Goal: Task Accomplishment & Management: Complete application form

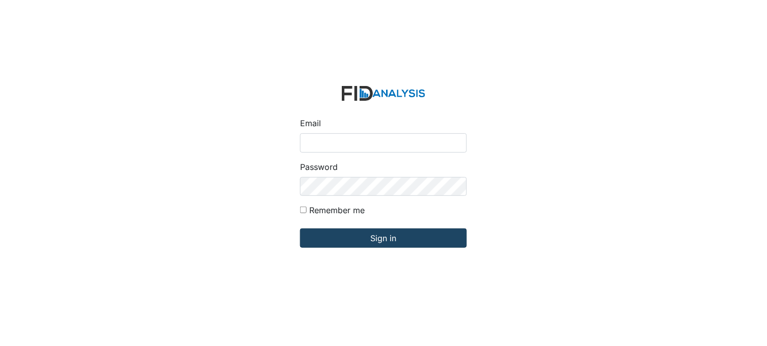
type input "[PERSON_NAME][EMAIL_ADDRESS][DOMAIN_NAME]"
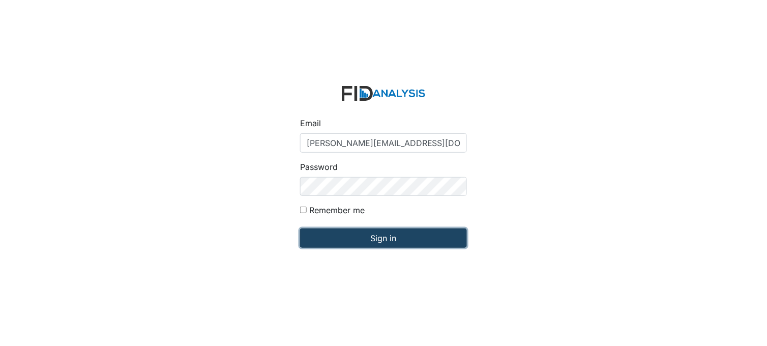
click at [382, 237] on input "Sign in" at bounding box center [383, 237] width 167 height 19
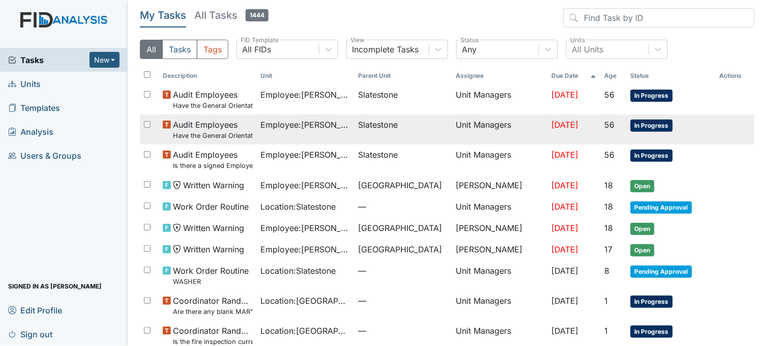
click at [312, 123] on span "Employee : Spruill, Alicia" at bounding box center [305, 124] width 89 height 12
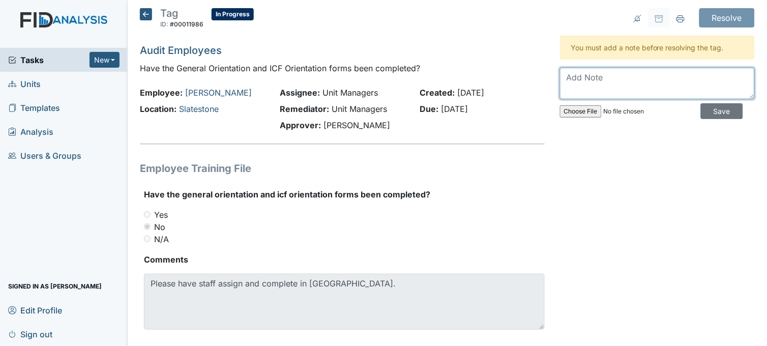
click at [675, 92] on textarea at bounding box center [657, 84] width 195 height 32
type textarea "completed"
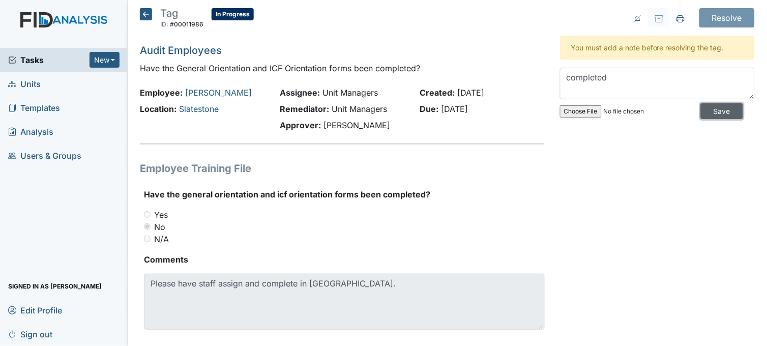
click at [724, 110] on input "Save" at bounding box center [722, 111] width 42 height 16
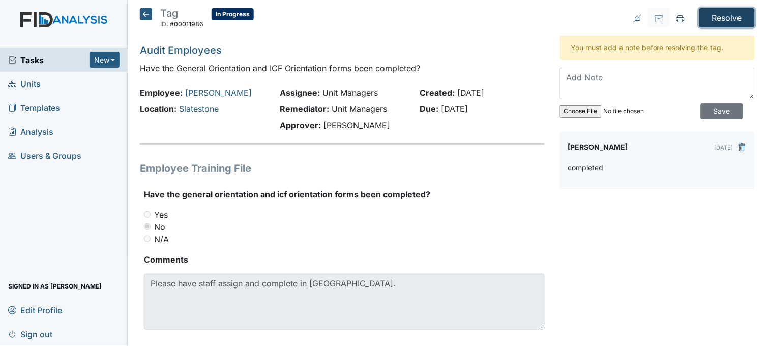
click at [726, 24] on input "Resolve" at bounding box center [726, 17] width 55 height 19
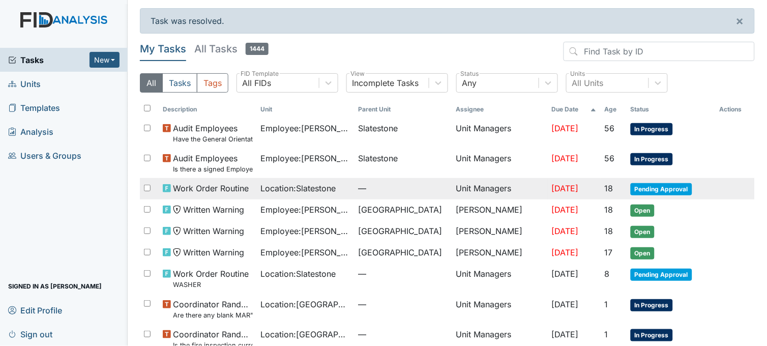
click at [334, 196] on td "Location : Slatestone" at bounding box center [306, 188] width 98 height 21
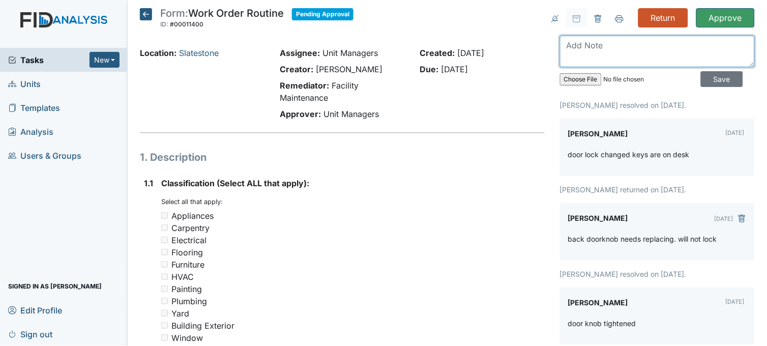
click at [590, 54] on textarea at bounding box center [657, 52] width 195 height 32
type textarea "completed"
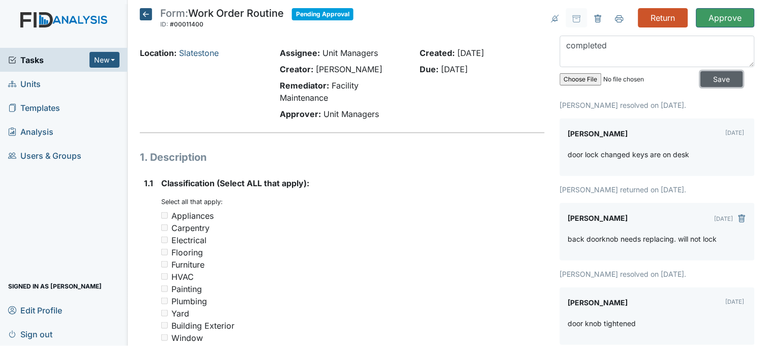
click at [709, 79] on input "Save" at bounding box center [722, 79] width 42 height 16
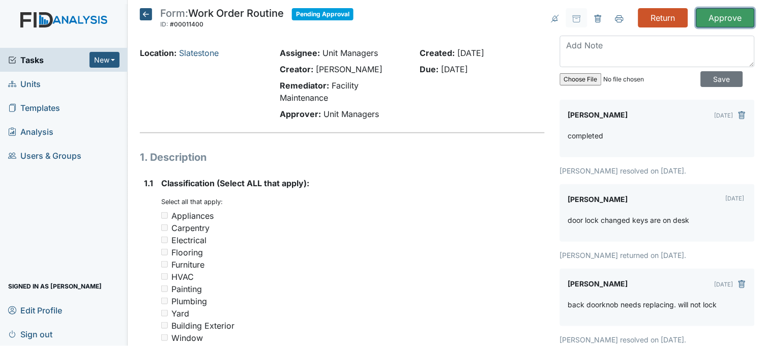
click at [719, 21] on input "Approve" at bounding box center [725, 17] width 58 height 19
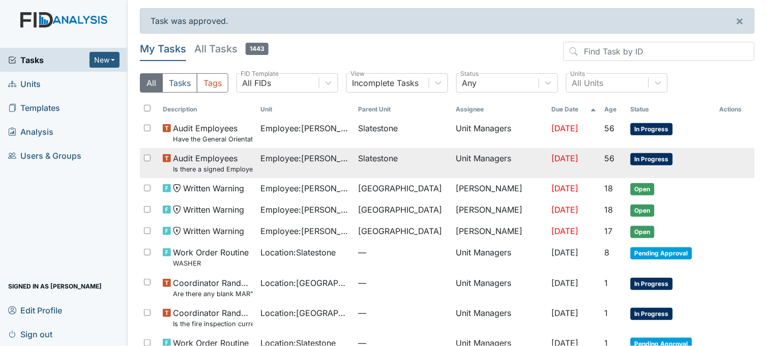
scroll to position [63, 0]
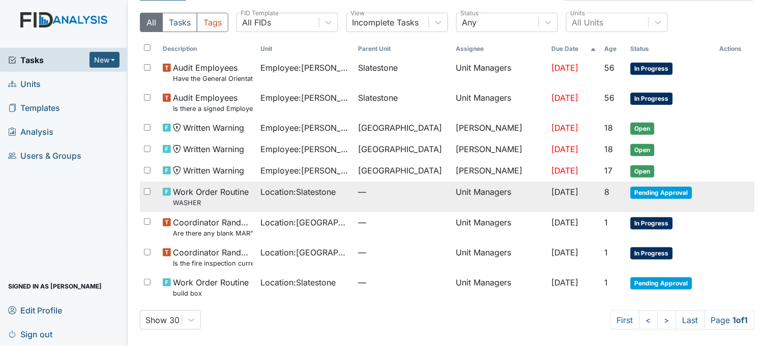
click at [323, 194] on span "Location : Slatestone" at bounding box center [298, 192] width 75 height 12
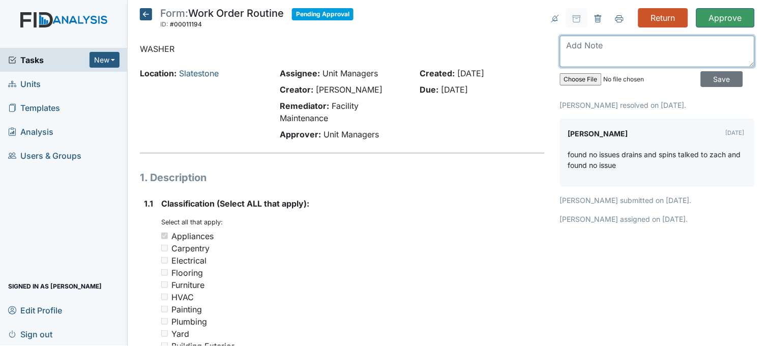
click at [672, 44] on textarea at bounding box center [657, 52] width 195 height 32
type textarea "completed"
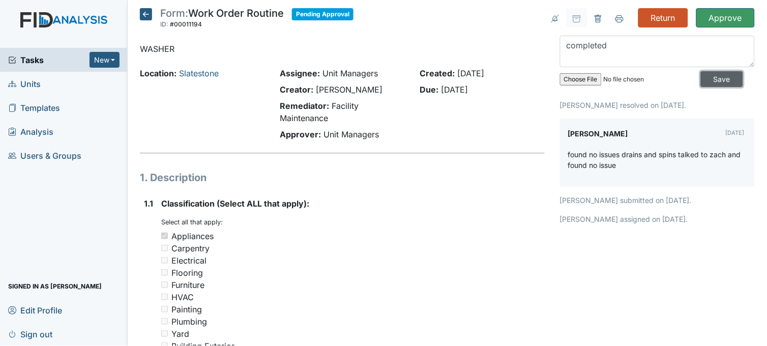
click at [716, 82] on input "Save" at bounding box center [722, 79] width 42 height 16
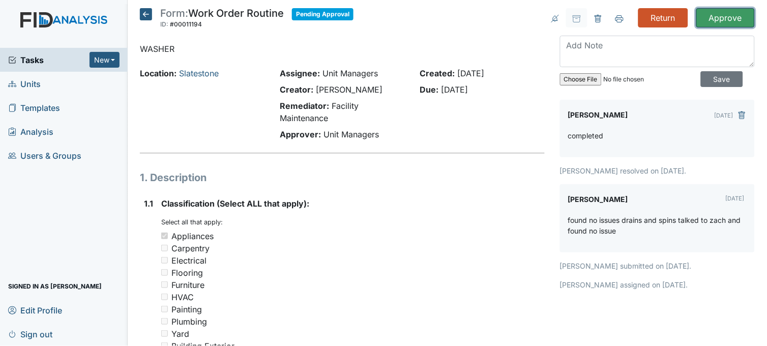
click at [721, 21] on input "Approve" at bounding box center [725, 17] width 58 height 19
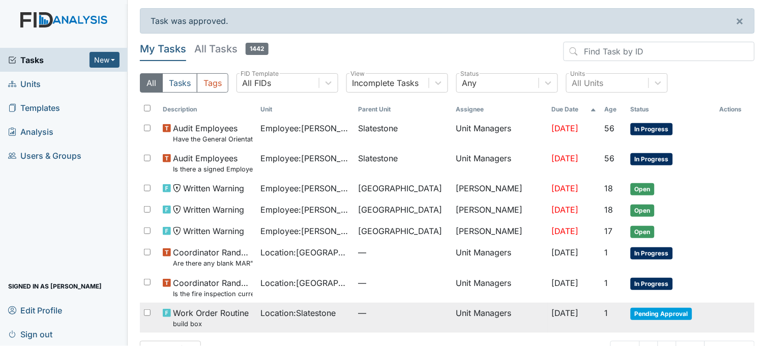
click at [304, 313] on span "Location : Slatestone" at bounding box center [298, 313] width 75 height 12
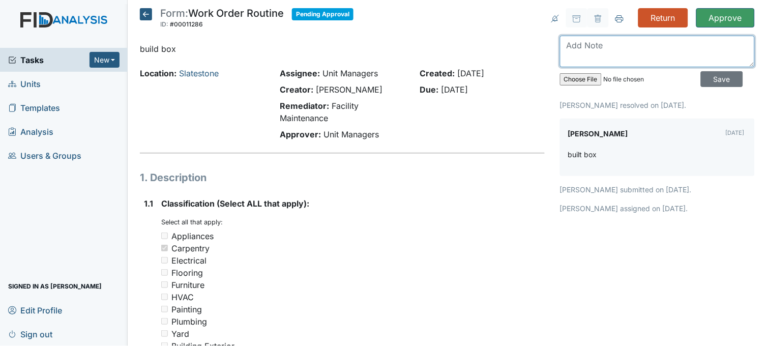
click at [576, 44] on textarea at bounding box center [657, 52] width 195 height 32
type textarea "completed"
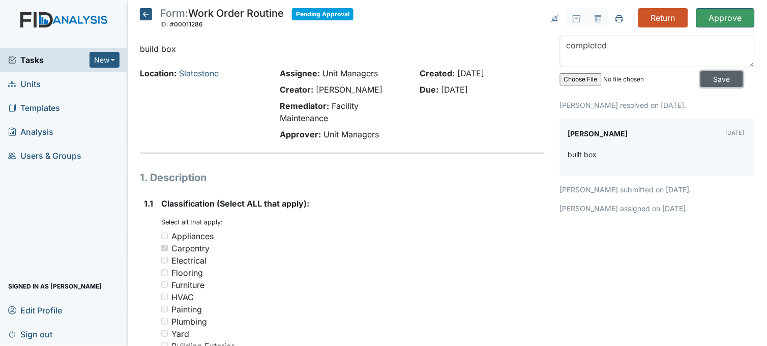
click at [715, 79] on input "Save" at bounding box center [722, 79] width 42 height 16
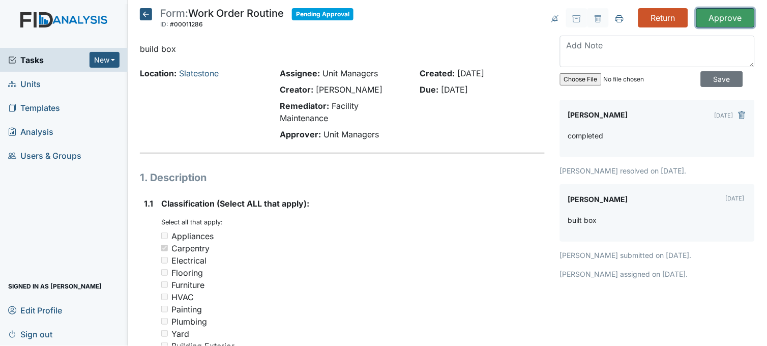
click at [714, 11] on input "Approve" at bounding box center [725, 17] width 58 height 19
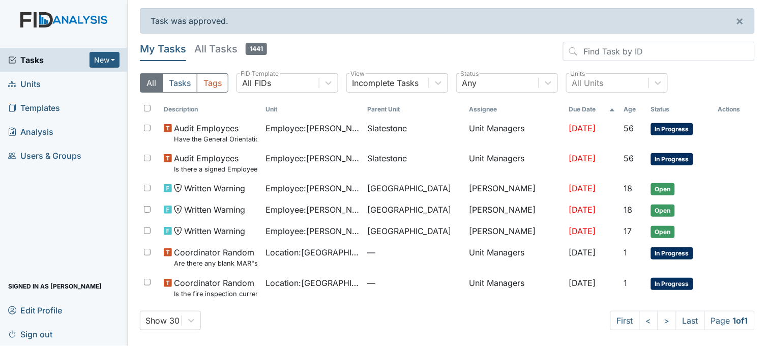
click at [70, 87] on link "Units" at bounding box center [64, 84] width 128 height 24
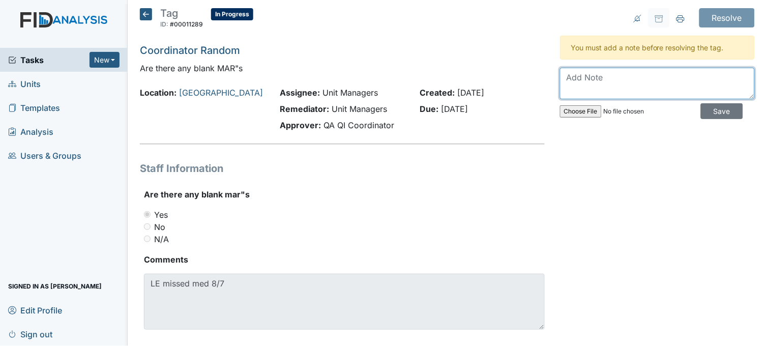
click at [611, 93] on textarea at bounding box center [657, 84] width 195 height 32
type textarea "staff signed missed punch"
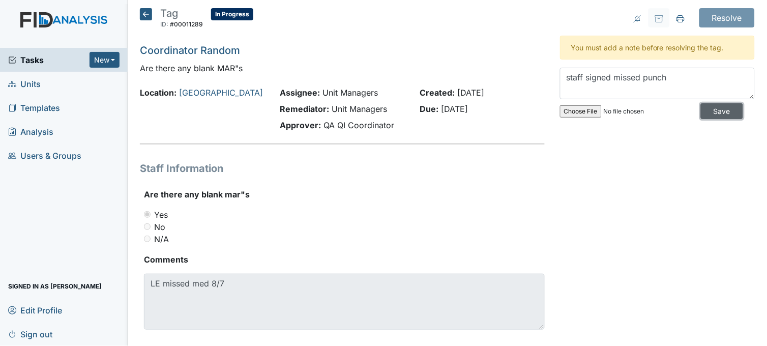
click at [707, 112] on input "Save" at bounding box center [722, 111] width 42 height 16
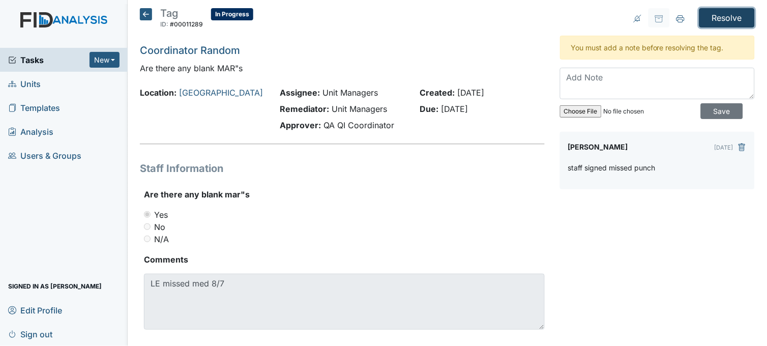
click at [712, 21] on input "Resolve" at bounding box center [726, 17] width 55 height 19
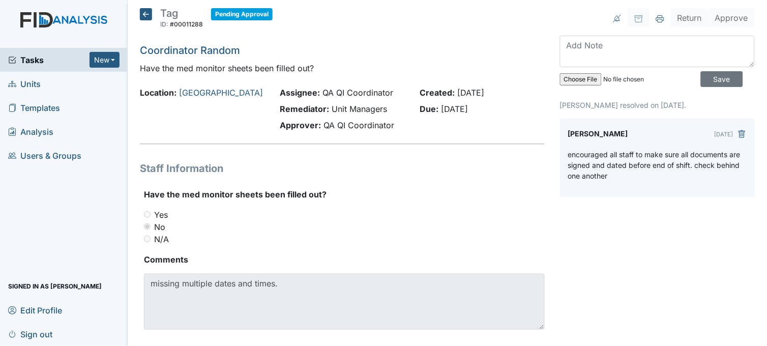
click at [144, 13] on icon at bounding box center [146, 14] width 12 height 12
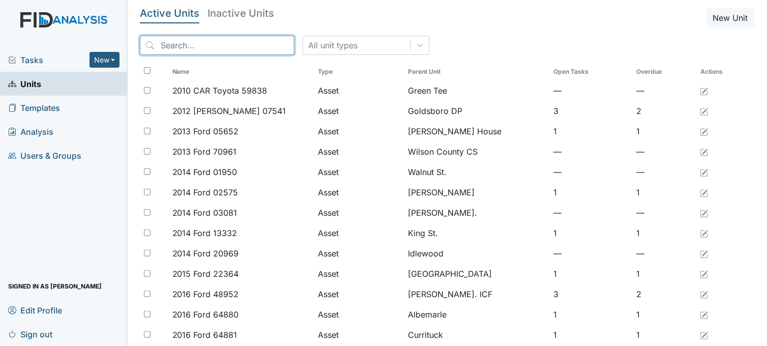
click at [226, 47] on input "search" at bounding box center [217, 45] width 155 height 19
click at [202, 44] on input "search" at bounding box center [217, 45] width 155 height 19
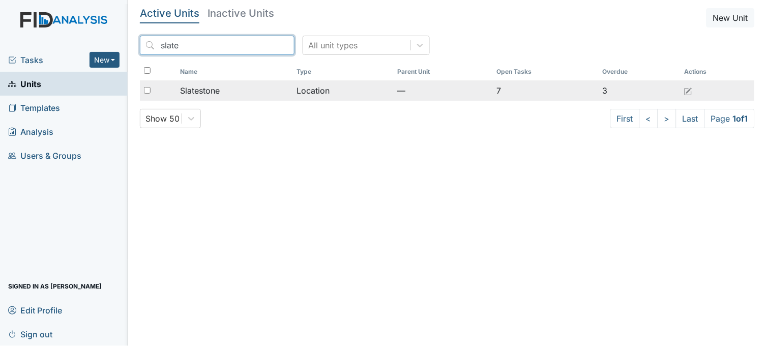
type input "slate"
click at [216, 86] on span "Slatestone" at bounding box center [200, 90] width 40 height 12
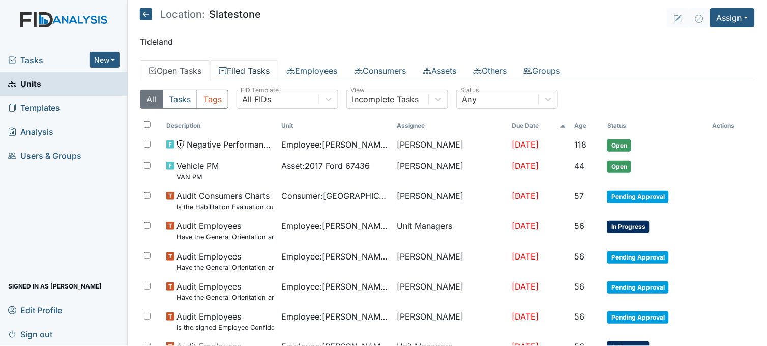
click at [244, 73] on link "Filed Tasks" at bounding box center [244, 70] width 68 height 21
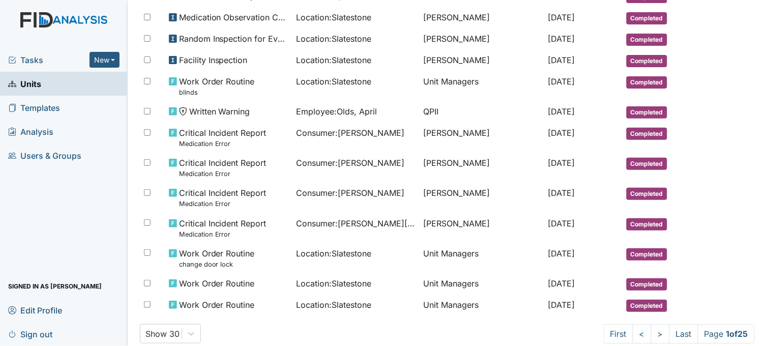
scroll to position [521, 0]
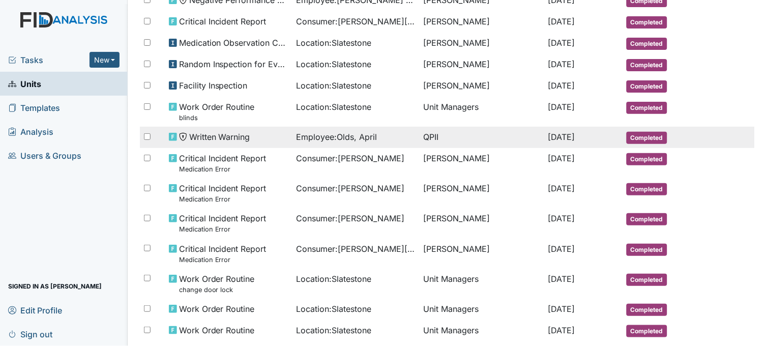
click at [324, 143] on span "Employee : Olds, April" at bounding box center [336, 137] width 81 height 12
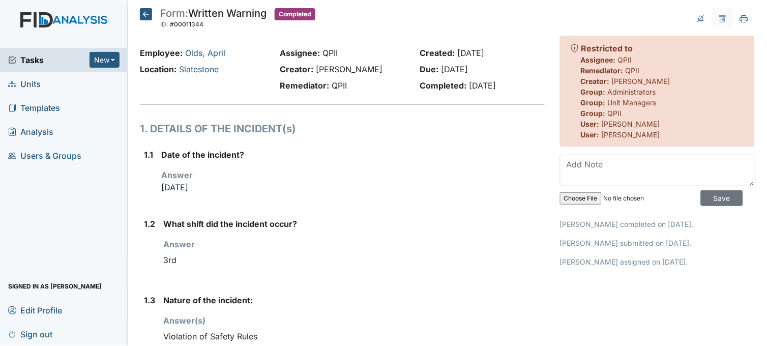
click at [145, 13] on icon at bounding box center [146, 14] width 12 height 12
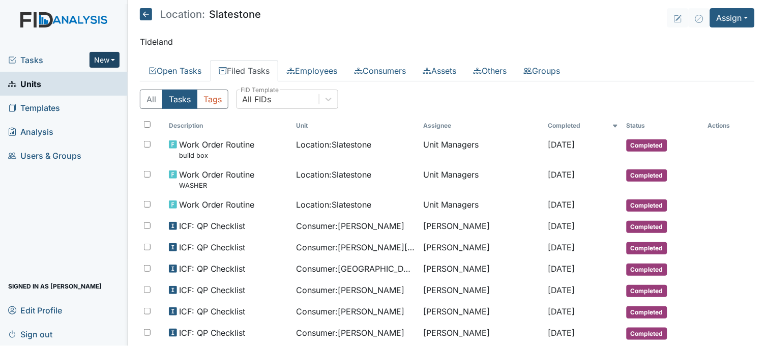
click at [102, 54] on button "New" at bounding box center [104, 60] width 31 height 16
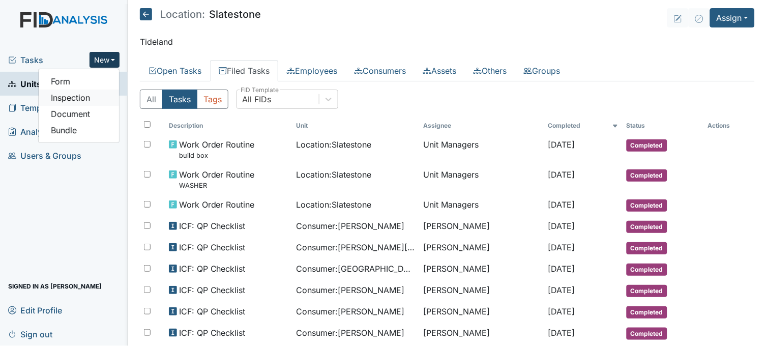
click at [85, 94] on link "Inspection" at bounding box center [79, 97] width 80 height 16
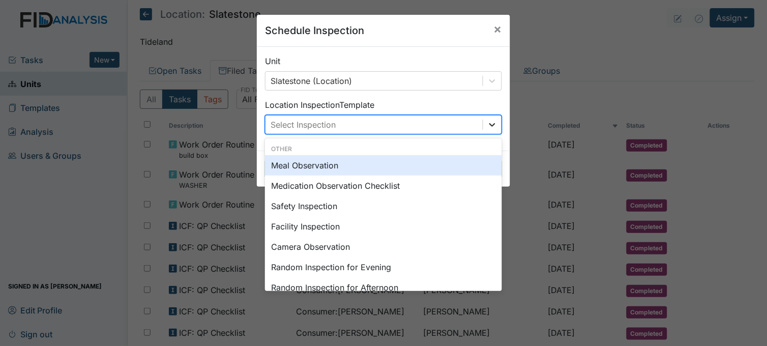
click at [488, 122] on icon at bounding box center [492, 124] width 10 height 10
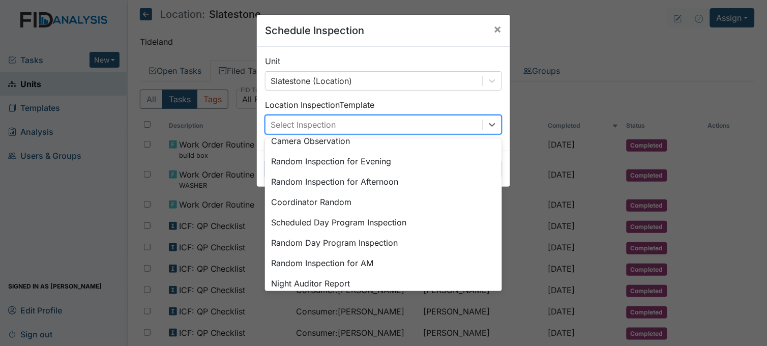
scroll to position [113, 0]
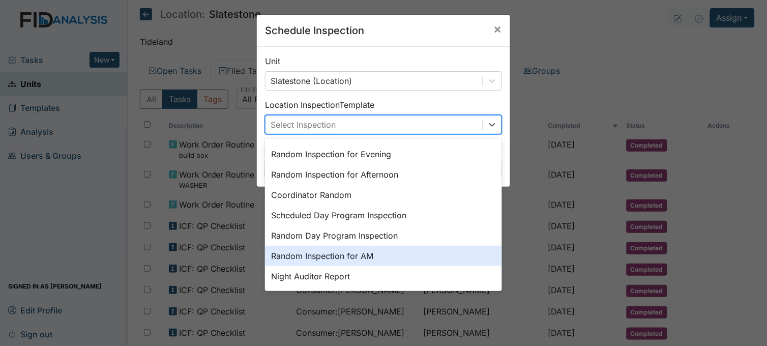
click at [359, 250] on div "Random Inspection for AM" at bounding box center [383, 256] width 237 height 20
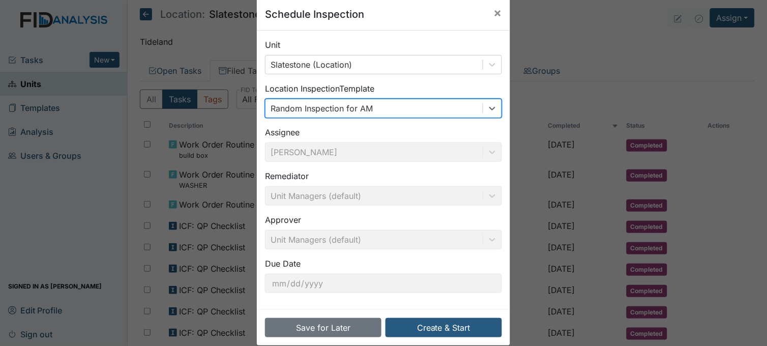
scroll to position [31, 0]
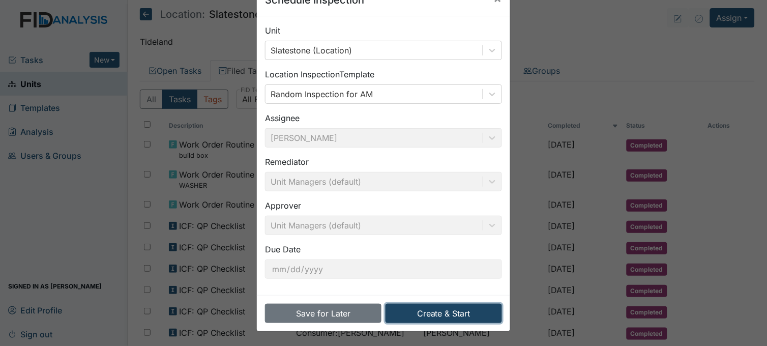
click at [439, 304] on button "Create & Start" at bounding box center [443, 313] width 116 height 19
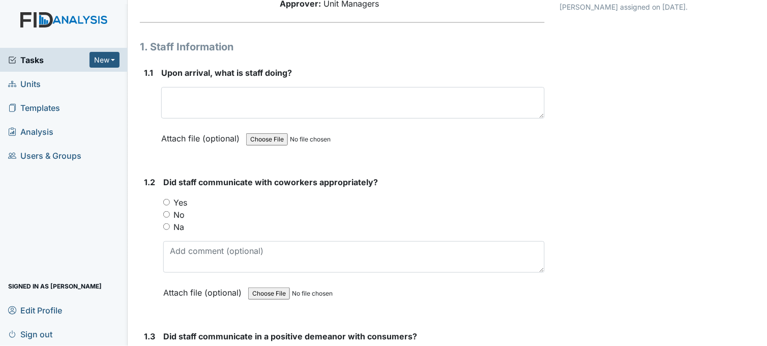
scroll to position [113, 0]
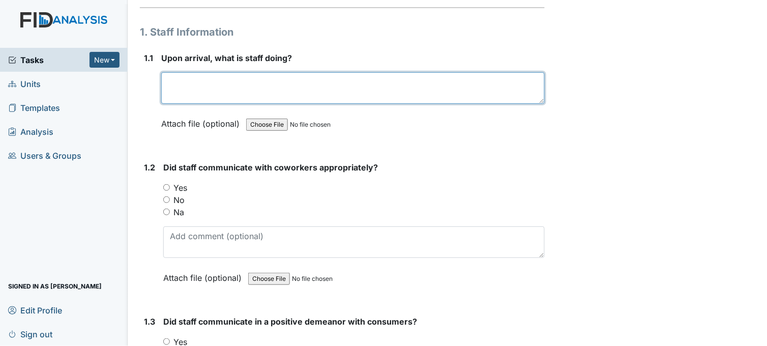
click at [327, 81] on textarea at bounding box center [352, 88] width 383 height 32
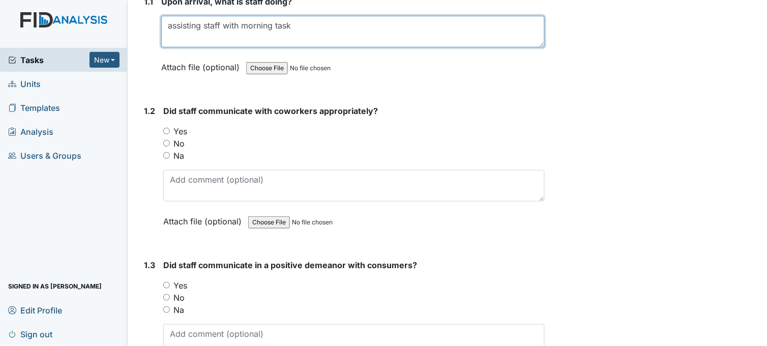
type textarea "assisting staff with morning task"
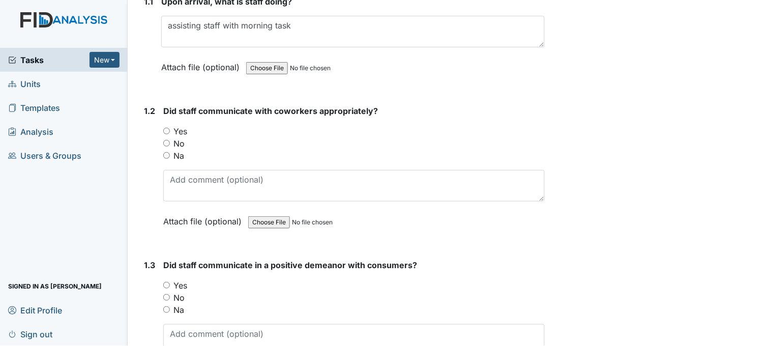
click at [168, 130] on input "Yes" at bounding box center [166, 131] width 7 height 7
radio input "true"
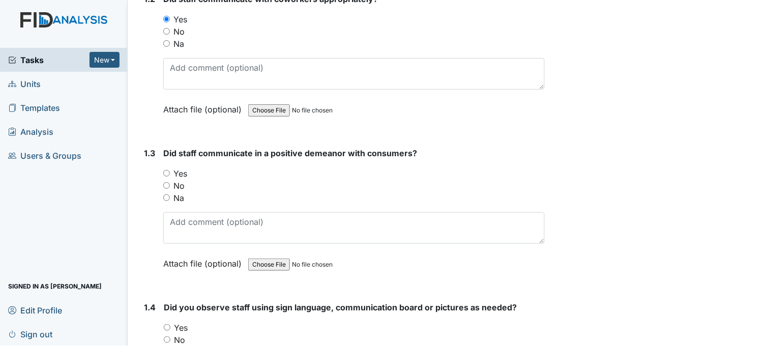
scroll to position [339, 0]
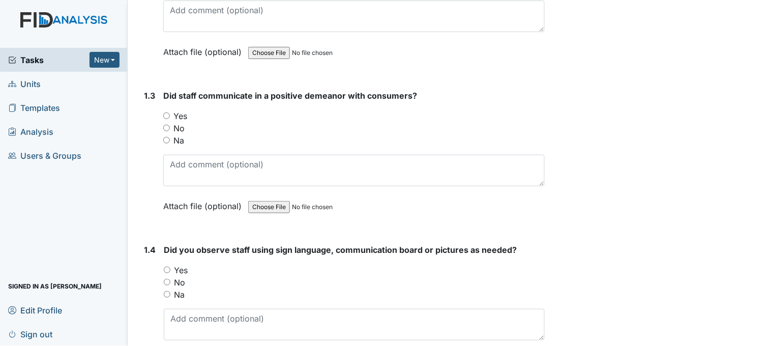
click at [165, 114] on input "Yes" at bounding box center [166, 115] width 7 height 7
radio input "true"
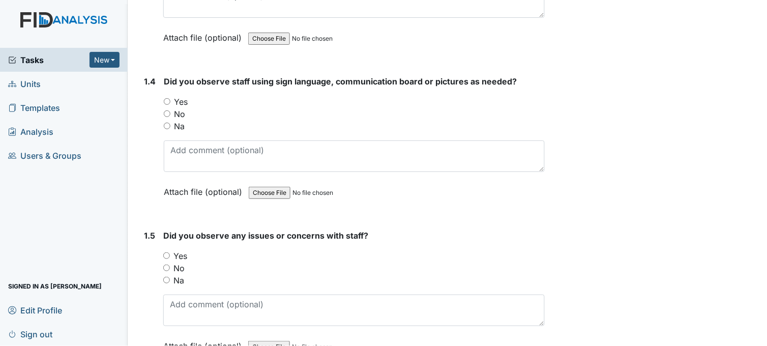
scroll to position [508, 0]
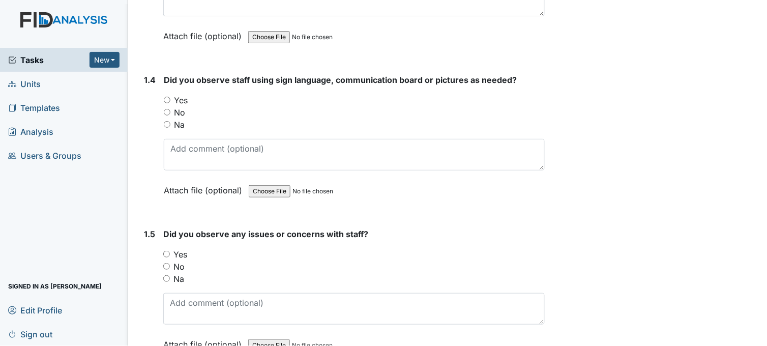
click at [166, 97] on input "Yes" at bounding box center [167, 100] width 7 height 7
radio input "true"
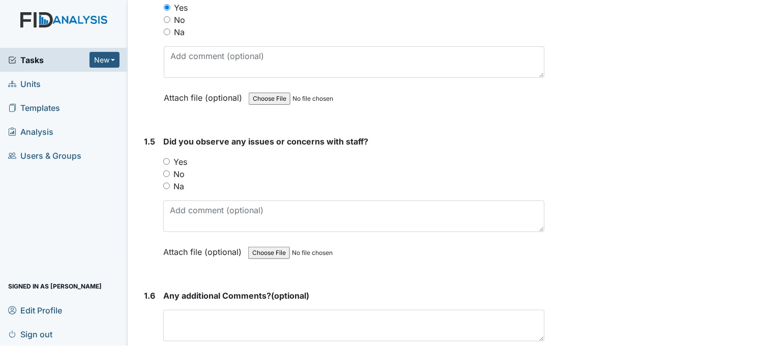
scroll to position [565, 0]
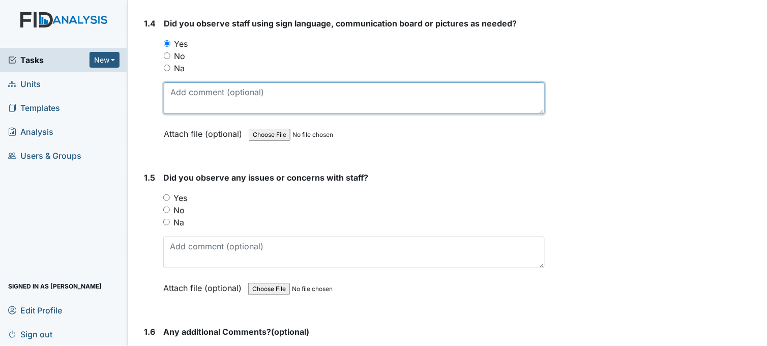
click at [241, 105] on textarea at bounding box center [354, 98] width 381 height 32
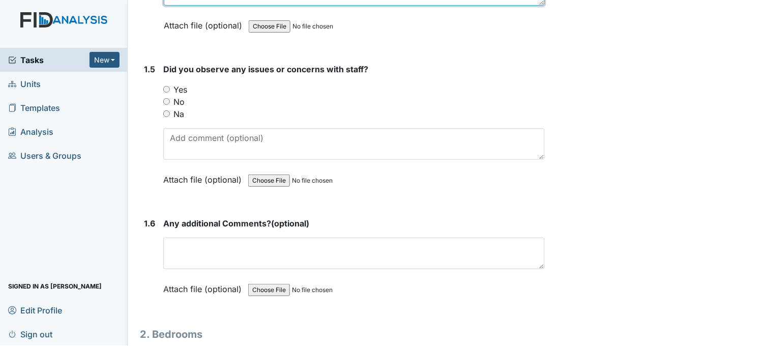
scroll to position [678, 0]
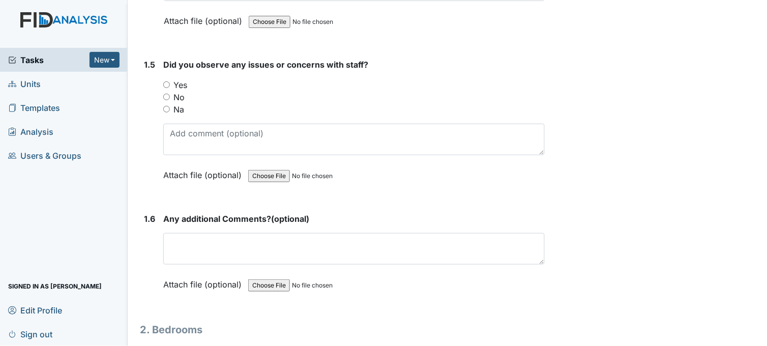
click at [166, 83] on input "Yes" at bounding box center [166, 84] width 7 height 7
radio input "true"
click at [169, 96] on input "No" at bounding box center [166, 97] width 7 height 7
radio input "true"
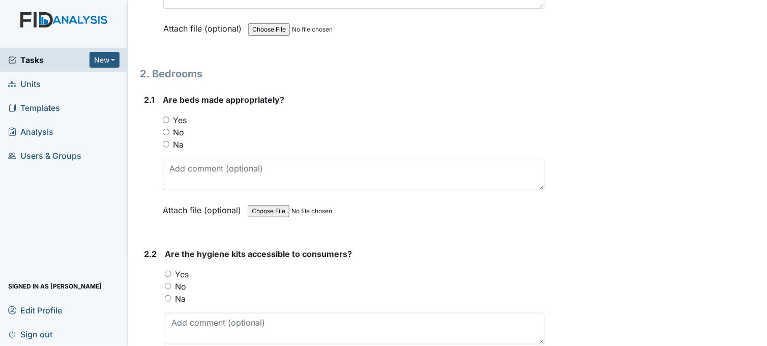
scroll to position [960, 0]
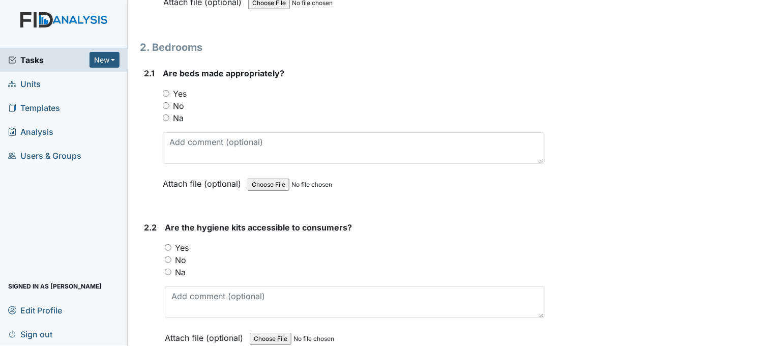
click at [164, 93] on input "Yes" at bounding box center [166, 93] width 7 height 7
radio input "true"
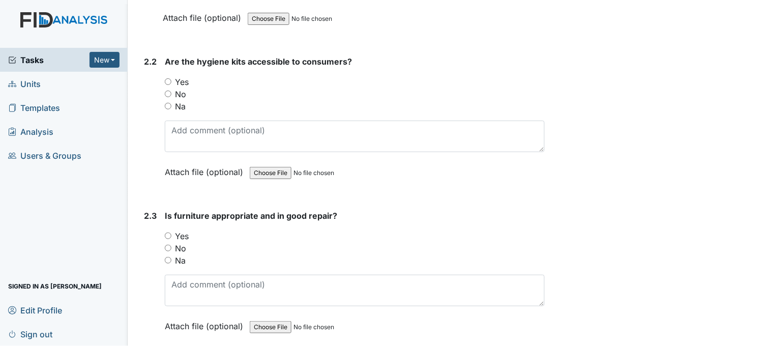
scroll to position [1130, 0]
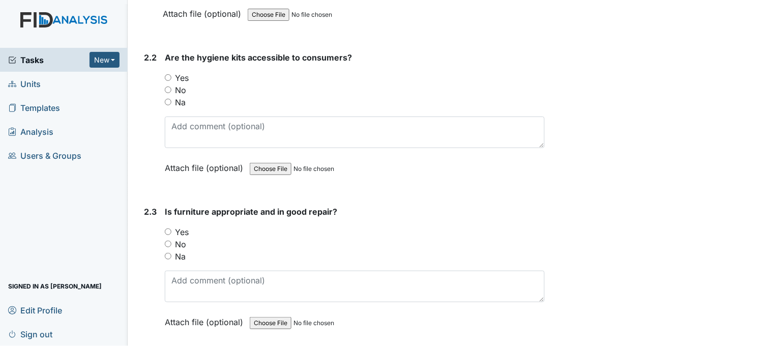
click at [169, 77] on input "Yes" at bounding box center [168, 77] width 7 height 7
radio input "true"
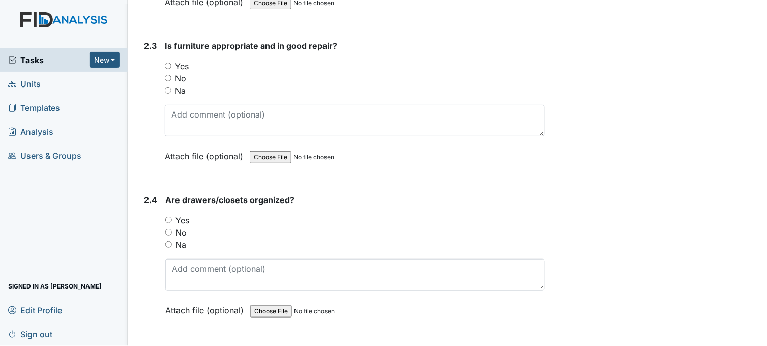
scroll to position [1299, 0]
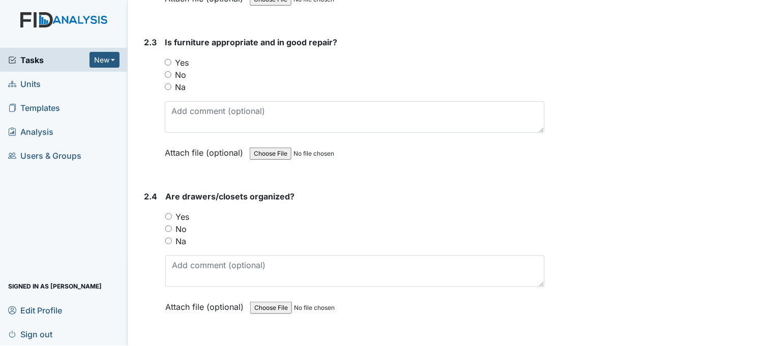
click at [170, 59] on input "Yes" at bounding box center [168, 62] width 7 height 7
radio input "true"
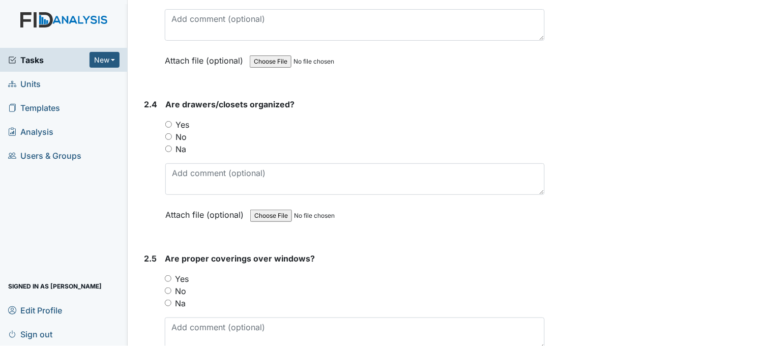
scroll to position [1412, 0]
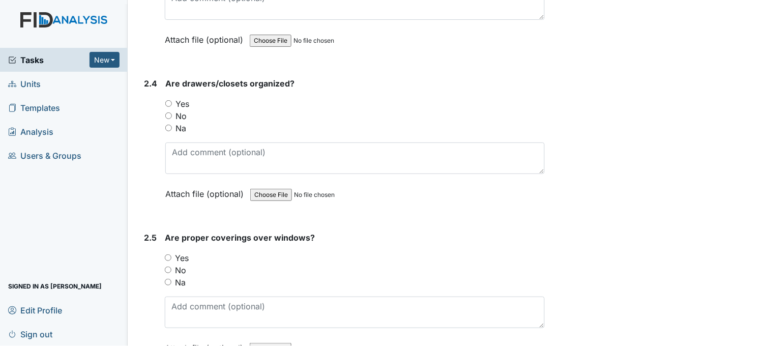
click at [168, 100] on input "Yes" at bounding box center [168, 103] width 7 height 7
radio input "true"
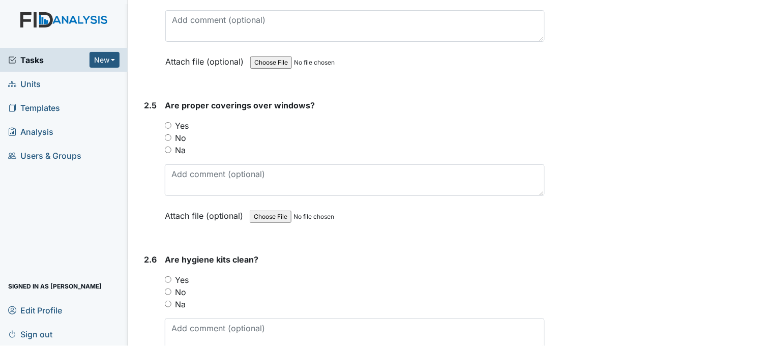
scroll to position [1582, 0]
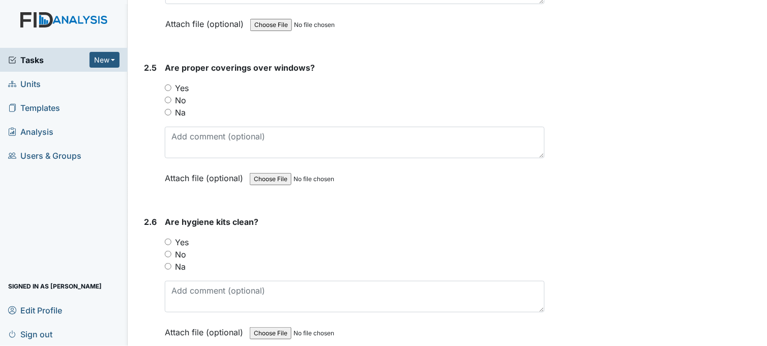
click at [169, 84] on input "Yes" at bounding box center [168, 87] width 7 height 7
radio input "true"
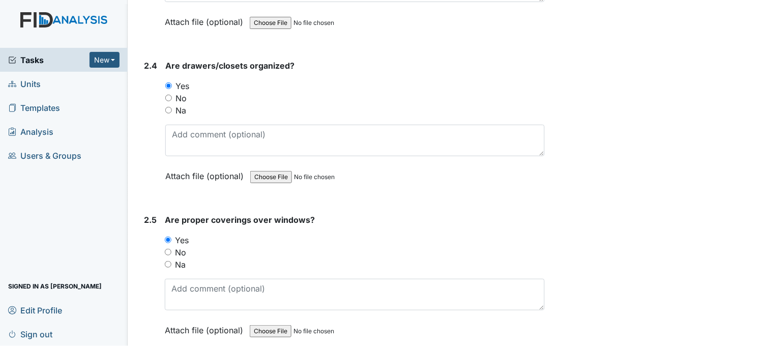
scroll to position [1412, 0]
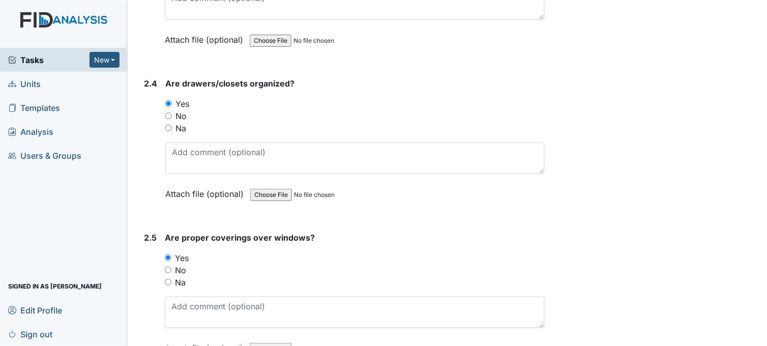
click at [169, 267] on input "No" at bounding box center [168, 269] width 7 height 7
radio input "true"
click at [171, 255] on input "Yes" at bounding box center [168, 257] width 7 height 7
radio input "true"
click at [168, 266] on input "No" at bounding box center [168, 269] width 7 height 7
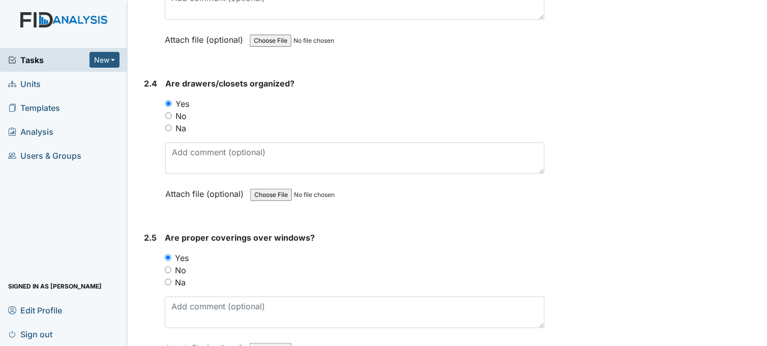
radio input "true"
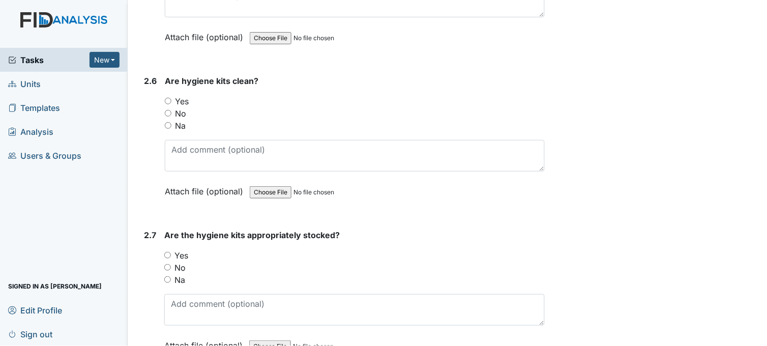
scroll to position [1751, 0]
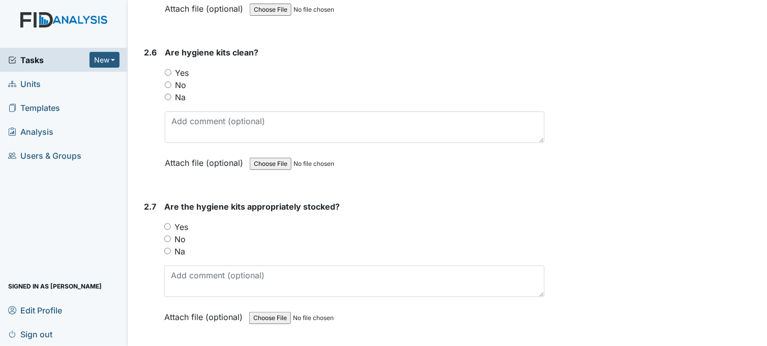
click at [167, 83] on input "No" at bounding box center [168, 84] width 7 height 7
radio input "true"
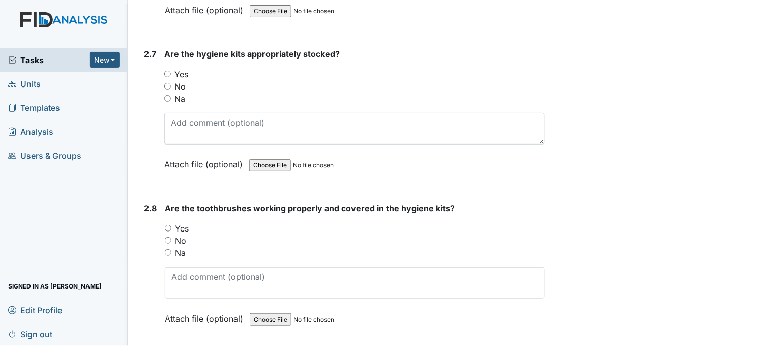
scroll to position [1921, 0]
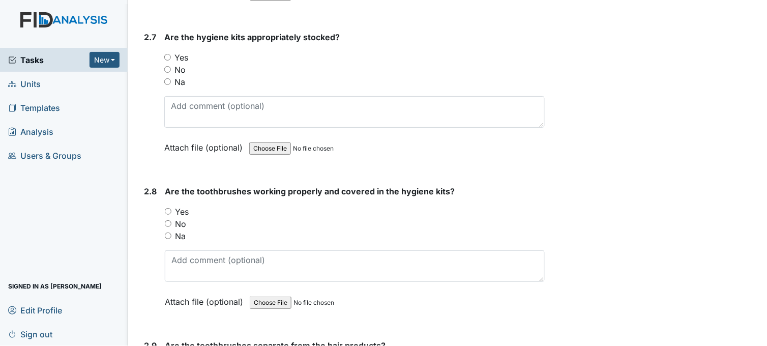
click at [171, 67] on input "No" at bounding box center [167, 69] width 7 height 7
radio input "true"
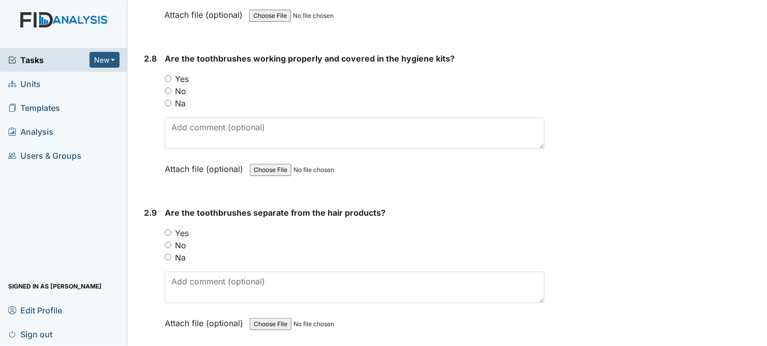
scroll to position [2090, 0]
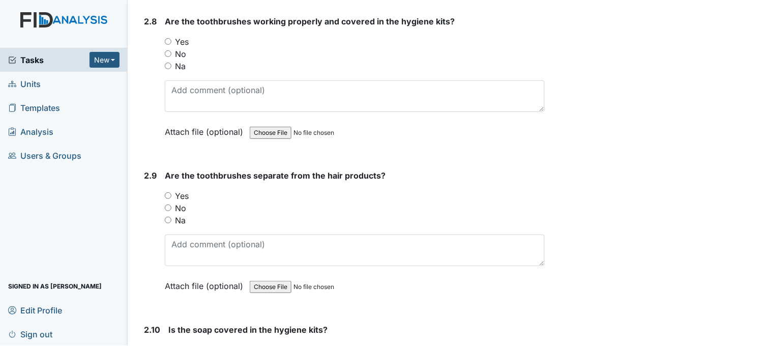
click at [169, 52] on input "No" at bounding box center [168, 53] width 7 height 7
radio input "true"
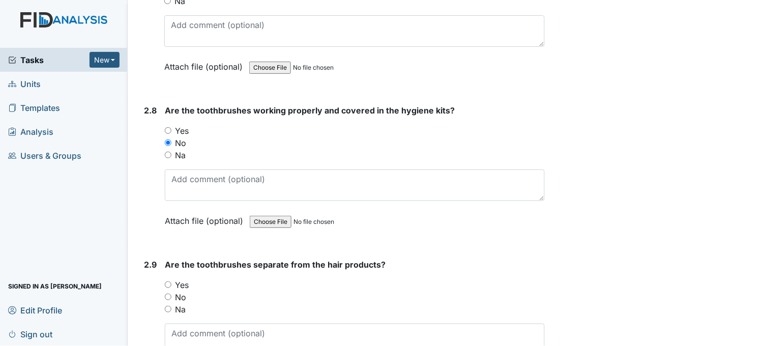
scroll to position [1921, 0]
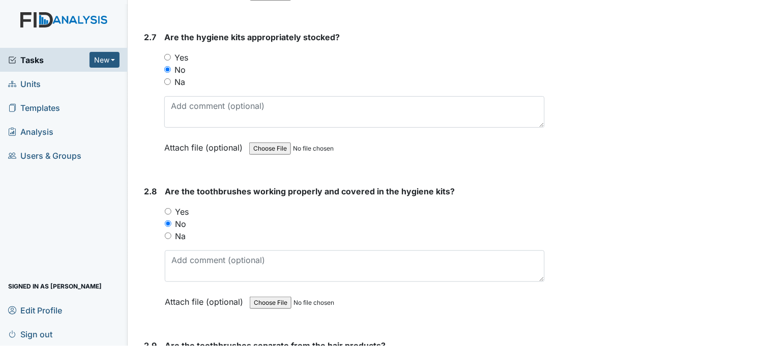
click at [169, 55] on input "Yes" at bounding box center [167, 57] width 7 height 7
radio input "true"
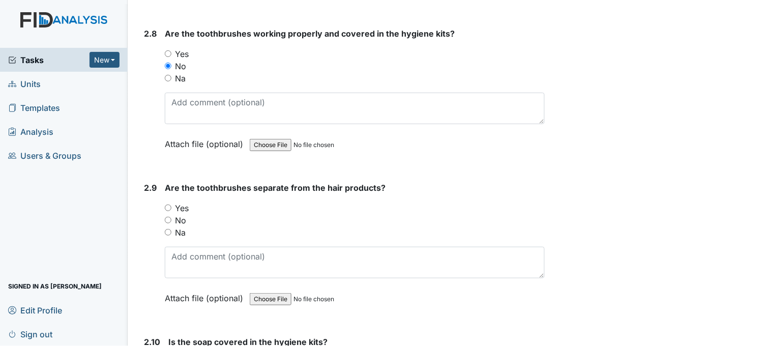
scroll to position [2147, 0]
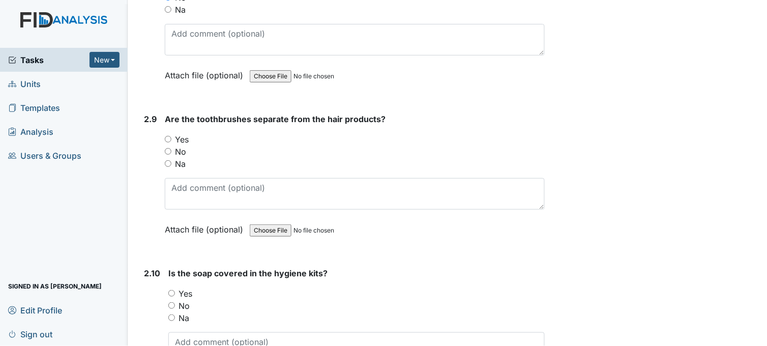
click at [171, 136] on input "Yes" at bounding box center [168, 139] width 7 height 7
radio input "true"
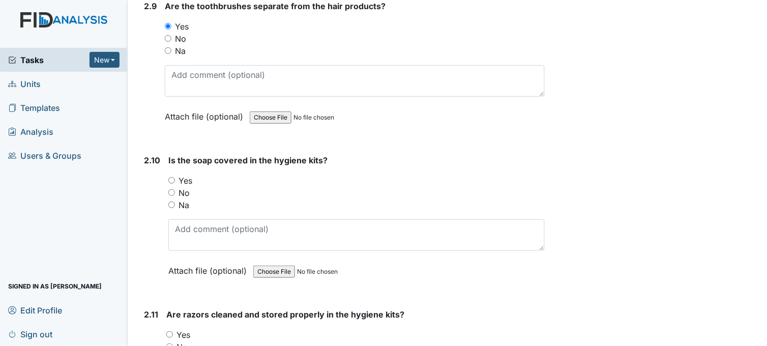
scroll to position [2316, 0]
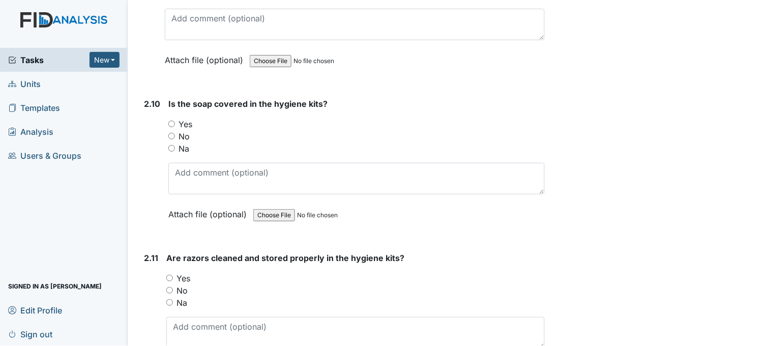
click at [171, 133] on input "No" at bounding box center [171, 136] width 7 height 7
radio input "true"
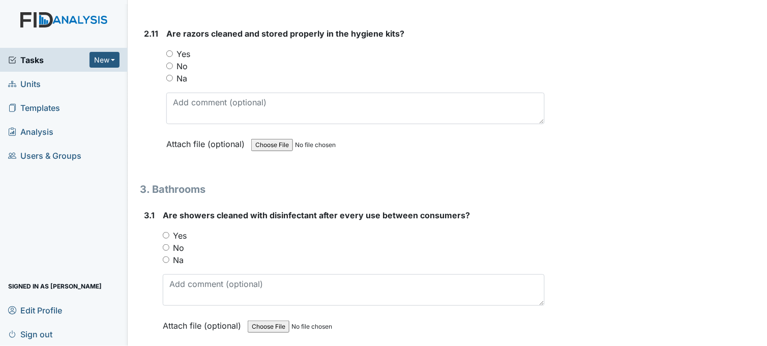
scroll to position [2542, 0]
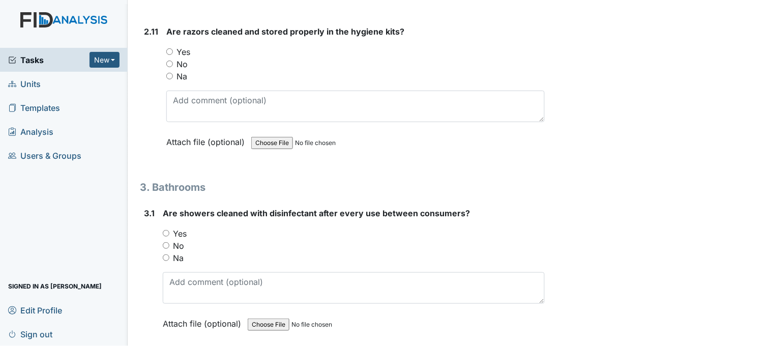
click at [170, 73] on input "Na" at bounding box center [169, 76] width 7 height 7
radio input "true"
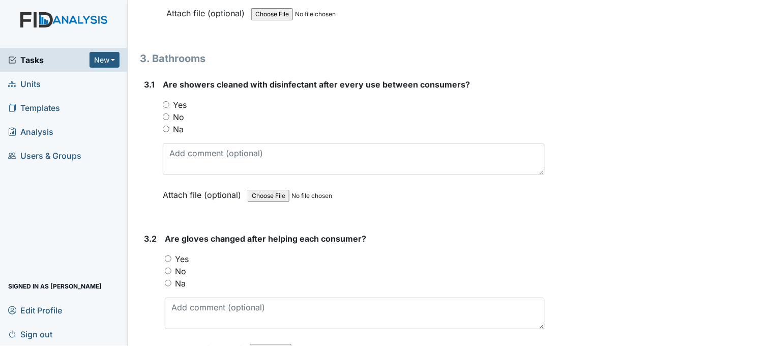
scroll to position [2712, 0]
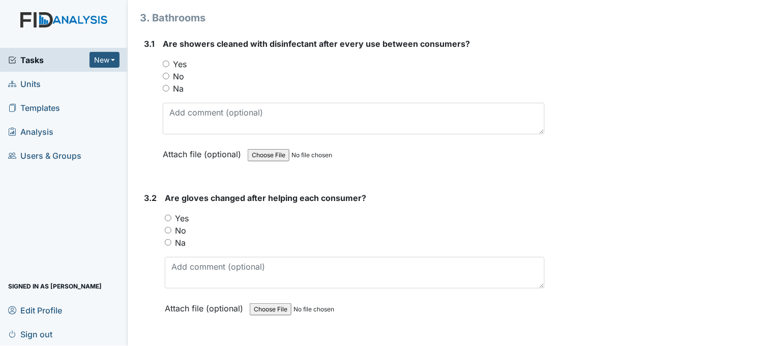
click at [163, 61] on input "Yes" at bounding box center [166, 64] width 7 height 7
radio input "true"
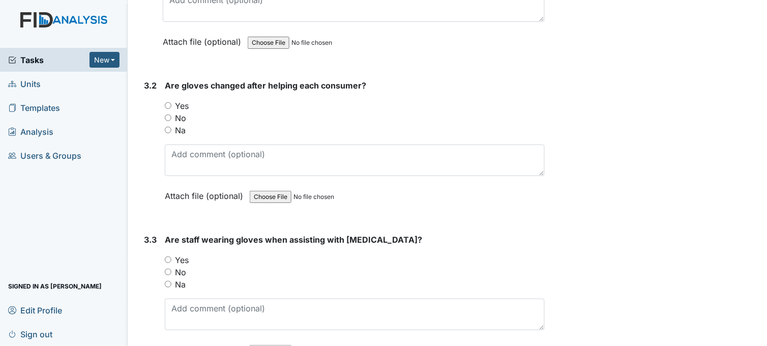
scroll to position [2825, 0]
click at [169, 102] on input "Yes" at bounding box center [168, 105] width 7 height 7
radio input "true"
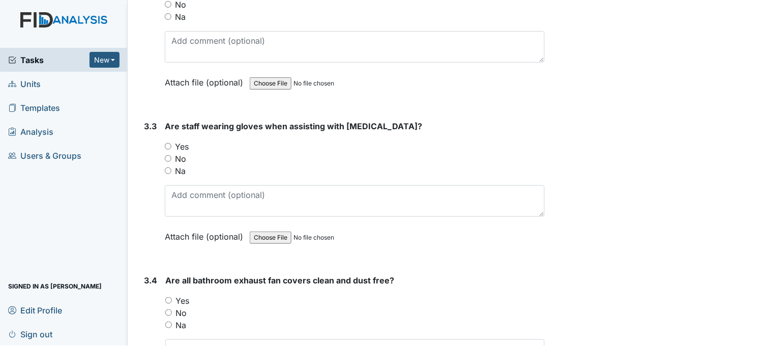
scroll to position [2994, 0]
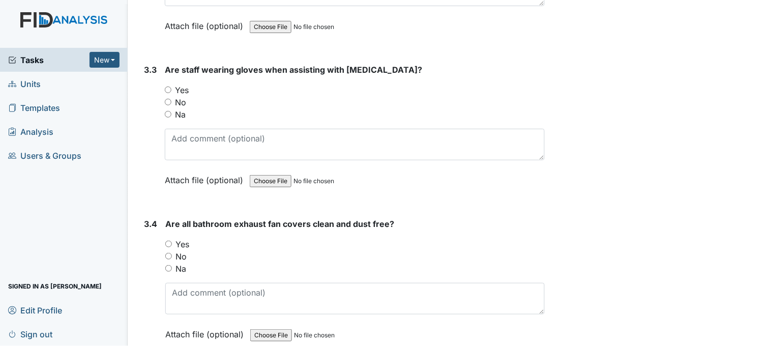
click at [169, 86] on input "Yes" at bounding box center [168, 89] width 7 height 7
radio input "true"
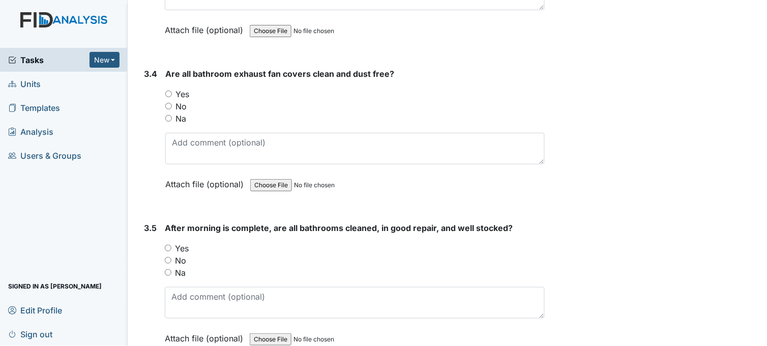
scroll to position [3164, 0]
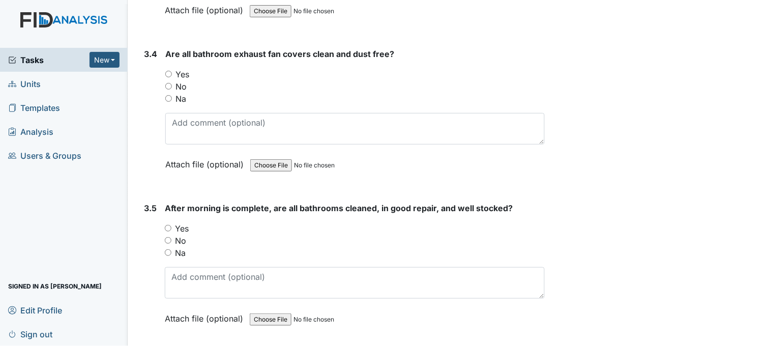
click at [169, 71] on input "Yes" at bounding box center [168, 74] width 7 height 7
radio input "true"
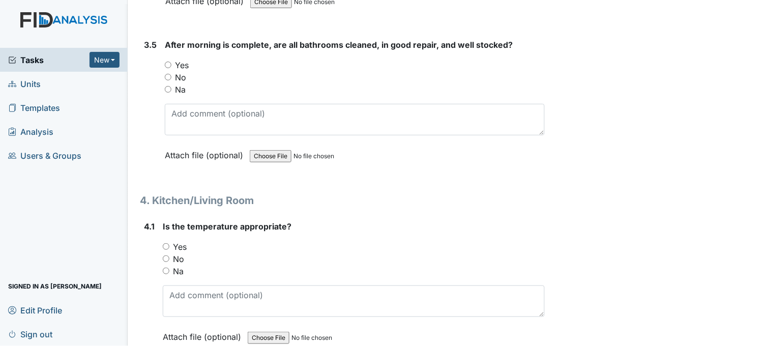
scroll to position [3333, 0]
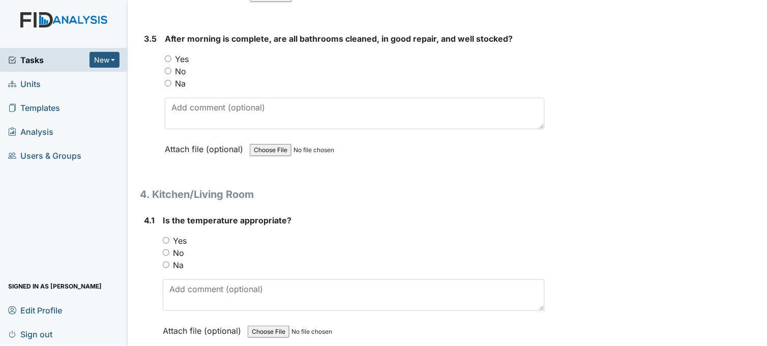
click at [168, 55] on input "Yes" at bounding box center [168, 58] width 7 height 7
radio input "true"
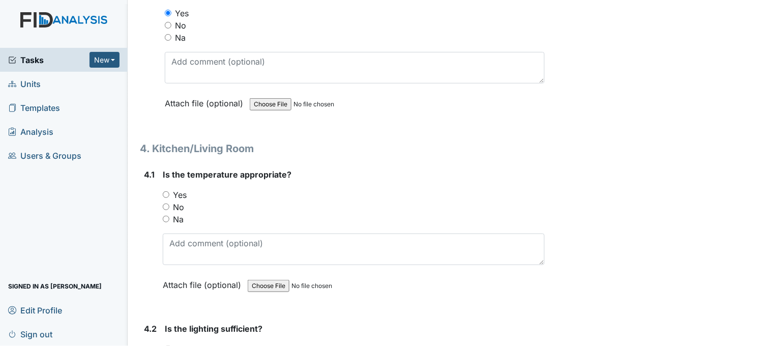
scroll to position [3390, 0]
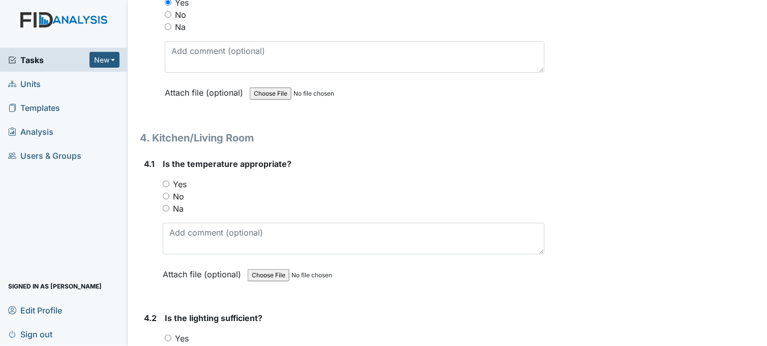
click at [166, 181] on input "Yes" at bounding box center [166, 184] width 7 height 7
radio input "true"
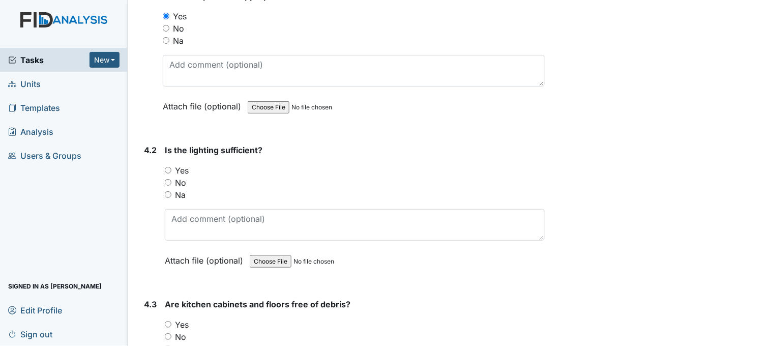
scroll to position [3559, 0]
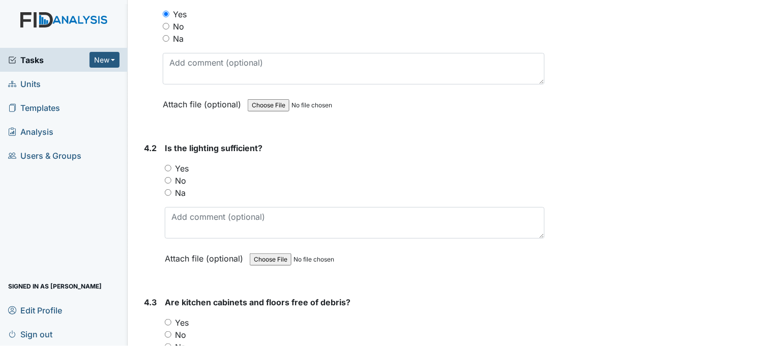
click at [168, 165] on input "Yes" at bounding box center [168, 168] width 7 height 7
radio input "true"
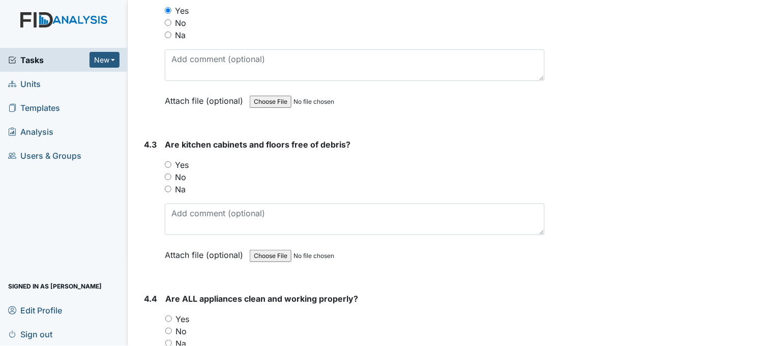
scroll to position [3729, 0]
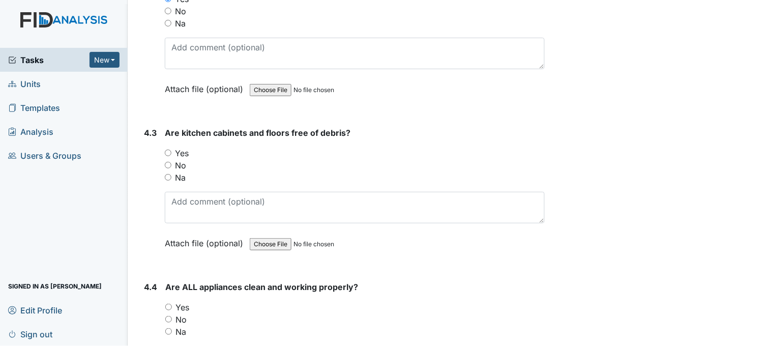
click at [170, 149] on input "Yes" at bounding box center [168, 152] width 7 height 7
radio input "true"
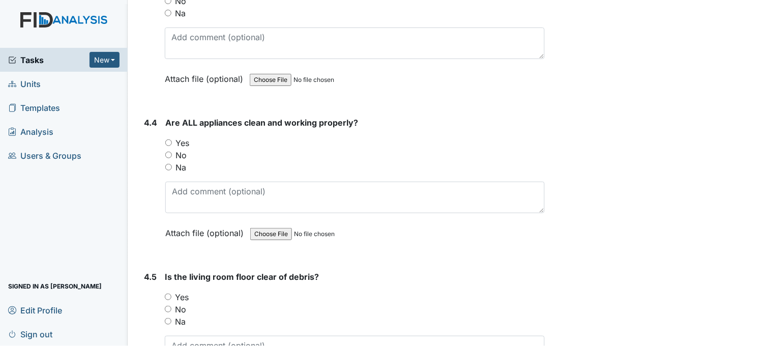
scroll to position [3898, 0]
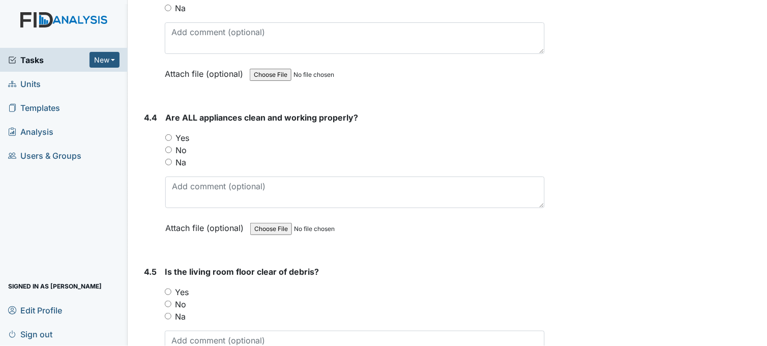
click at [169, 134] on input "Yes" at bounding box center [168, 137] width 7 height 7
radio input "true"
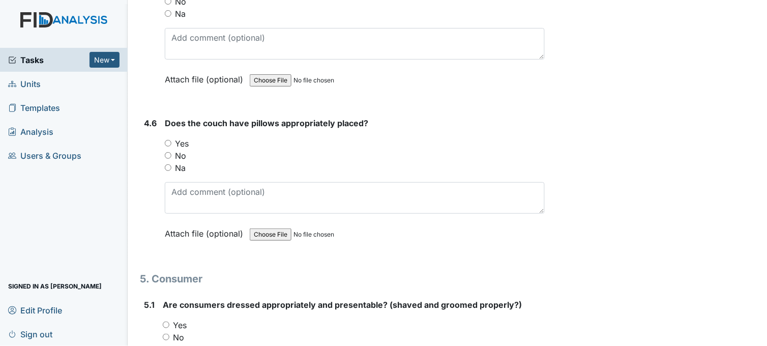
click at [170, 140] on input "Yes" at bounding box center [168, 143] width 7 height 7
radio input "true"
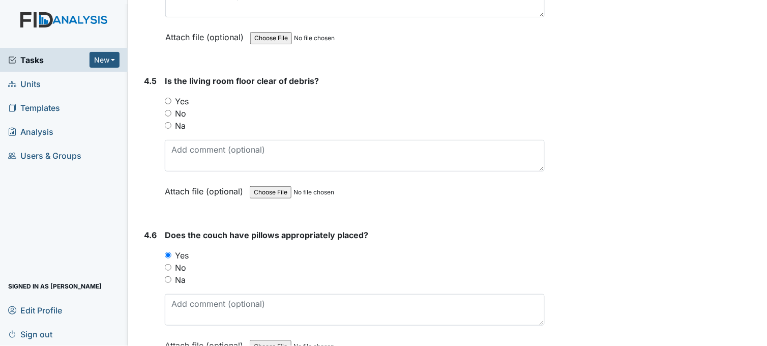
scroll to position [4087, 0]
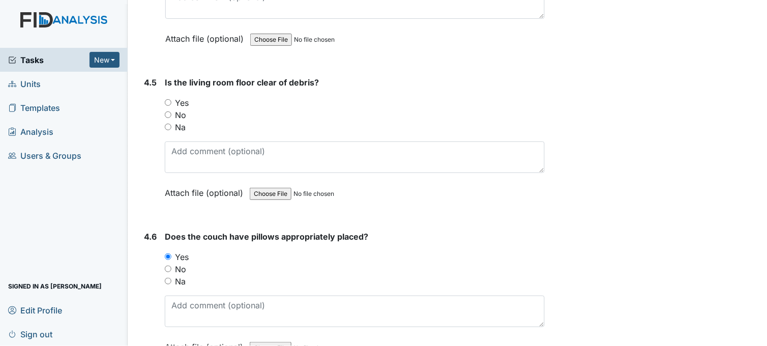
click at [168, 99] on input "Yes" at bounding box center [168, 102] width 7 height 7
radio input "true"
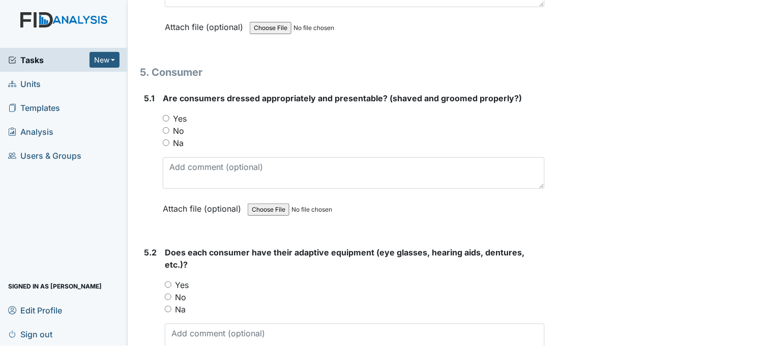
scroll to position [4426, 0]
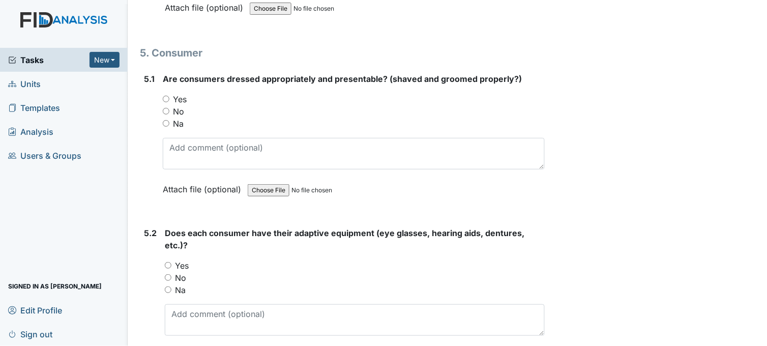
click at [164, 96] on input "Yes" at bounding box center [166, 99] width 7 height 7
radio input "true"
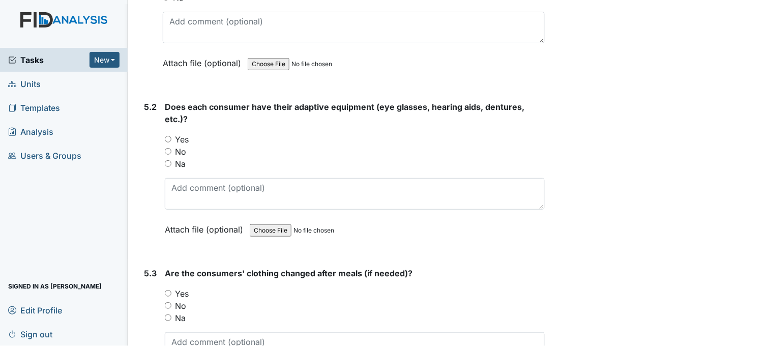
scroll to position [4596, 0]
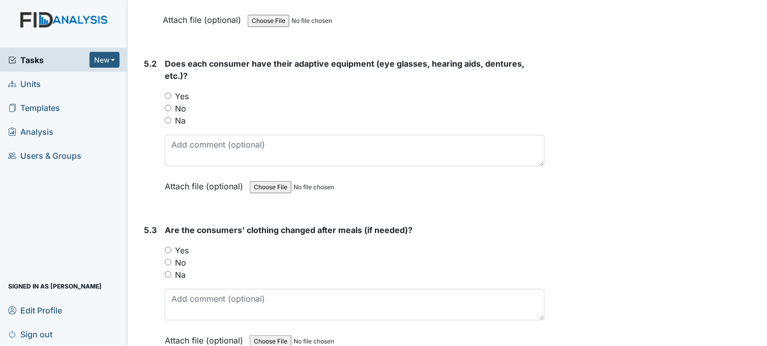
click at [168, 93] on input "Yes" at bounding box center [168, 96] width 7 height 7
radio input "true"
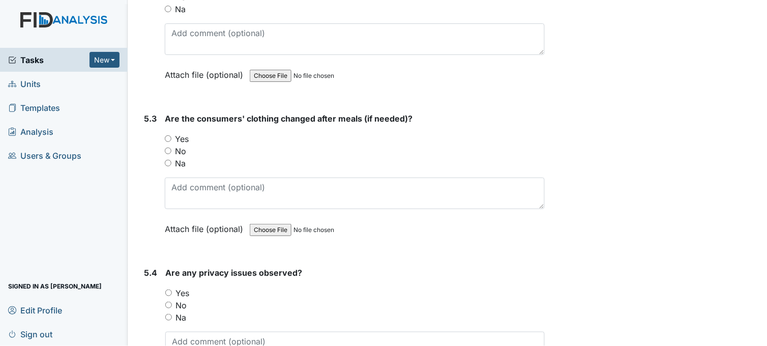
scroll to position [4709, 0]
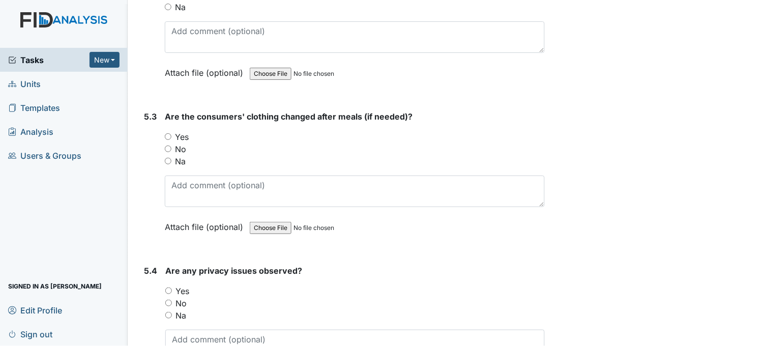
click at [168, 133] on input "Yes" at bounding box center [168, 136] width 7 height 7
radio input "true"
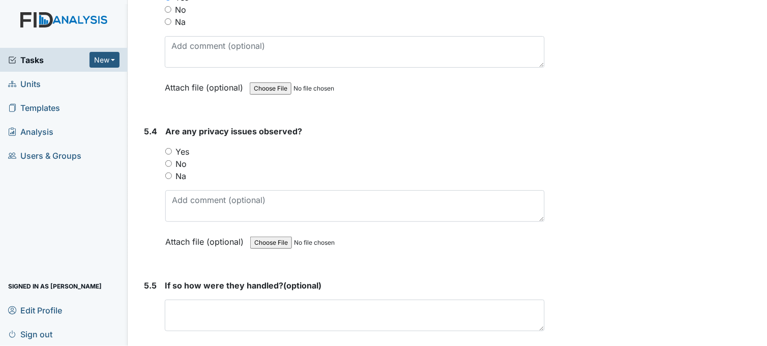
scroll to position [4878, 0]
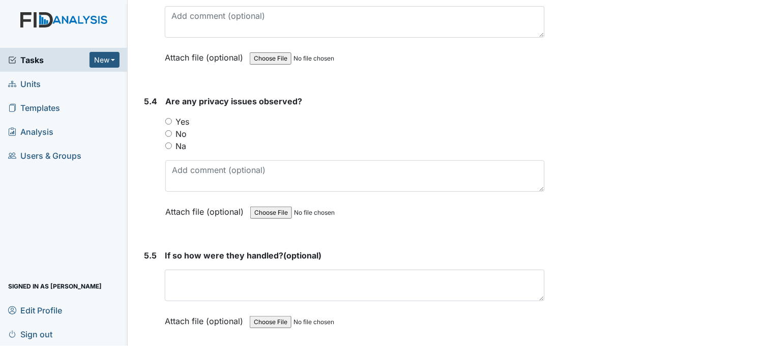
click at [169, 130] on input "No" at bounding box center [168, 133] width 7 height 7
radio input "true"
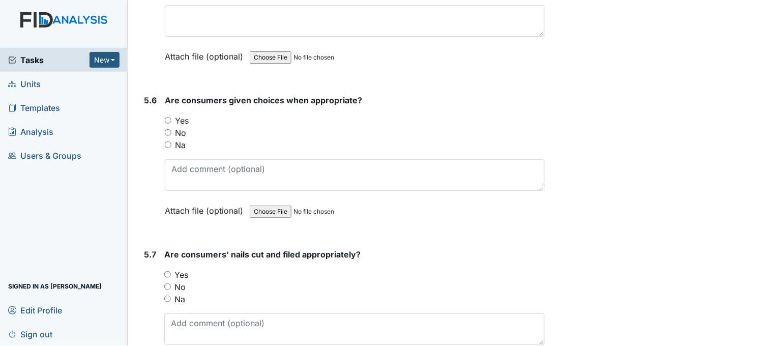
scroll to position [5161, 0]
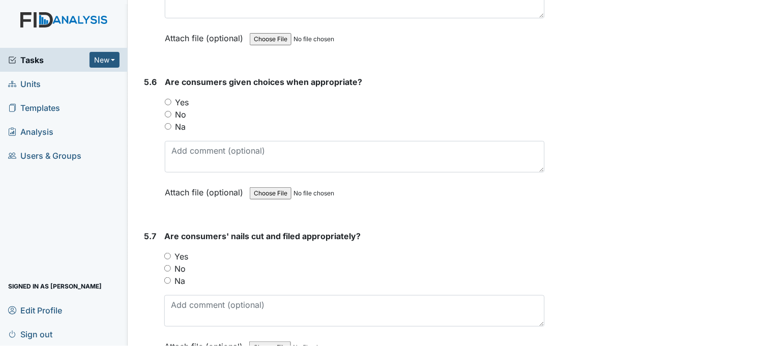
click at [169, 99] on input "Yes" at bounding box center [168, 102] width 7 height 7
radio input "true"
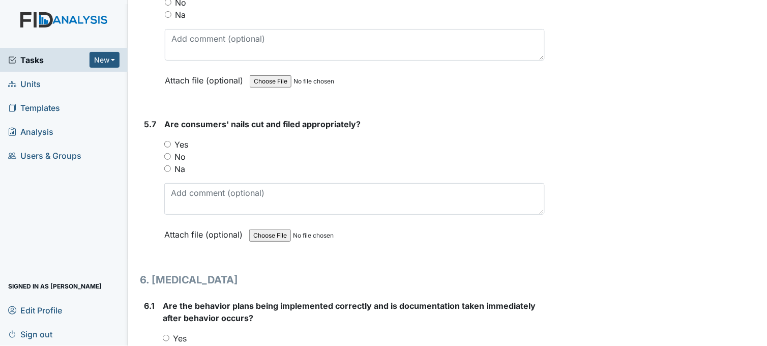
scroll to position [5274, 0]
click at [168, 140] on input "Yes" at bounding box center [167, 143] width 7 height 7
radio input "true"
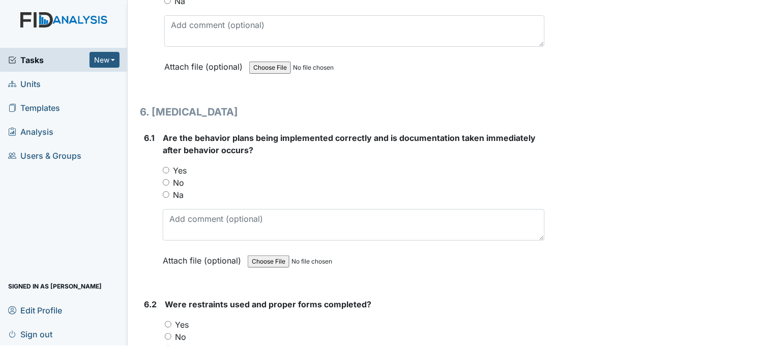
scroll to position [5443, 0]
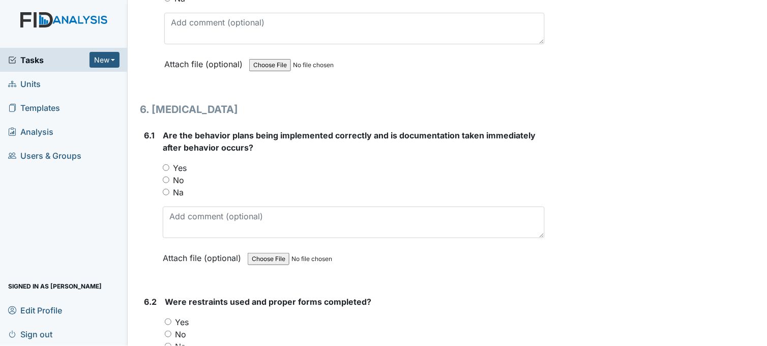
click at [166, 162] on div "Yes" at bounding box center [354, 168] width 382 height 12
click at [166, 164] on input "Yes" at bounding box center [166, 167] width 7 height 7
radio input "true"
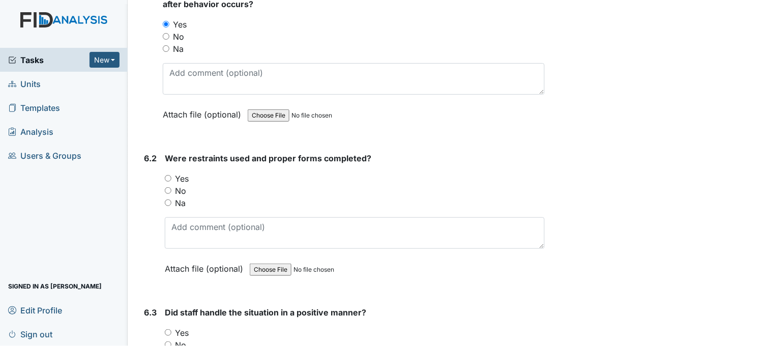
scroll to position [5613, 0]
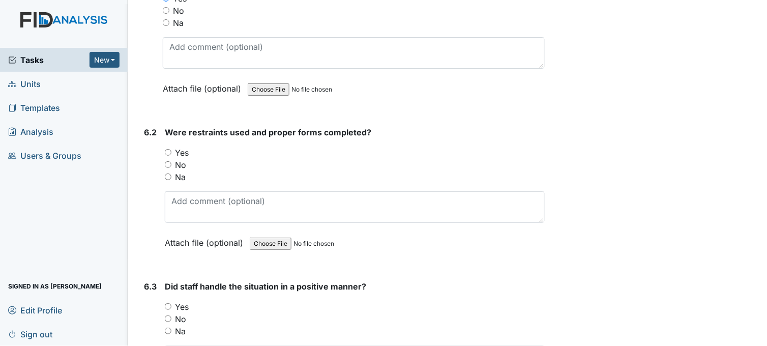
click at [169, 173] on input "Na" at bounding box center [168, 176] width 7 height 7
radio input "true"
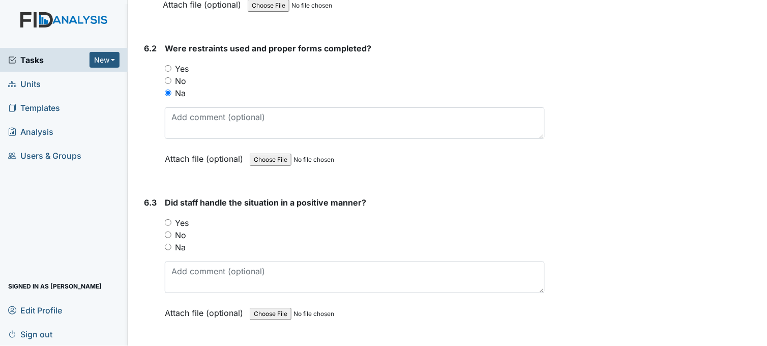
scroll to position [5782, 0]
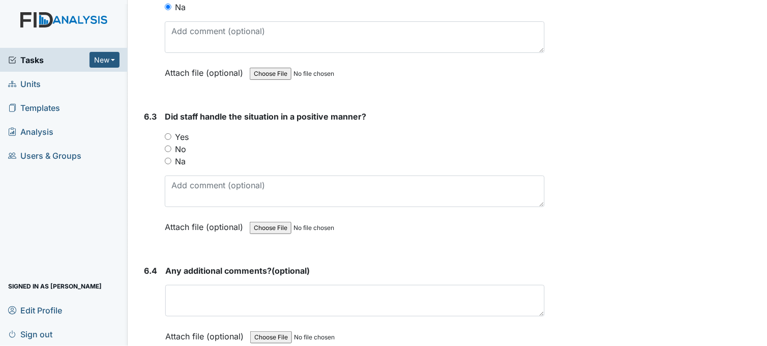
click at [169, 133] on input "Yes" at bounding box center [168, 136] width 7 height 7
radio input "true"
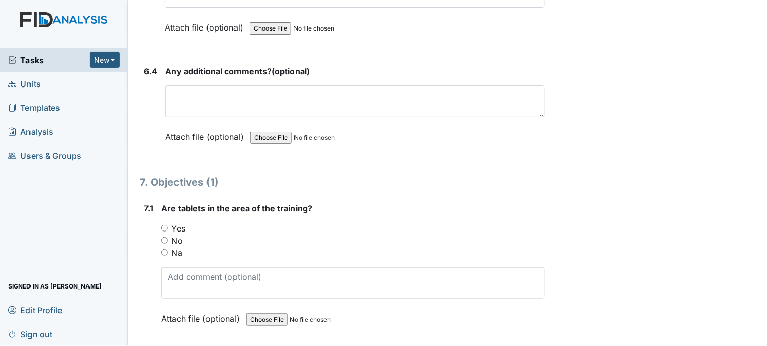
scroll to position [6008, 0]
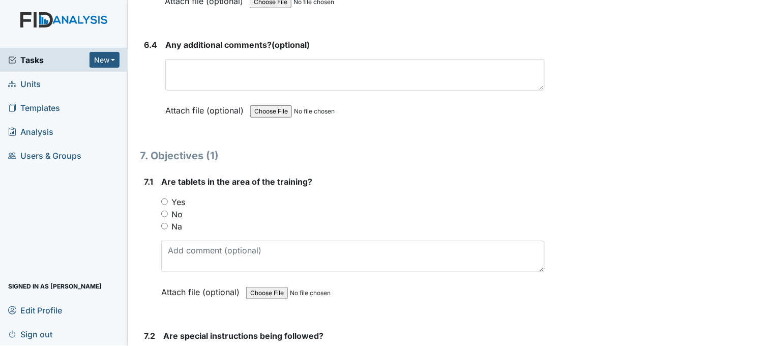
click at [165, 198] on input "Yes" at bounding box center [164, 201] width 7 height 7
radio input "true"
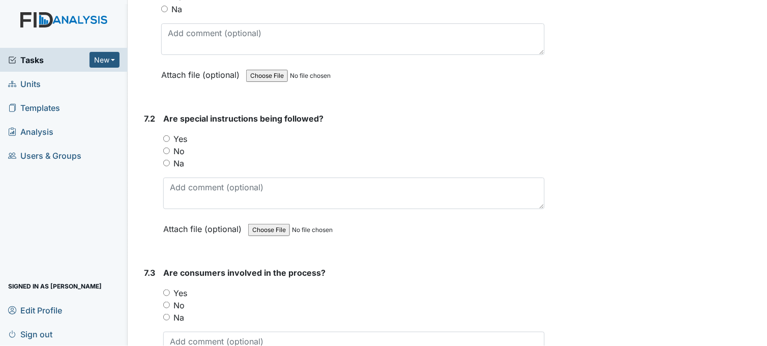
scroll to position [6234, 0]
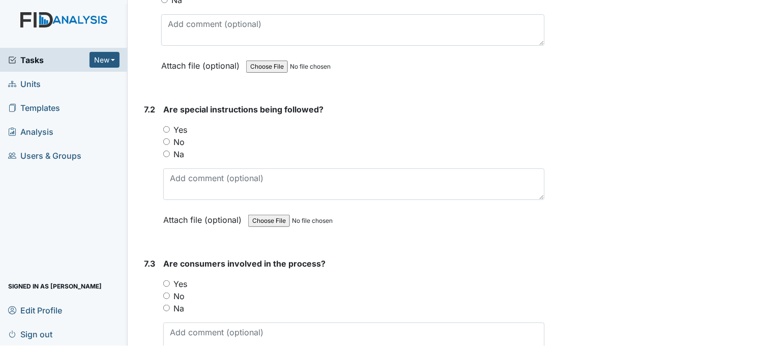
click at [166, 126] on input "Yes" at bounding box center [166, 129] width 7 height 7
radio input "true"
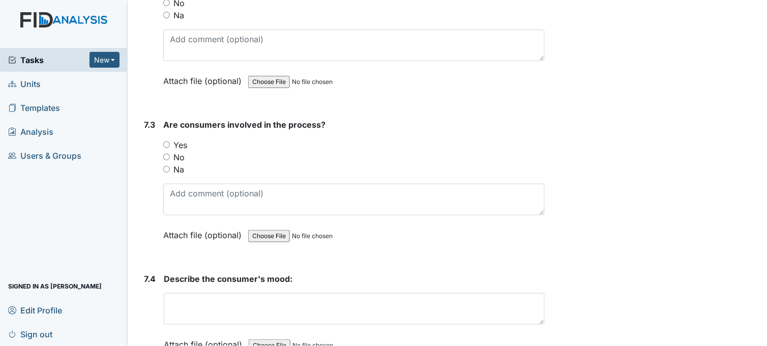
scroll to position [6404, 0]
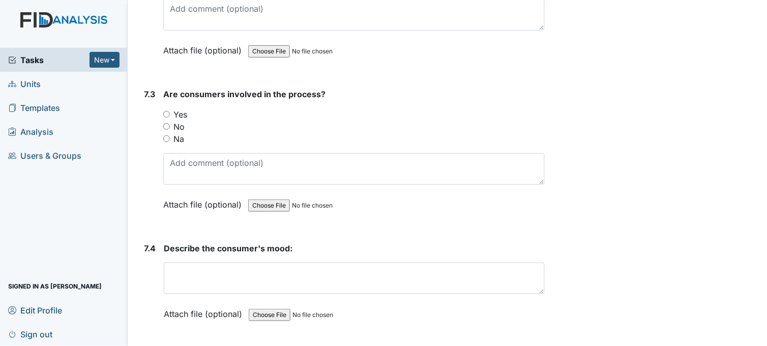
click at [168, 111] on input "Yes" at bounding box center [166, 114] width 7 height 7
radio input "true"
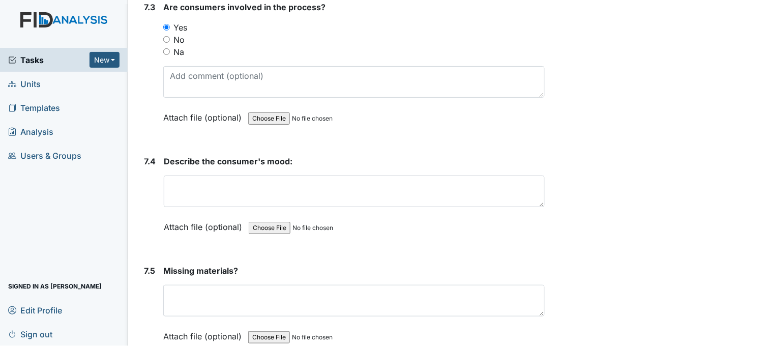
scroll to position [6517, 0]
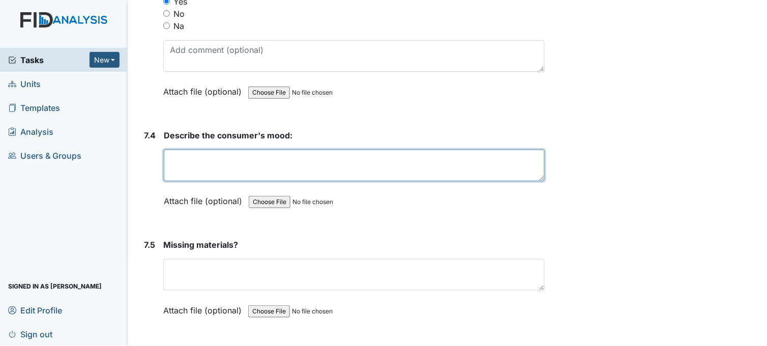
click at [179, 171] on textarea at bounding box center [354, 165] width 381 height 32
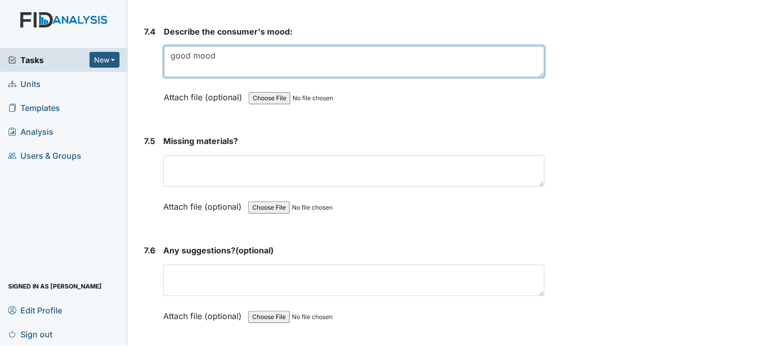
scroll to position [6630, 0]
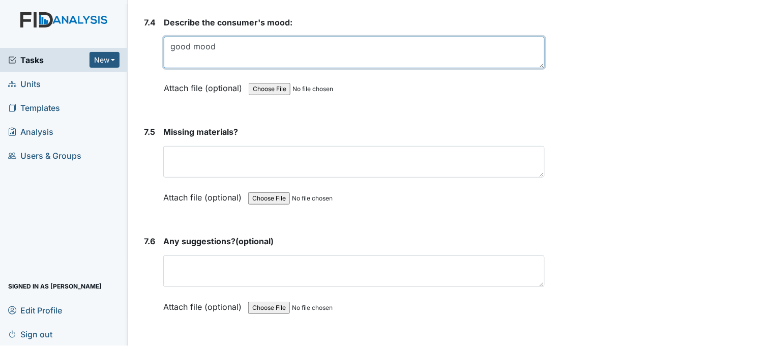
type textarea "good mood"
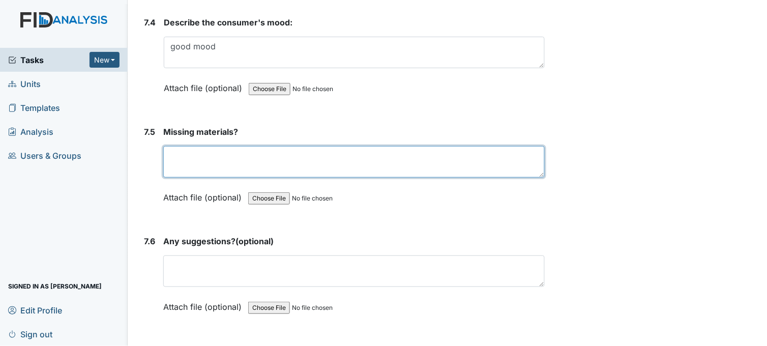
click at [182, 163] on textarea at bounding box center [353, 162] width 381 height 32
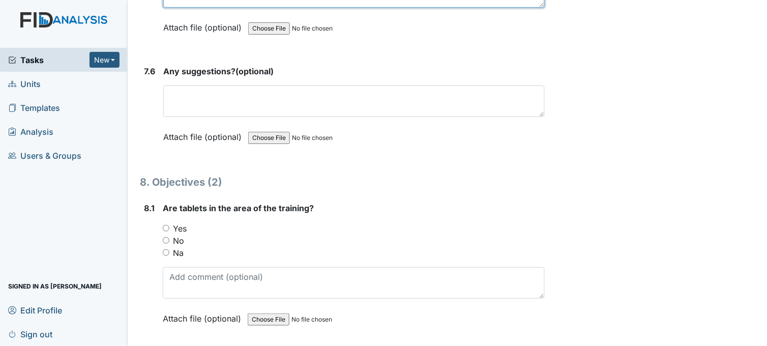
scroll to position [6856, 0]
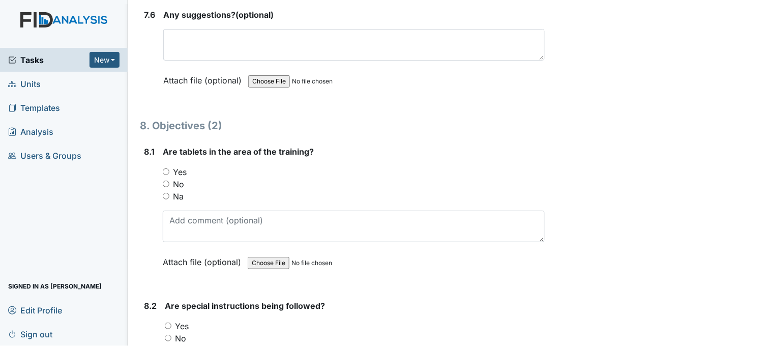
type textarea "None"
click at [166, 168] on input "Yes" at bounding box center [166, 171] width 7 height 7
radio input "true"
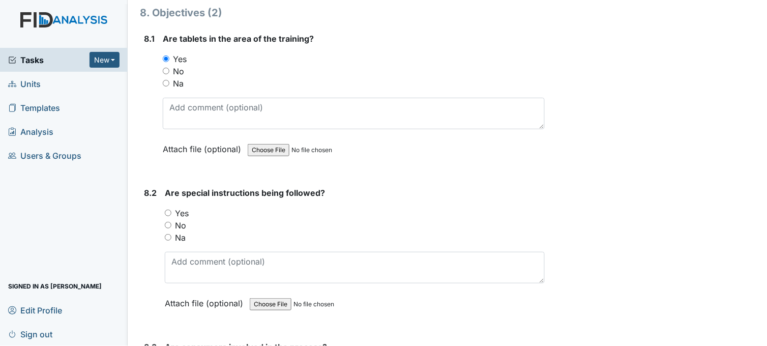
scroll to position [7025, 0]
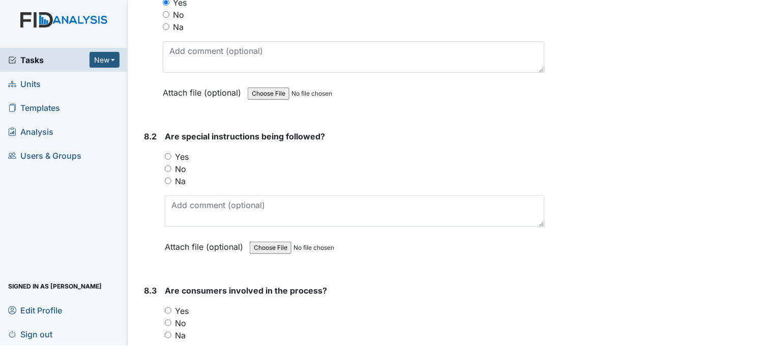
click at [169, 153] on input "Yes" at bounding box center [168, 156] width 7 height 7
radio input "true"
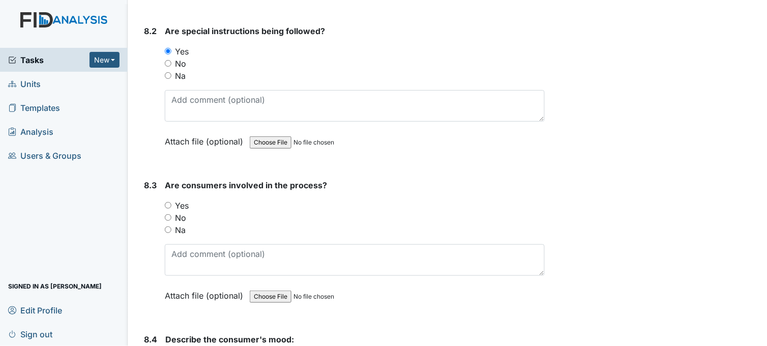
scroll to position [7138, 0]
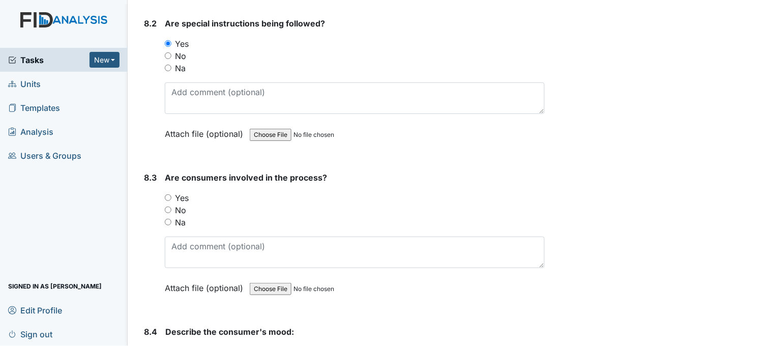
click at [170, 194] on input "Yes" at bounding box center [168, 197] width 7 height 7
radio input "true"
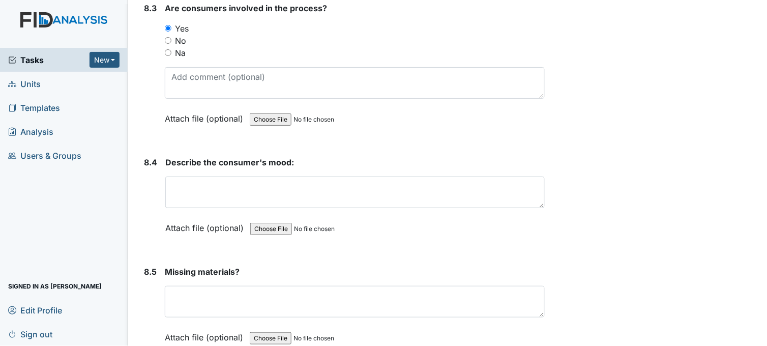
scroll to position [7308, 0]
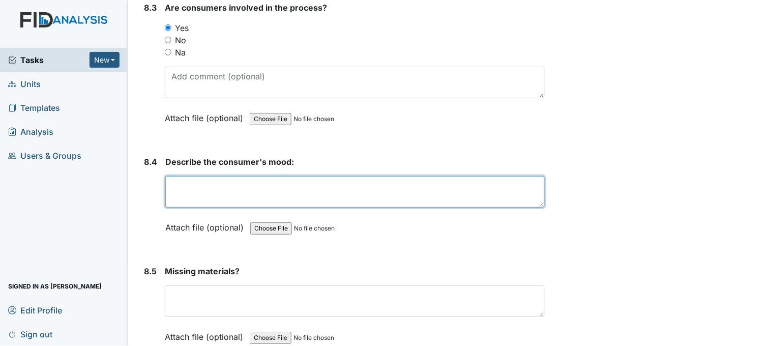
click at [188, 186] on textarea at bounding box center [354, 192] width 379 height 32
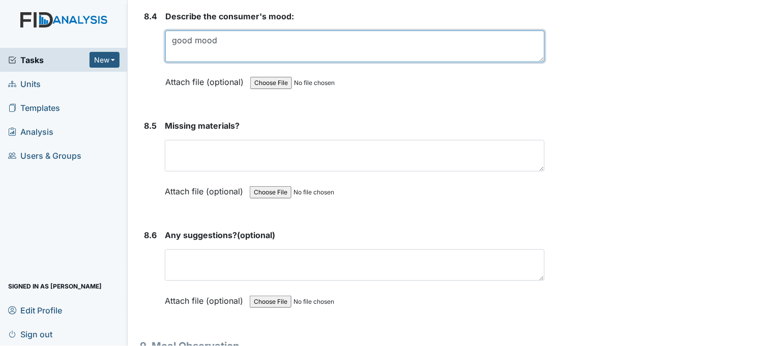
scroll to position [7477, 0]
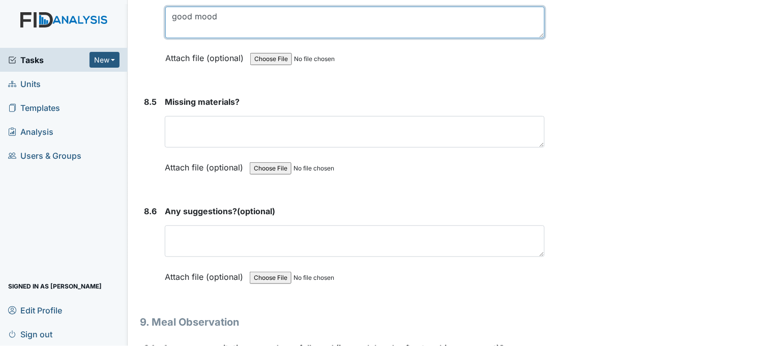
type textarea "good mood"
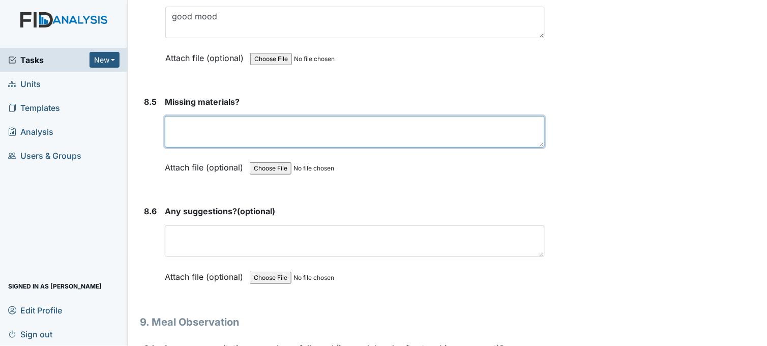
click at [197, 130] on textarea at bounding box center [355, 132] width 380 height 32
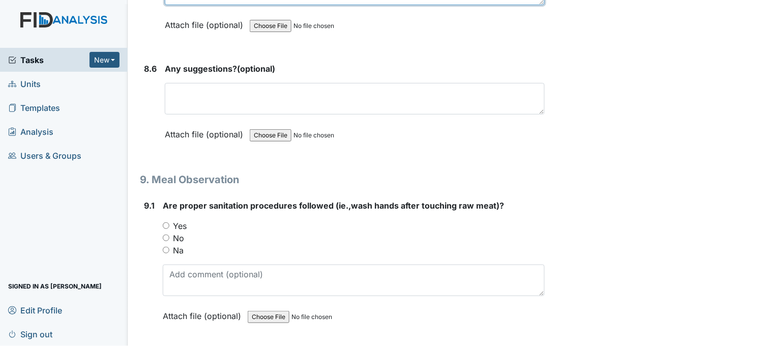
scroll to position [7703, 0]
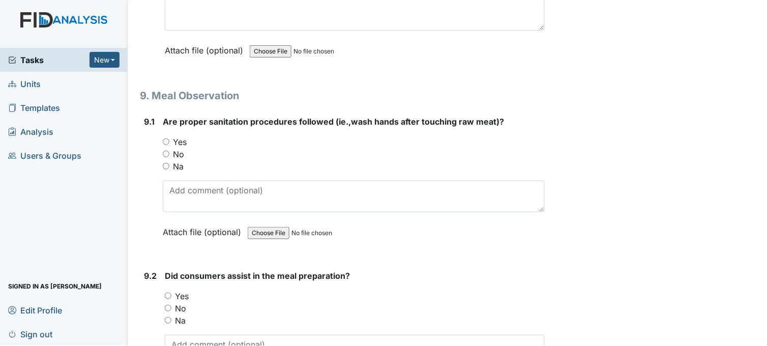
type textarea "no"
click at [166, 138] on input "Yes" at bounding box center [166, 141] width 7 height 7
radio input "true"
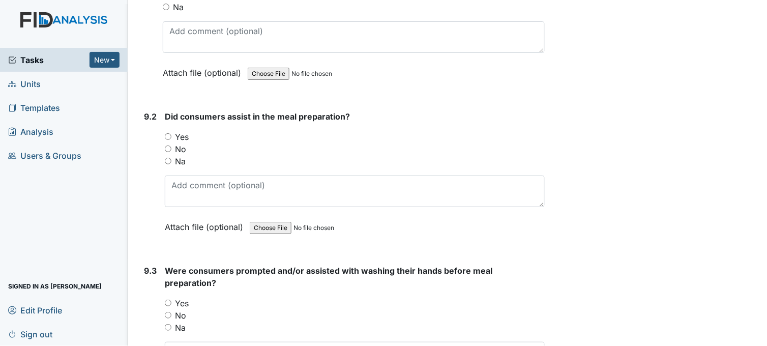
scroll to position [7873, 0]
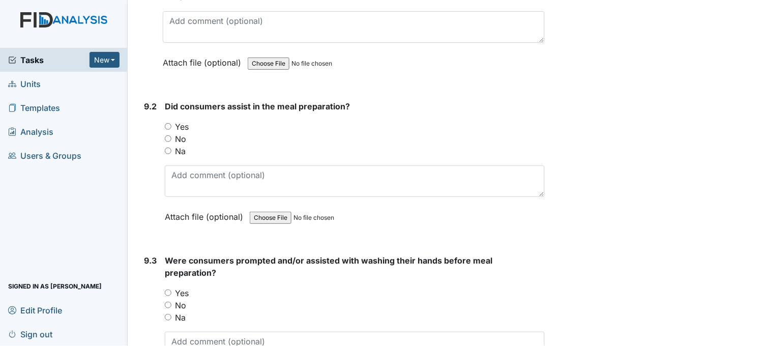
click at [169, 123] on input "Yes" at bounding box center [168, 126] width 7 height 7
radio input "true"
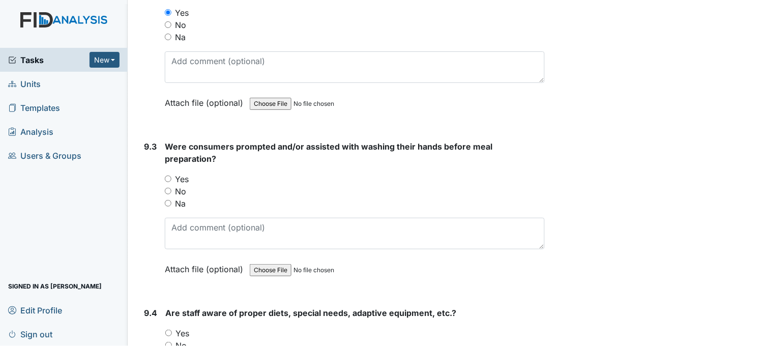
scroll to position [8042, 0]
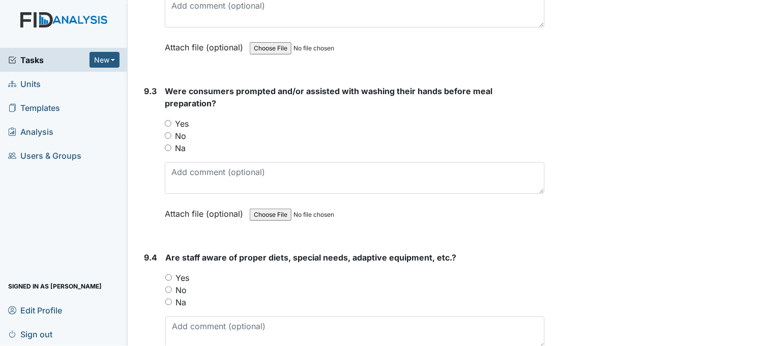
click at [169, 120] on input "Yes" at bounding box center [168, 123] width 7 height 7
radio input "true"
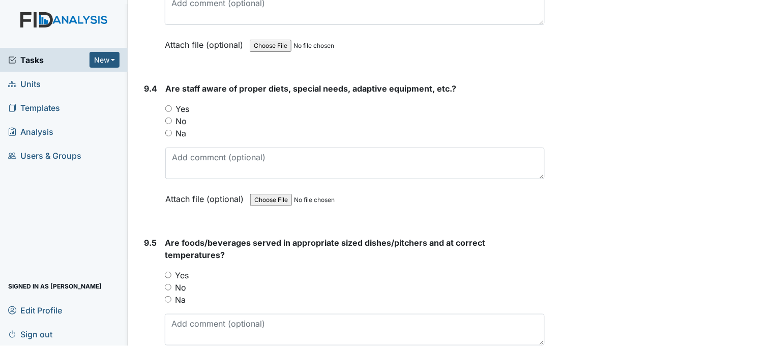
scroll to position [8212, 0]
click at [170, 104] on input "Yes" at bounding box center [168, 107] width 7 height 7
radio input "true"
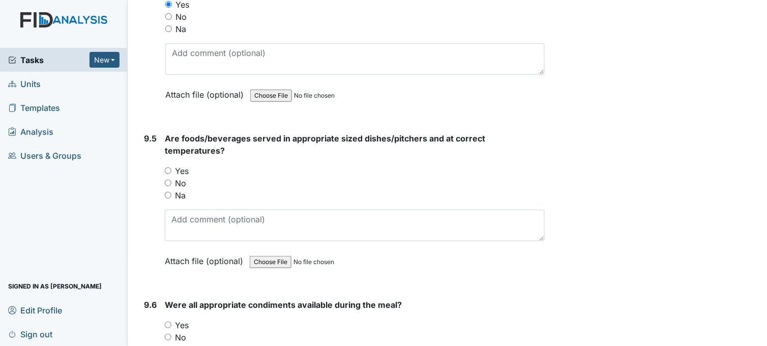
scroll to position [8325, 0]
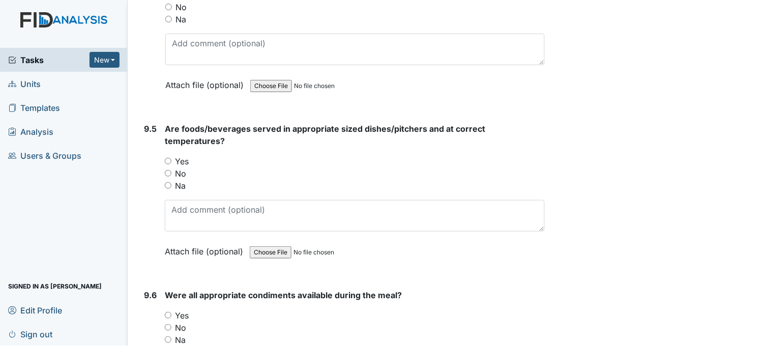
click at [170, 158] on input "Yes" at bounding box center [168, 161] width 7 height 7
radio input "true"
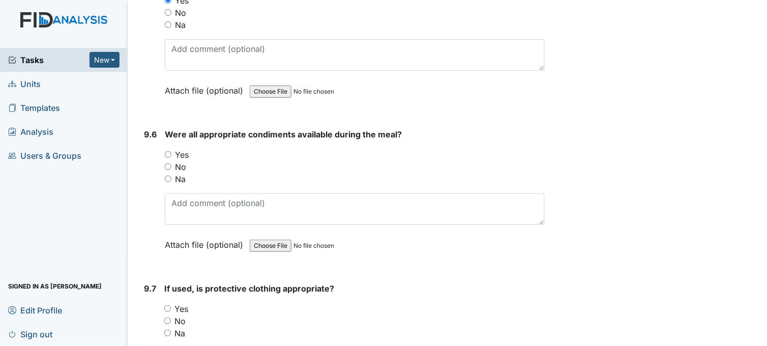
scroll to position [8494, 0]
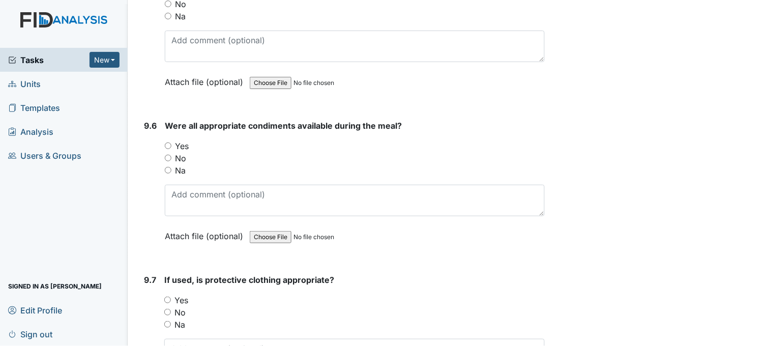
click at [169, 142] on input "Yes" at bounding box center [168, 145] width 7 height 7
radio input "true"
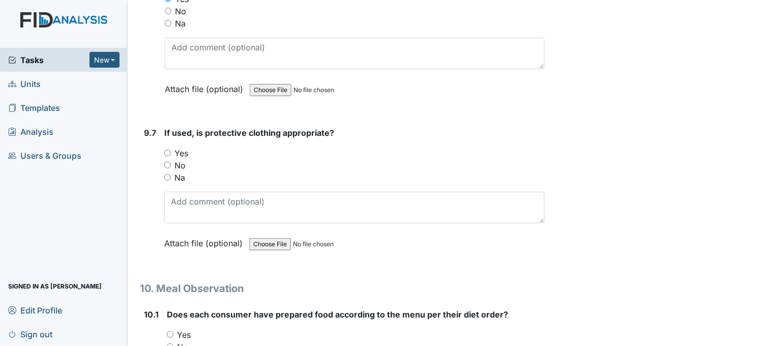
scroll to position [8663, 0]
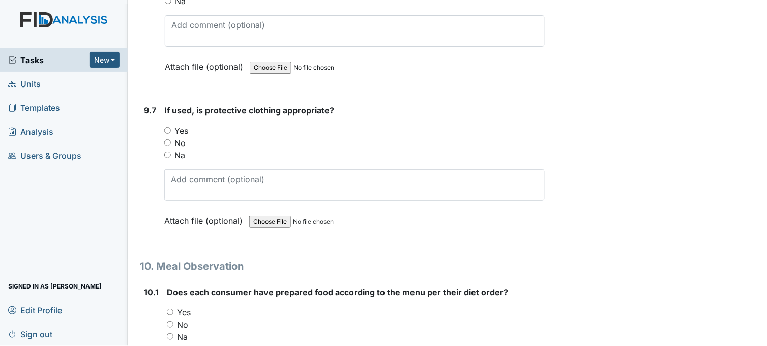
click at [168, 127] on input "Yes" at bounding box center [167, 130] width 7 height 7
radio input "true"
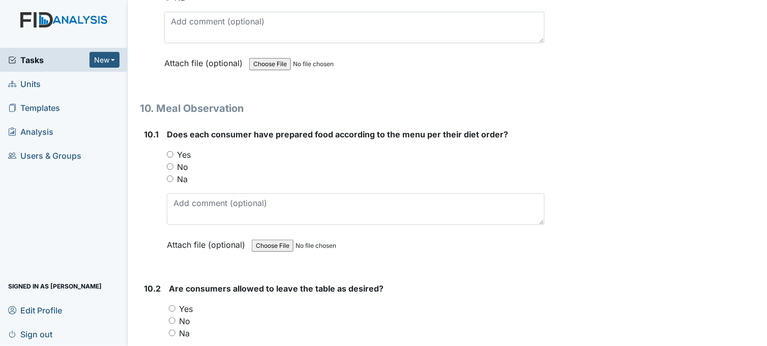
scroll to position [8833, 0]
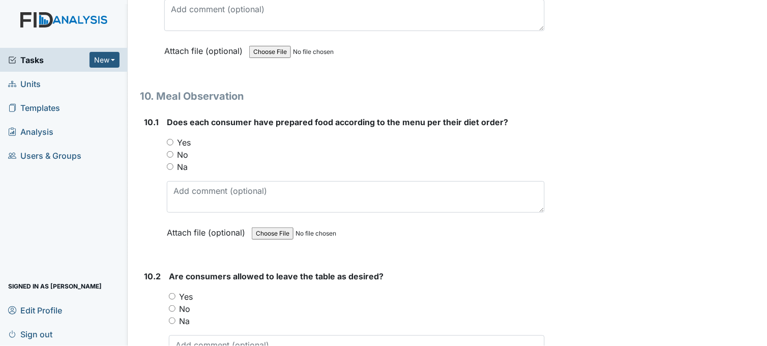
click at [171, 139] on input "Yes" at bounding box center [170, 142] width 7 height 7
radio input "true"
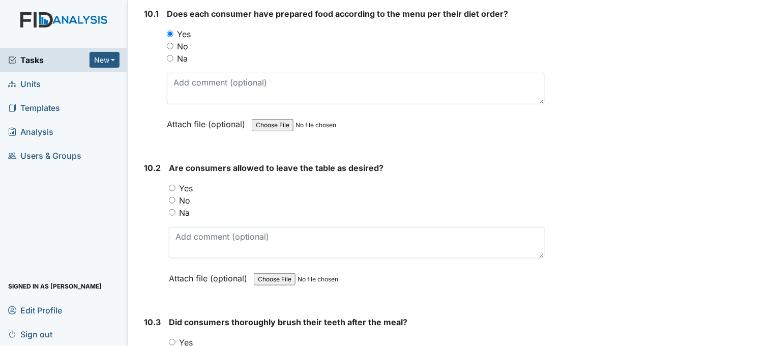
scroll to position [8946, 0]
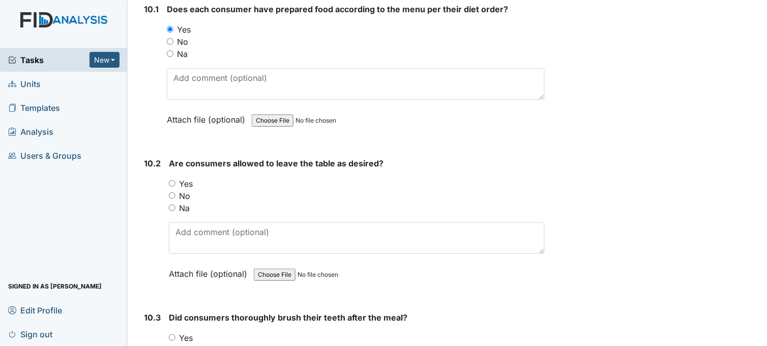
click at [174, 180] on input "Yes" at bounding box center [172, 183] width 7 height 7
radio input "true"
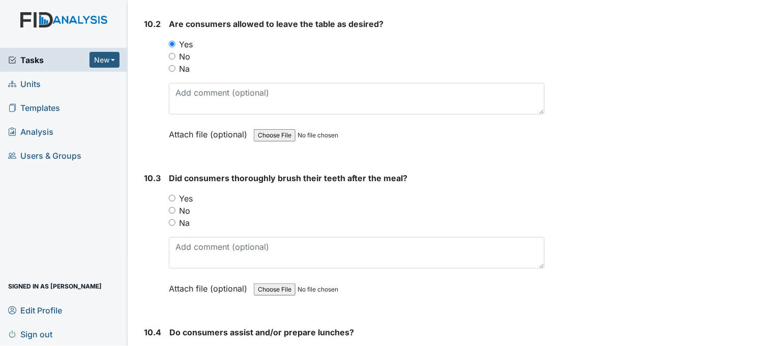
scroll to position [9116, 0]
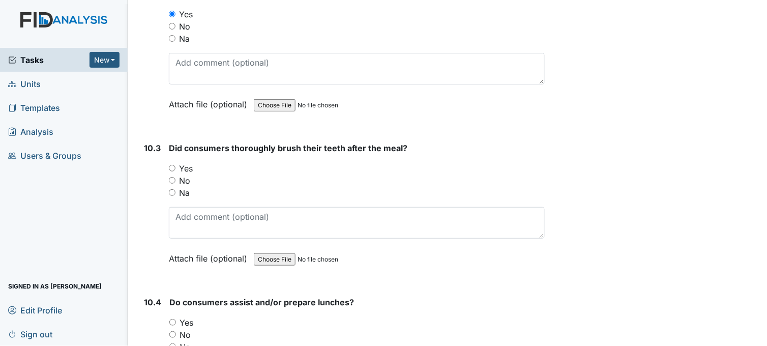
click at [173, 165] on input "Yes" at bounding box center [172, 168] width 7 height 7
radio input "true"
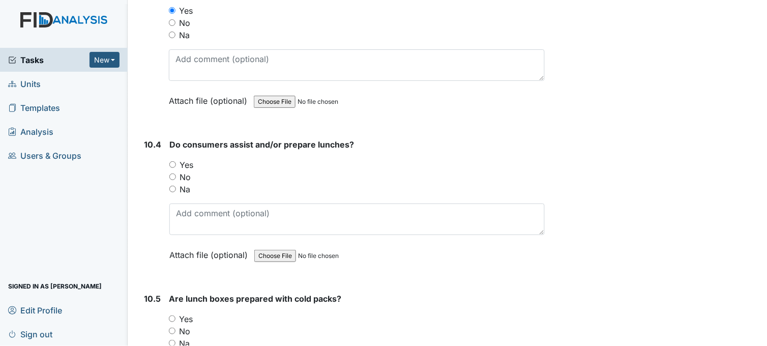
scroll to position [9342, 0]
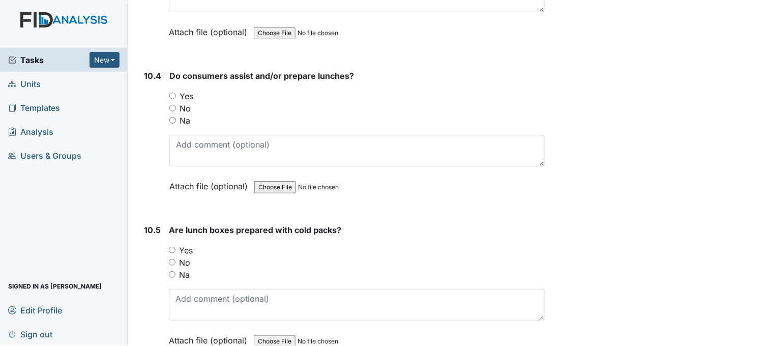
click at [174, 93] on input "Yes" at bounding box center [172, 96] width 7 height 7
radio input "true"
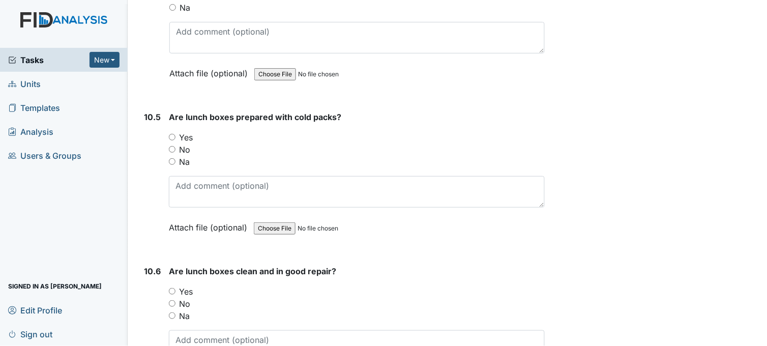
scroll to position [9511, 0]
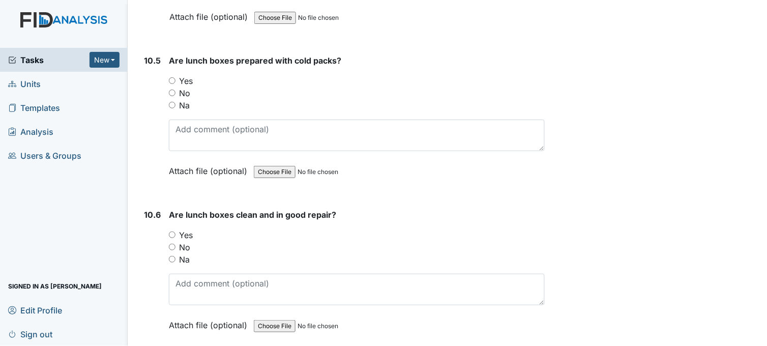
click at [169, 77] on input "Yes" at bounding box center [172, 80] width 7 height 7
radio input "true"
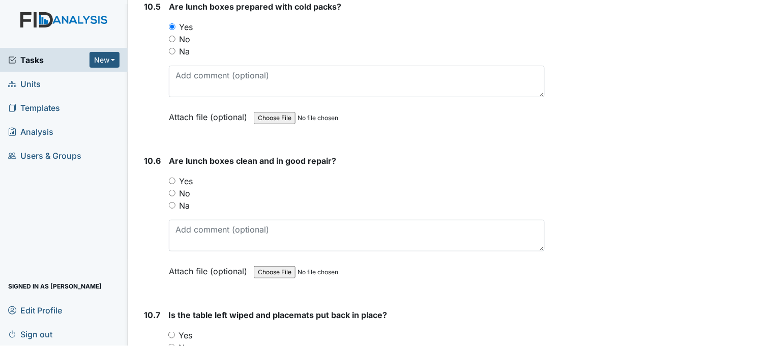
scroll to position [9568, 0]
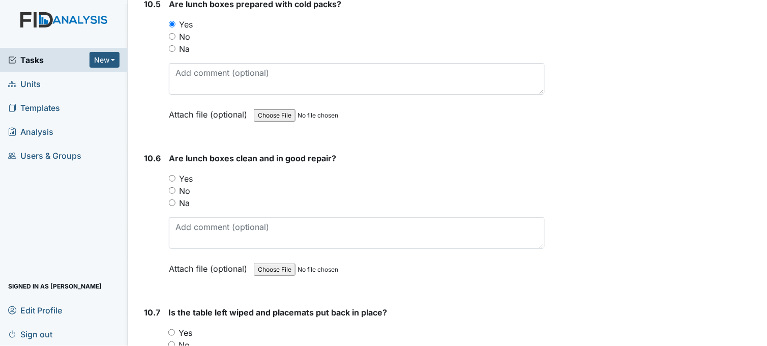
click at [171, 175] on input "Yes" at bounding box center [172, 178] width 7 height 7
radio input "true"
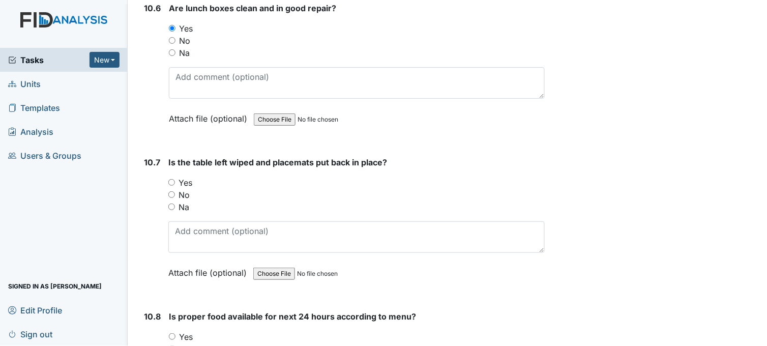
scroll to position [9737, 0]
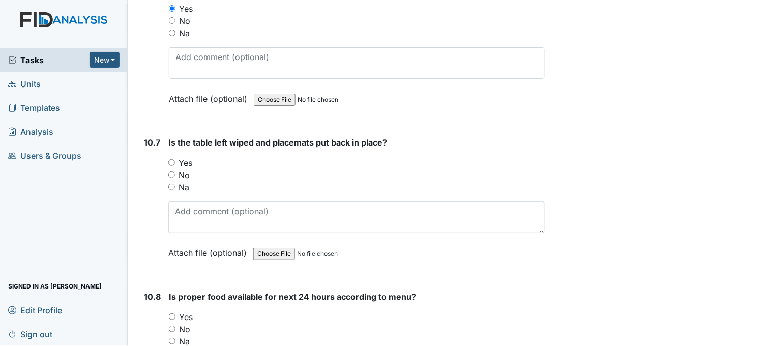
click at [170, 159] on input "Yes" at bounding box center [171, 162] width 7 height 7
radio input "true"
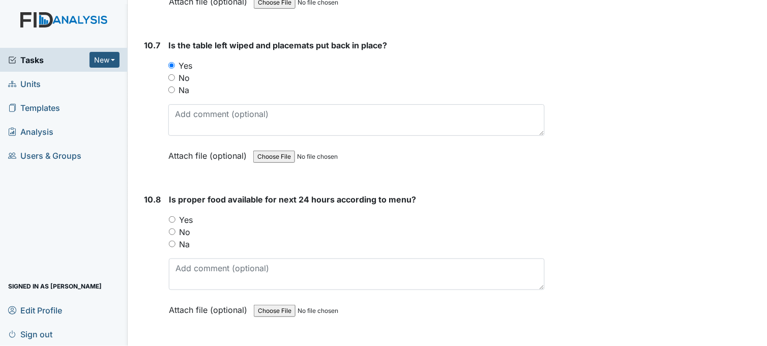
scroll to position [9907, 0]
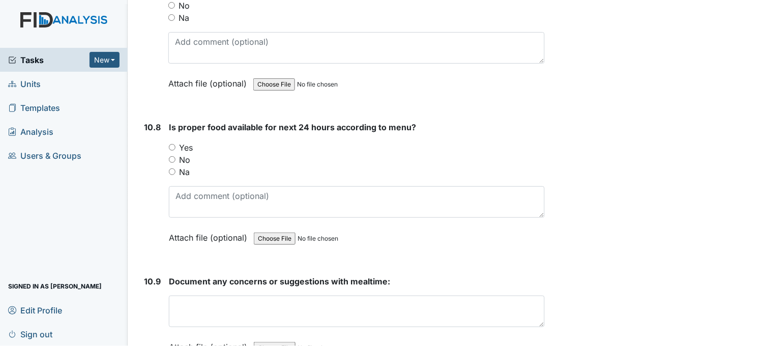
click at [170, 144] on input "Yes" at bounding box center [172, 147] width 7 height 7
radio input "true"
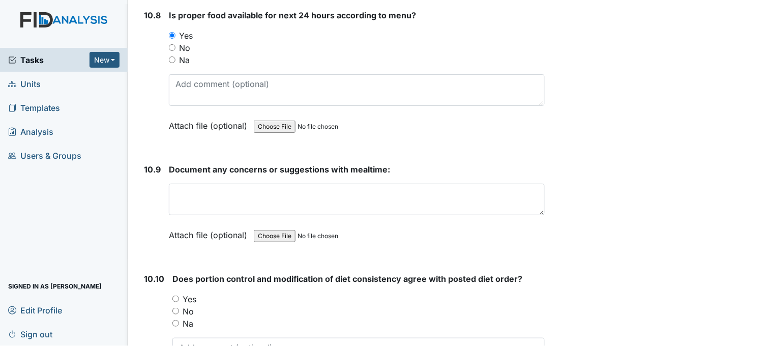
scroll to position [10020, 0]
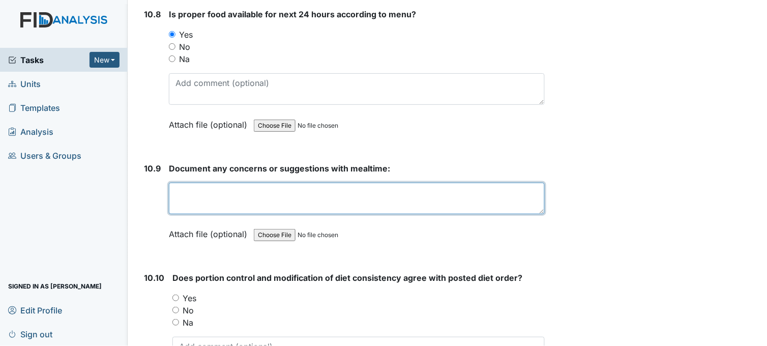
click at [187, 183] on textarea at bounding box center [357, 199] width 376 height 32
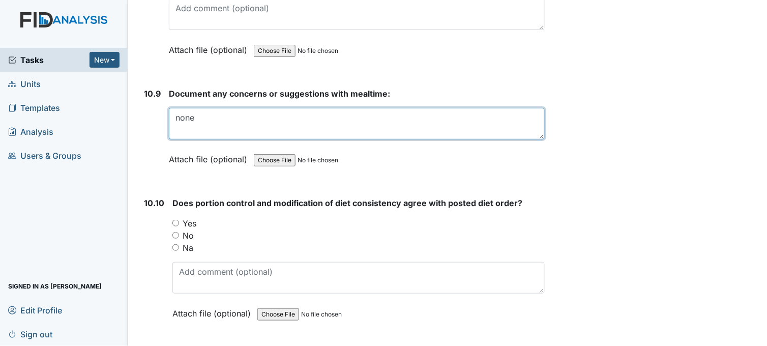
scroll to position [10132, 0]
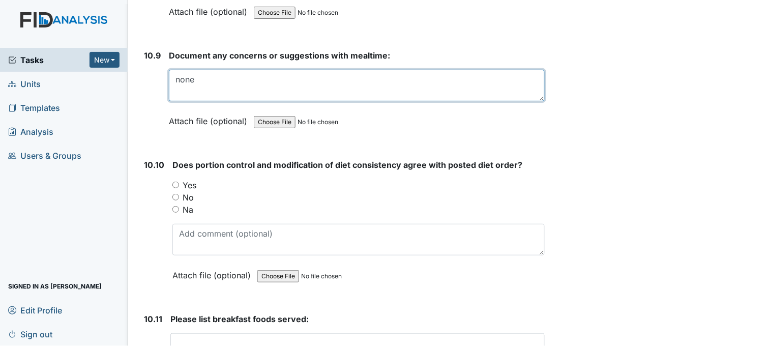
type textarea "none"
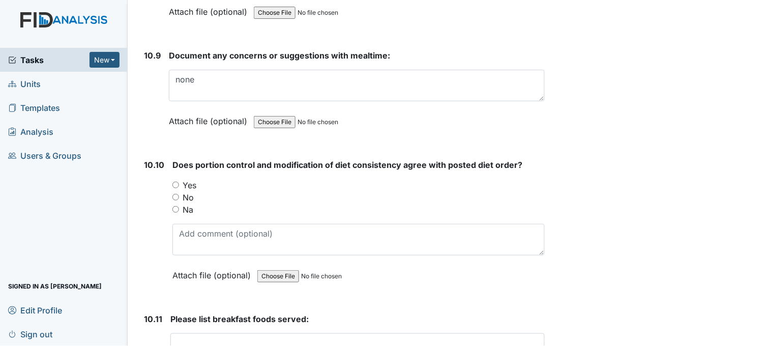
click at [175, 182] on input "Yes" at bounding box center [175, 185] width 7 height 7
radio input "true"
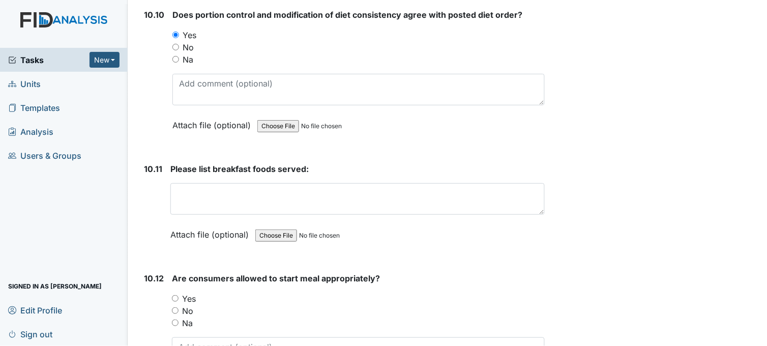
scroll to position [10302, 0]
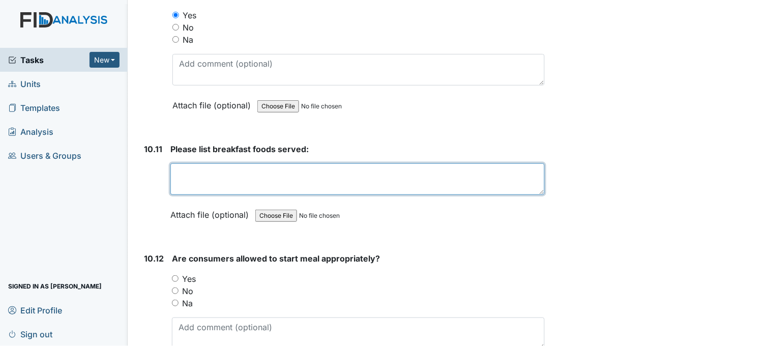
click at [205, 165] on textarea at bounding box center [357, 179] width 374 height 32
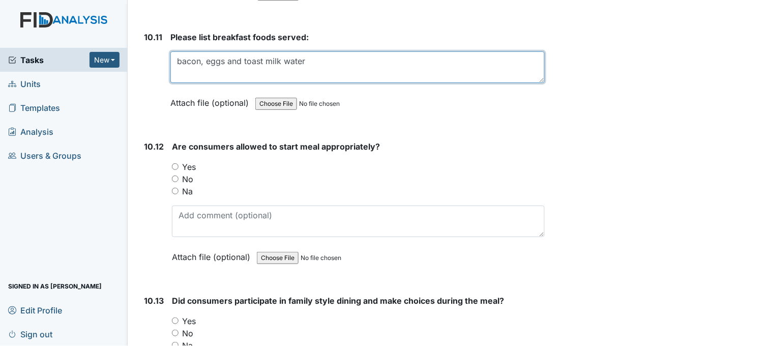
scroll to position [10415, 0]
type textarea "bacon, eggs and toast milk water"
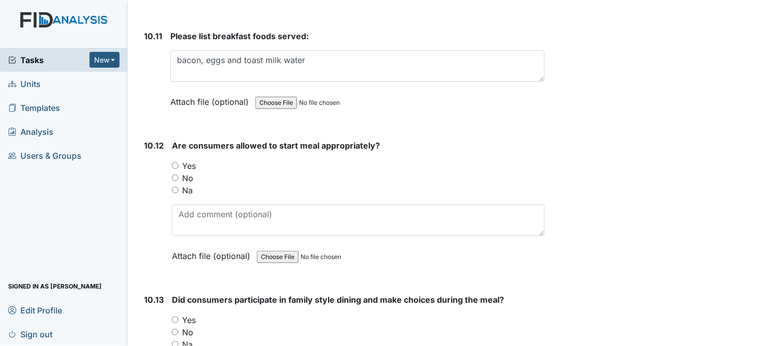
click at [175, 162] on input "Yes" at bounding box center [175, 165] width 7 height 7
radio input "true"
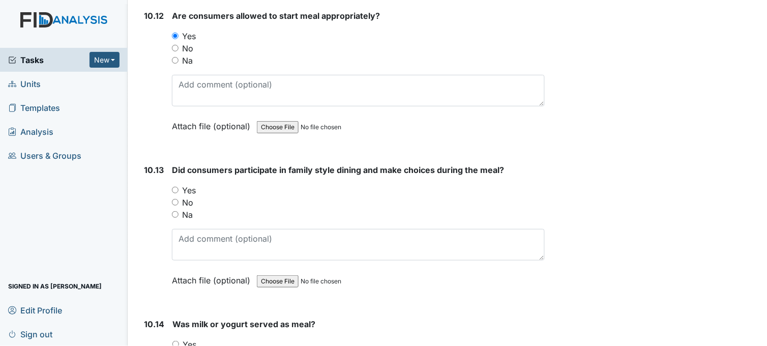
scroll to position [10585, 0]
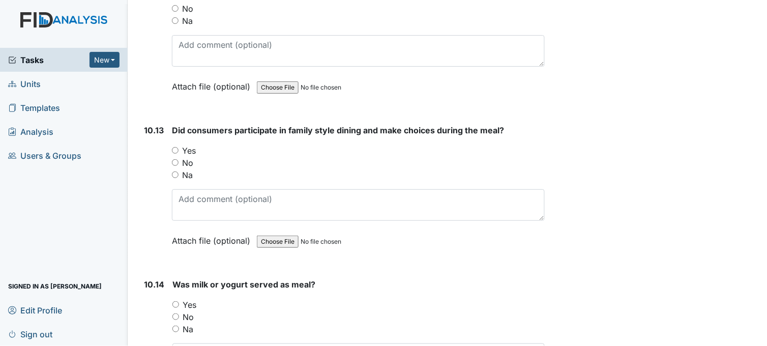
click at [178, 147] on input "Yes" at bounding box center [175, 150] width 7 height 7
radio input "true"
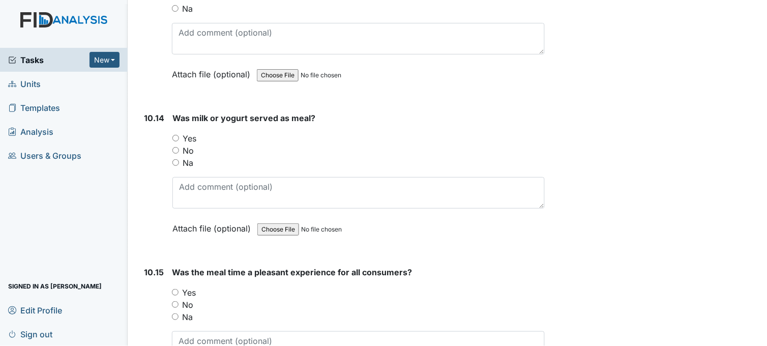
scroll to position [10754, 0]
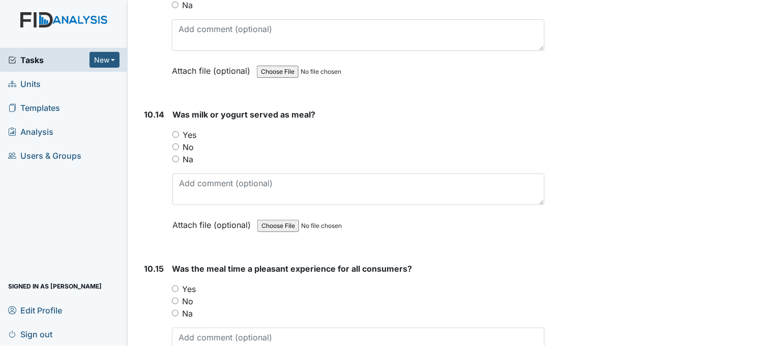
click at [175, 131] on input "Yes" at bounding box center [175, 134] width 7 height 7
radio input "true"
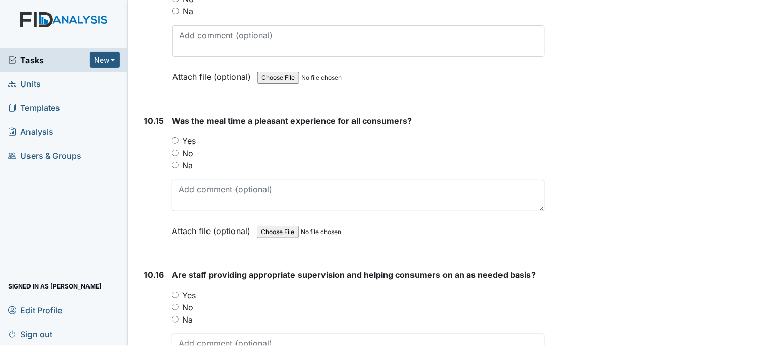
scroll to position [10924, 0]
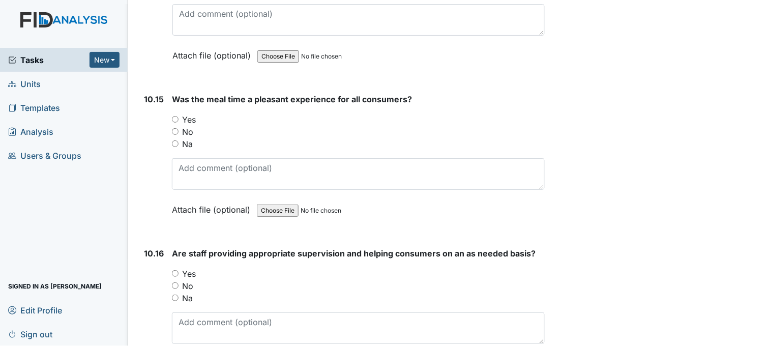
click at [175, 116] on input "Yes" at bounding box center [175, 119] width 7 height 7
radio input "true"
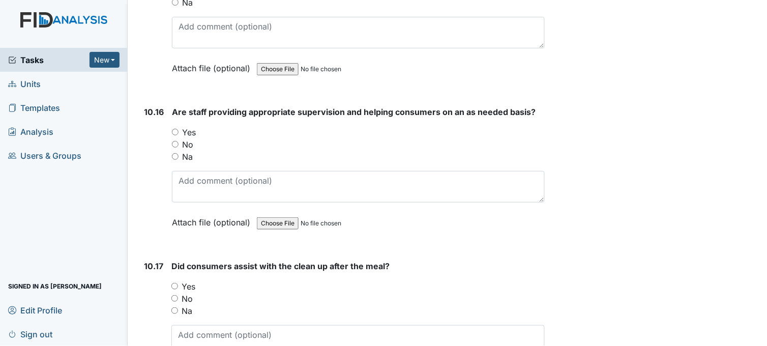
scroll to position [11093, 0]
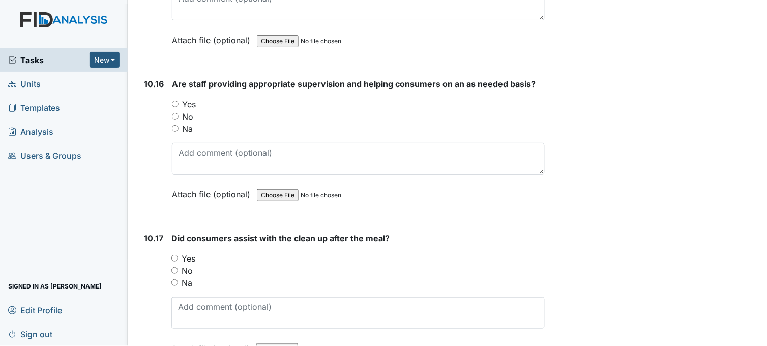
click at [176, 101] on input "Yes" at bounding box center [175, 104] width 7 height 7
radio input "true"
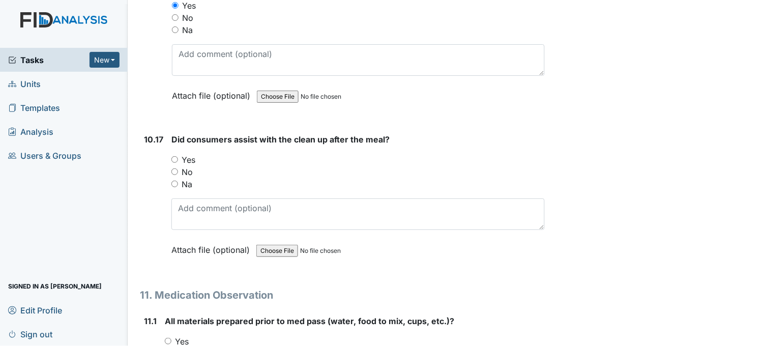
scroll to position [11206, 0]
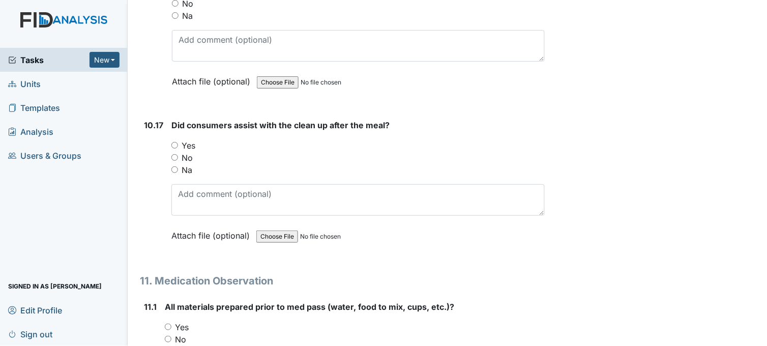
click at [173, 142] on input "Yes" at bounding box center [174, 145] width 7 height 7
radio input "true"
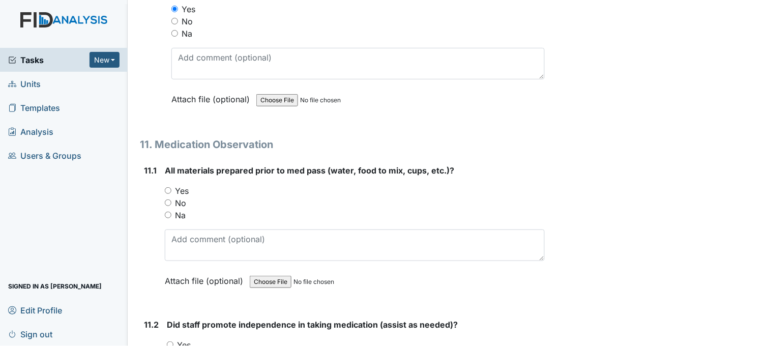
scroll to position [11432, 0]
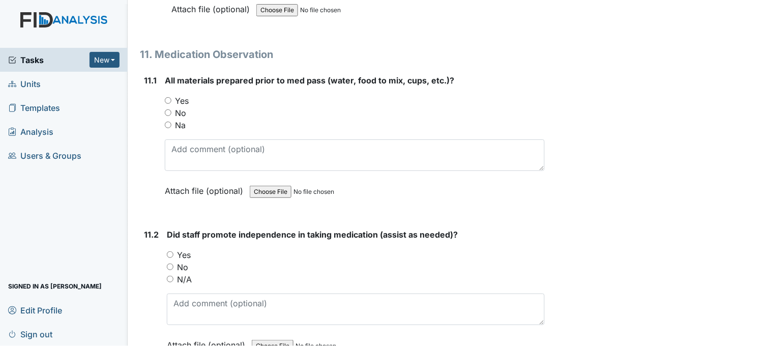
click at [168, 97] on input "Yes" at bounding box center [168, 100] width 7 height 7
radio input "true"
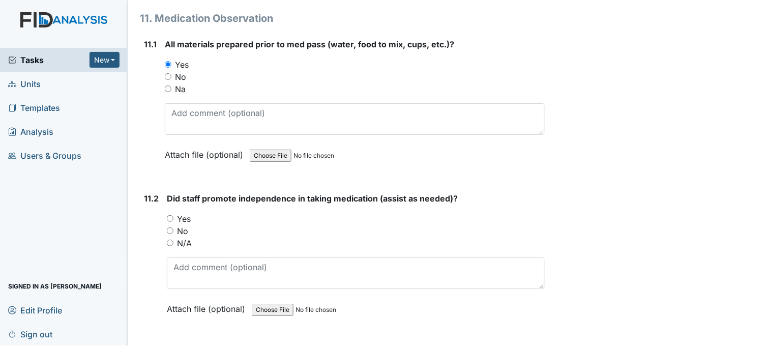
scroll to position [11489, 0]
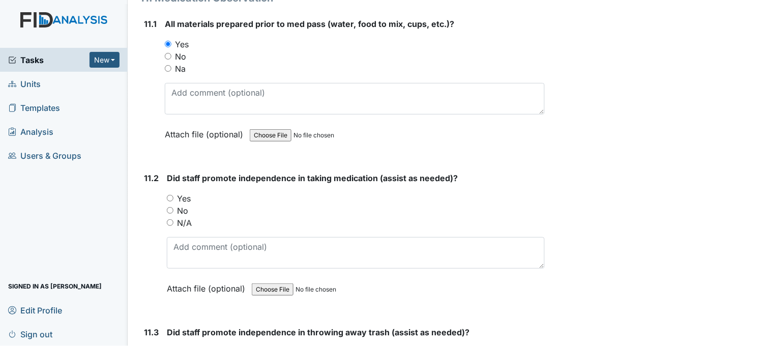
click at [170, 195] on input "Yes" at bounding box center [170, 198] width 7 height 7
radio input "true"
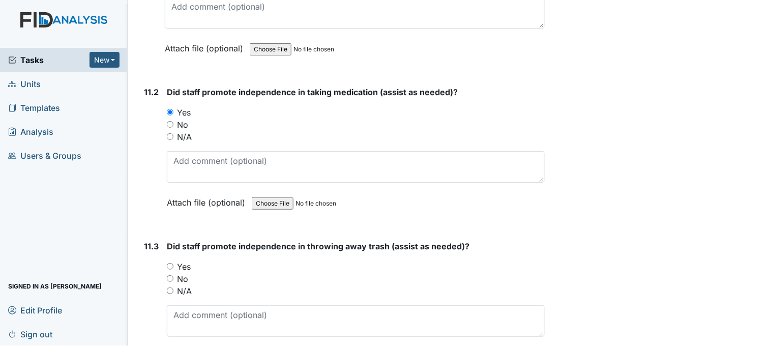
scroll to position [11658, 0]
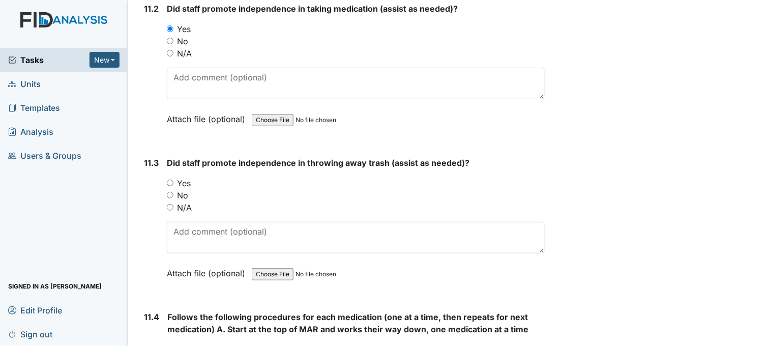
click at [169, 179] on input "Yes" at bounding box center [170, 182] width 7 height 7
radio input "true"
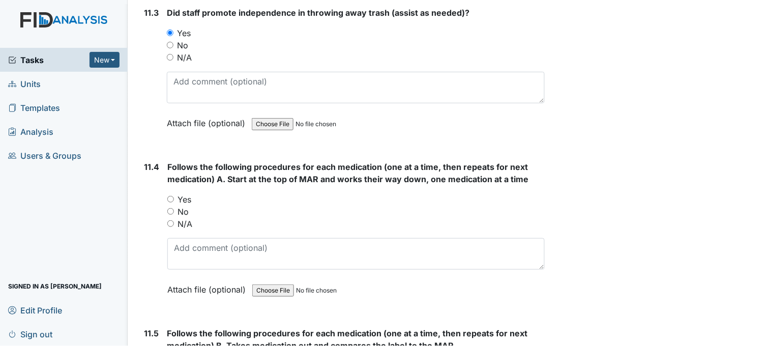
scroll to position [11828, 0]
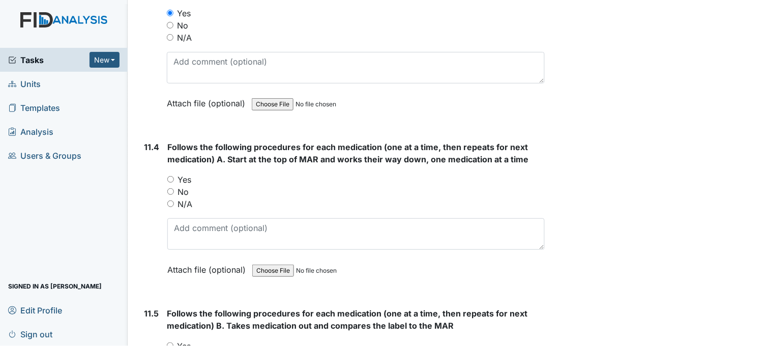
click at [171, 176] on input "Yes" at bounding box center [170, 179] width 7 height 7
radio input "true"
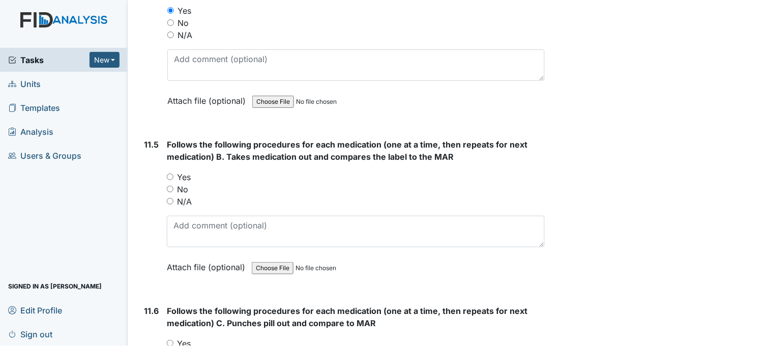
scroll to position [11997, 0]
click at [171, 173] on input "Yes" at bounding box center [170, 176] width 7 height 7
radio input "true"
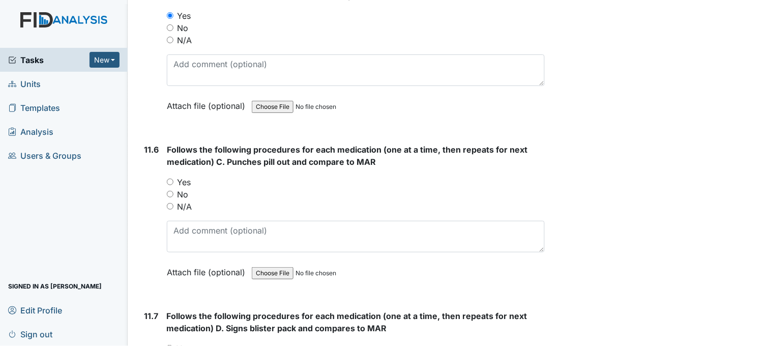
scroll to position [12166, 0]
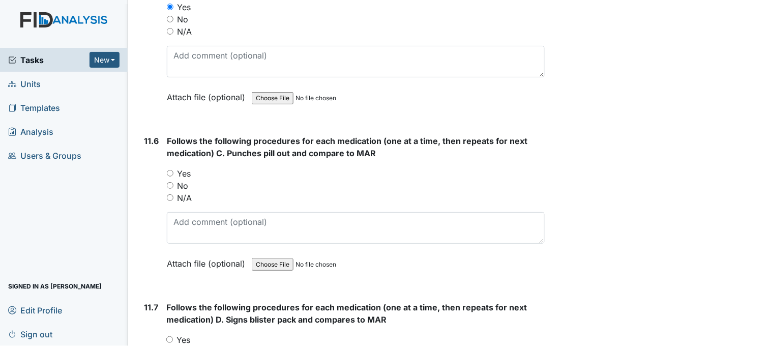
click at [170, 170] on input "Yes" at bounding box center [170, 173] width 7 height 7
radio input "true"
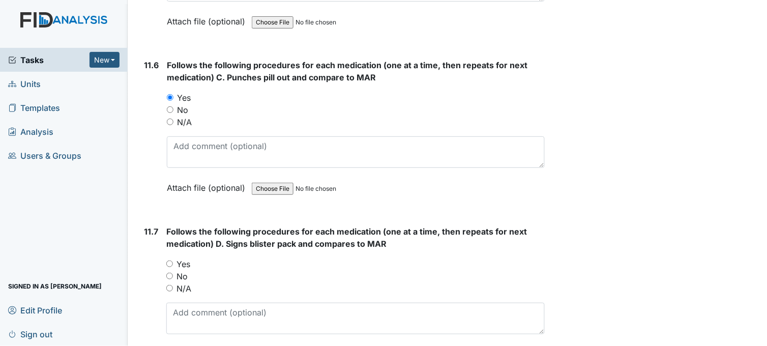
scroll to position [12280, 0]
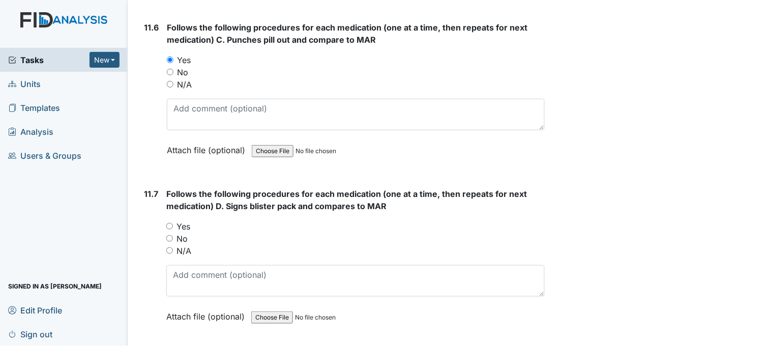
click at [169, 223] on input "Yes" at bounding box center [169, 226] width 7 height 7
radio input "true"
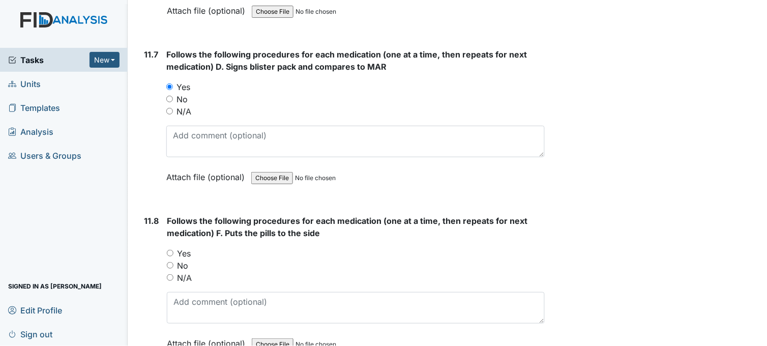
scroll to position [12449, 0]
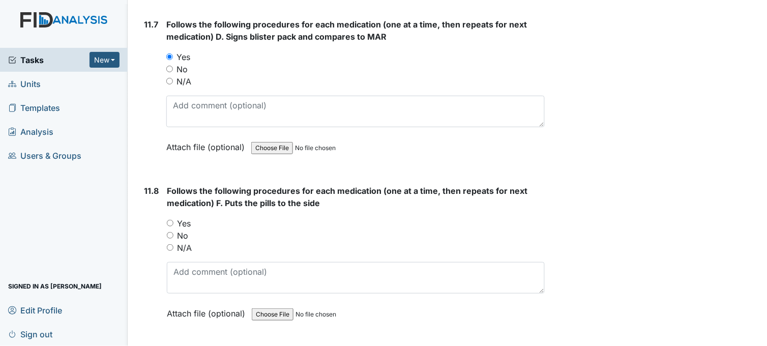
click at [169, 220] on input "Yes" at bounding box center [170, 223] width 7 height 7
radio input "true"
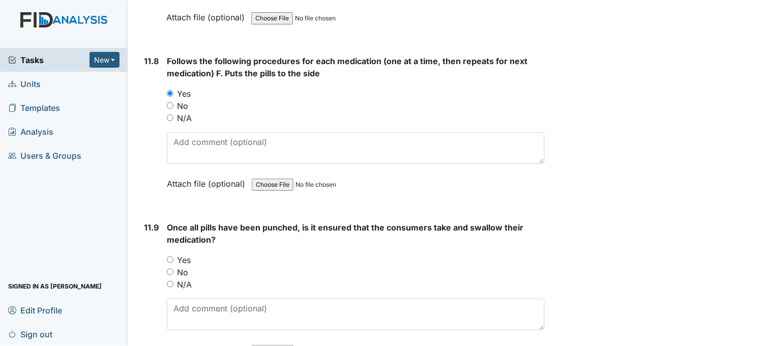
scroll to position [12618, 0]
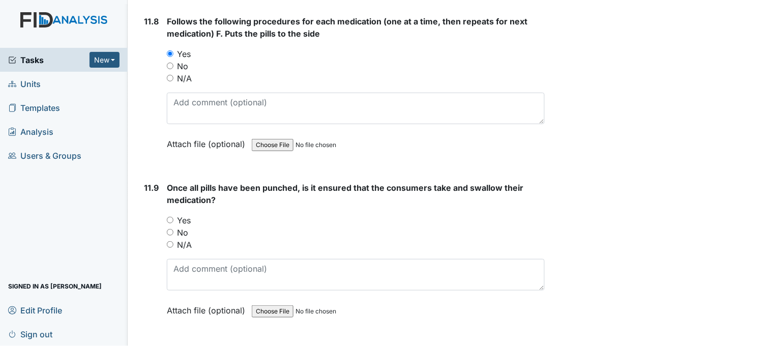
click at [169, 217] on input "Yes" at bounding box center [170, 220] width 7 height 7
radio input "true"
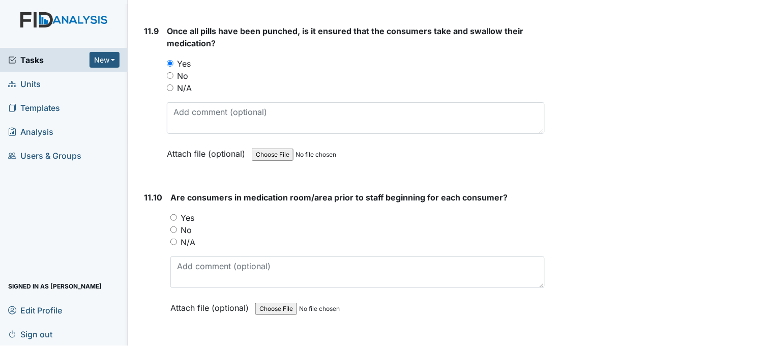
scroll to position [12788, 0]
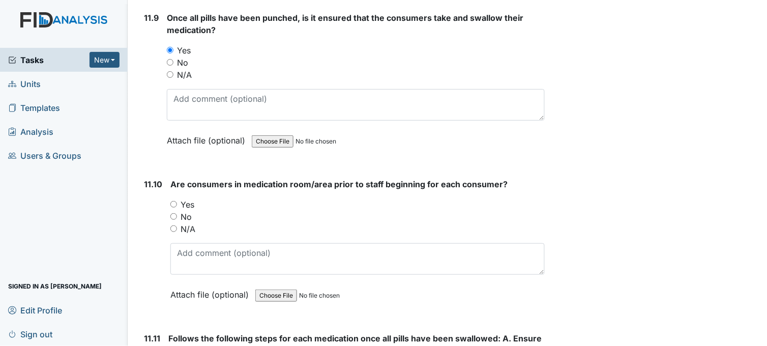
click at [170, 201] on input "Yes" at bounding box center [173, 204] width 7 height 7
radio input "true"
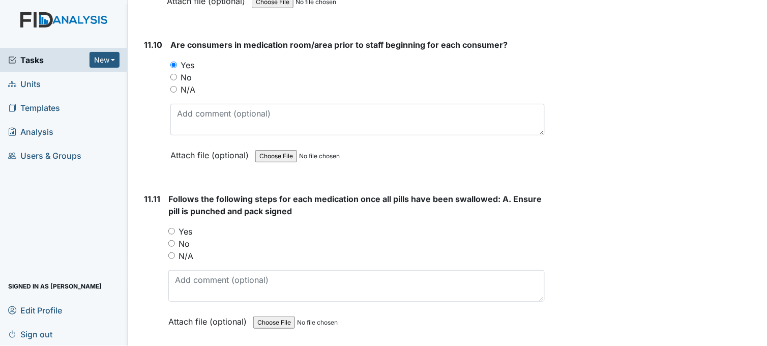
scroll to position [12958, 0]
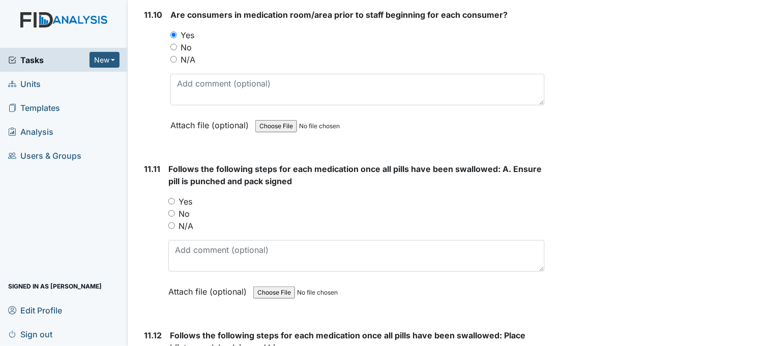
click at [171, 198] on input "Yes" at bounding box center [171, 201] width 7 height 7
radio input "true"
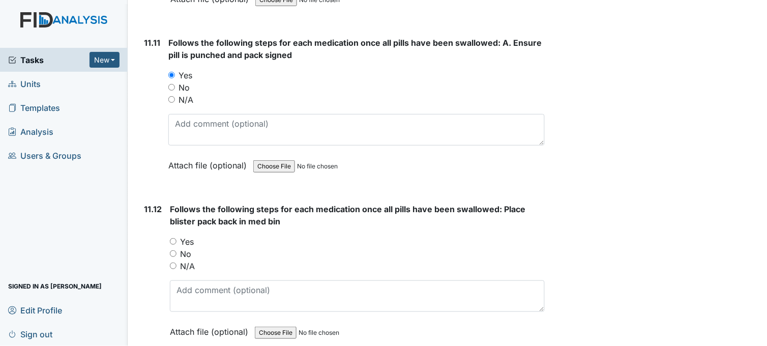
scroll to position [13127, 0]
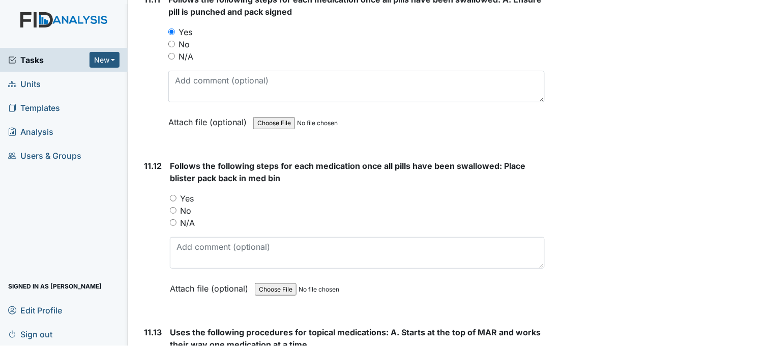
click at [171, 195] on input "Yes" at bounding box center [173, 198] width 7 height 7
radio input "true"
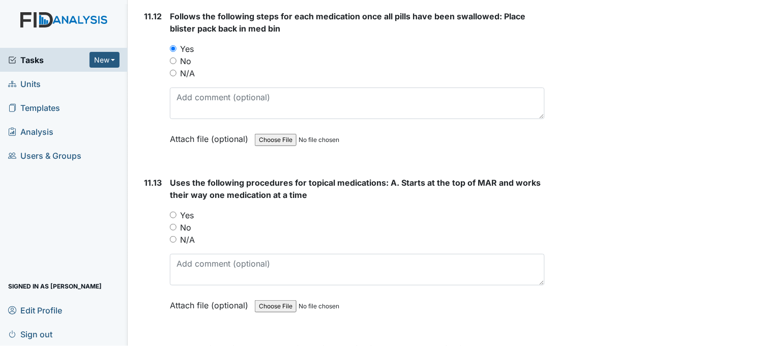
scroll to position [13297, 0]
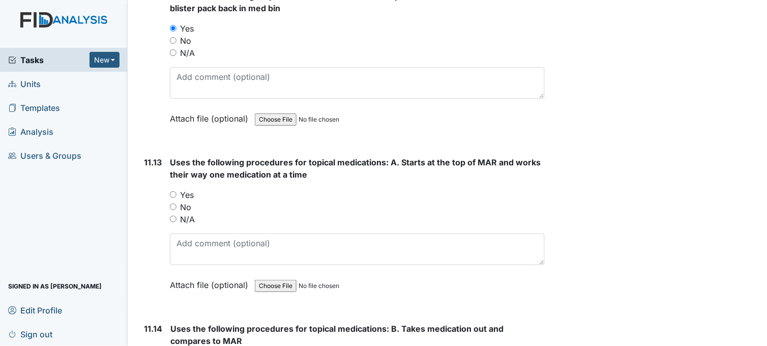
click at [171, 191] on input "Yes" at bounding box center [173, 194] width 7 height 7
radio input "true"
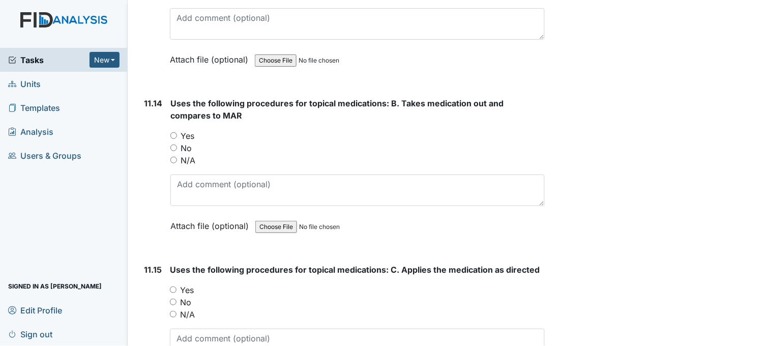
scroll to position [13523, 0]
click at [173, 132] on input "Yes" at bounding box center [173, 135] width 7 height 7
radio input "true"
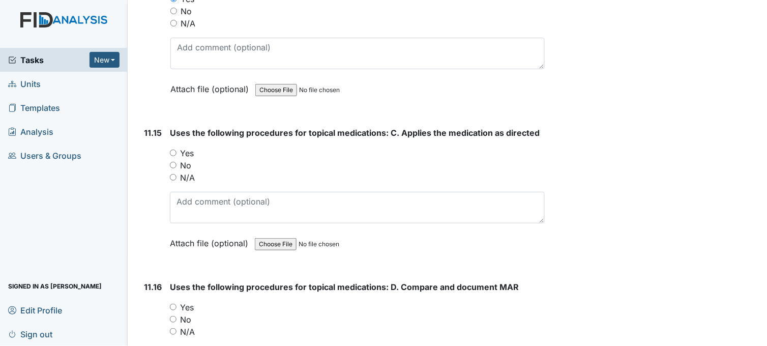
scroll to position [13692, 0]
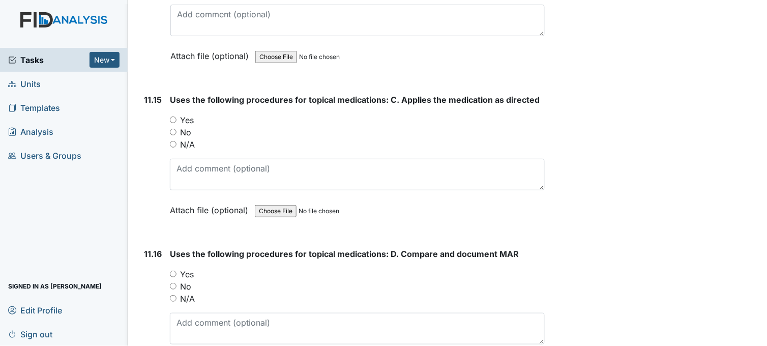
click at [173, 116] on input "Yes" at bounding box center [173, 119] width 7 height 7
radio input "true"
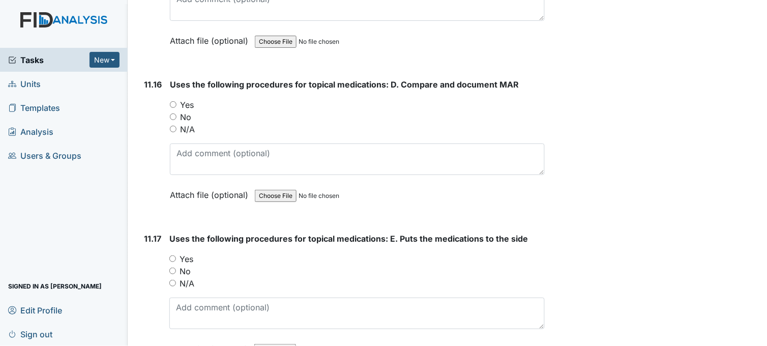
scroll to position [13862, 0]
click at [174, 101] on input "Yes" at bounding box center [173, 104] width 7 height 7
radio input "true"
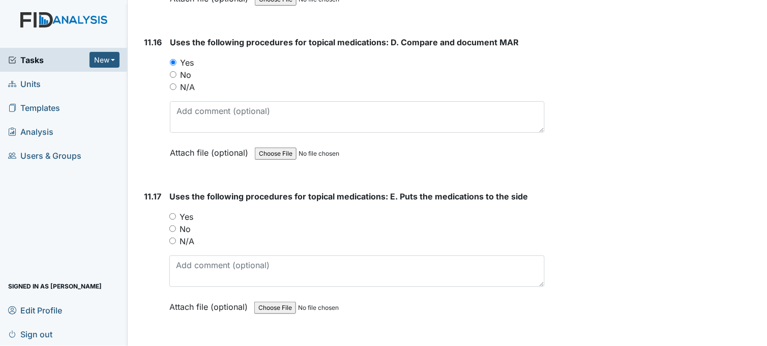
scroll to position [13975, 0]
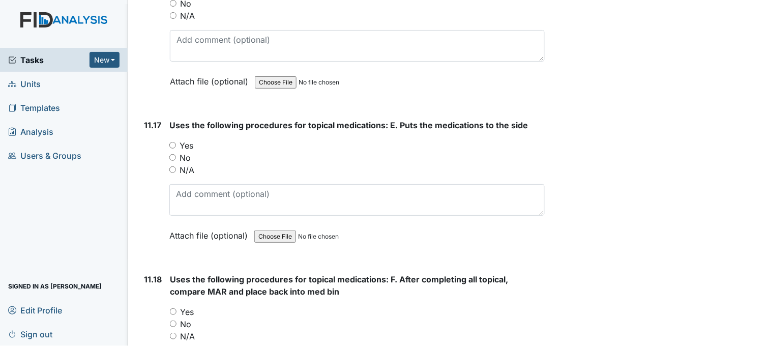
click at [173, 142] on input "Yes" at bounding box center [172, 145] width 7 height 7
radio input "true"
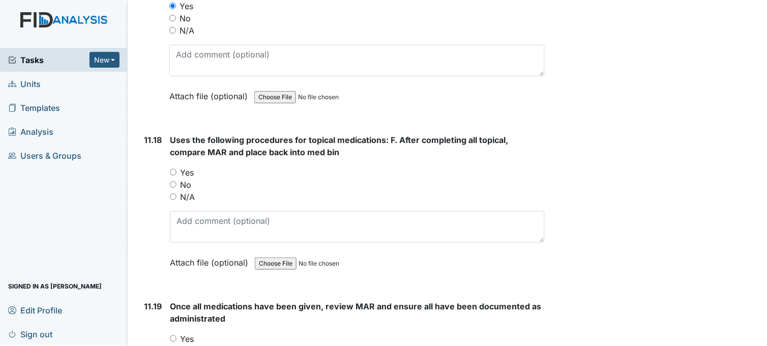
scroll to position [14144, 0]
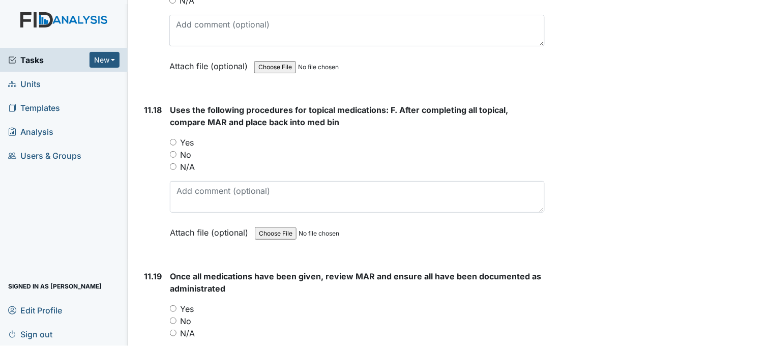
click at [174, 139] on input "Yes" at bounding box center [173, 142] width 7 height 7
radio input "true"
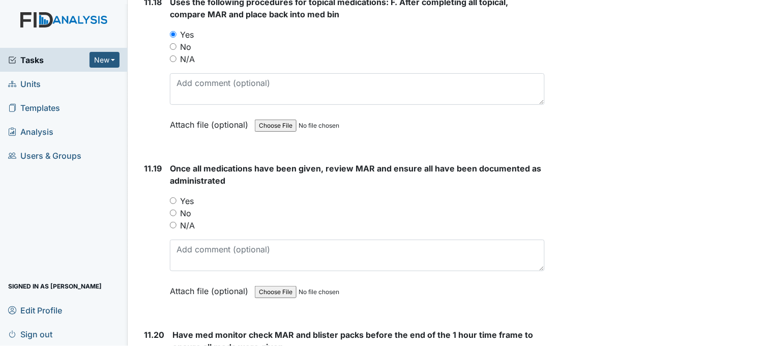
scroll to position [14314, 0]
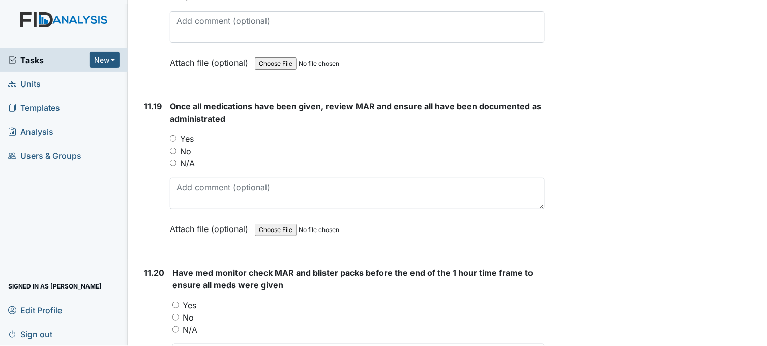
click at [174, 135] on input "Yes" at bounding box center [173, 138] width 7 height 7
radio input "true"
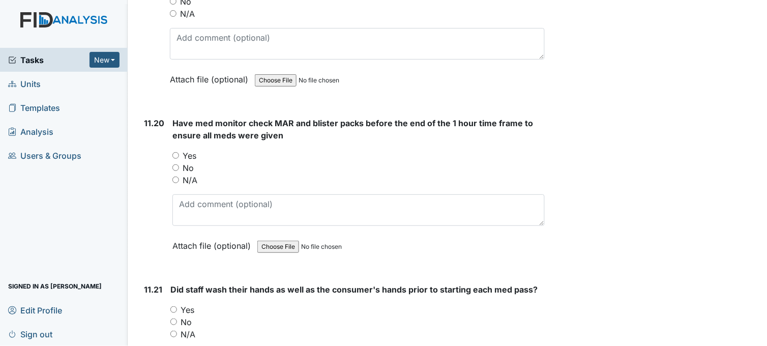
scroll to position [14483, 0]
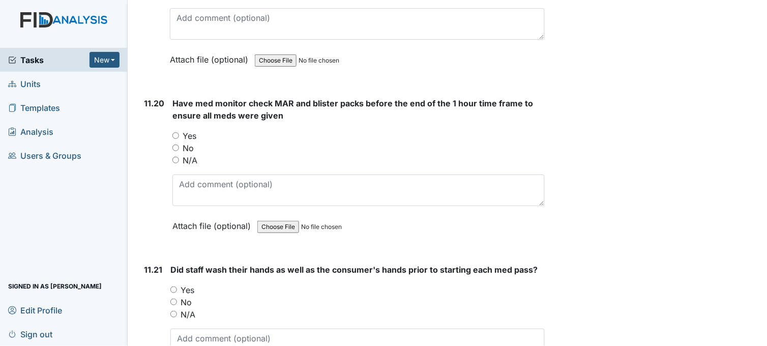
click at [176, 132] on input "Yes" at bounding box center [175, 135] width 7 height 7
radio input "true"
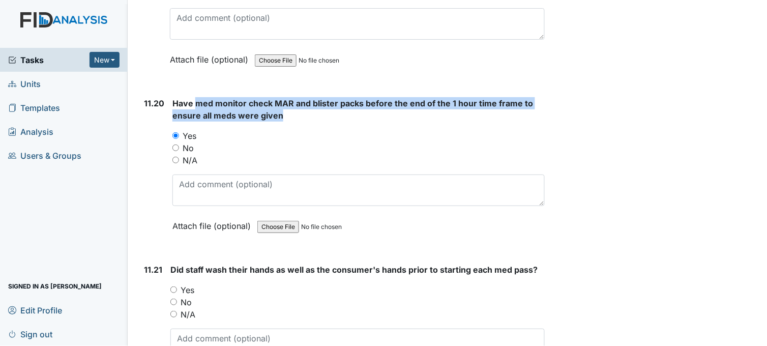
drag, startPoint x: 194, startPoint y: 91, endPoint x: 280, endPoint y: 106, distance: 87.3
click at [280, 106] on span "Have med monitor check MAR and blister packs before the end of the 1 hour time …" at bounding box center [352, 109] width 361 height 22
drag, startPoint x: 280, startPoint y: 106, endPoint x: 264, endPoint y: 95, distance: 19.0
copy span "med monitor check MAR and blister packs before the end of the 1 hour time frame…"
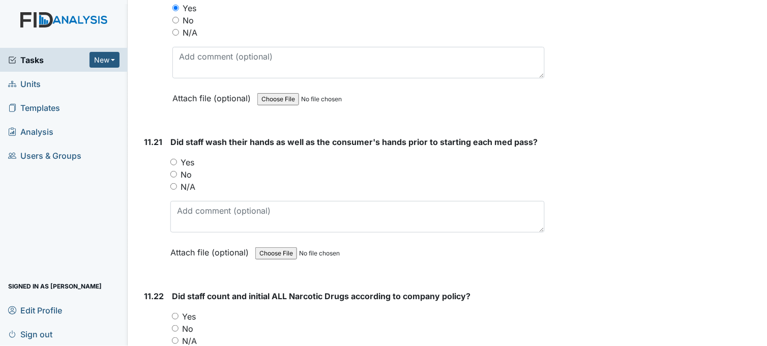
scroll to position [14652, 0]
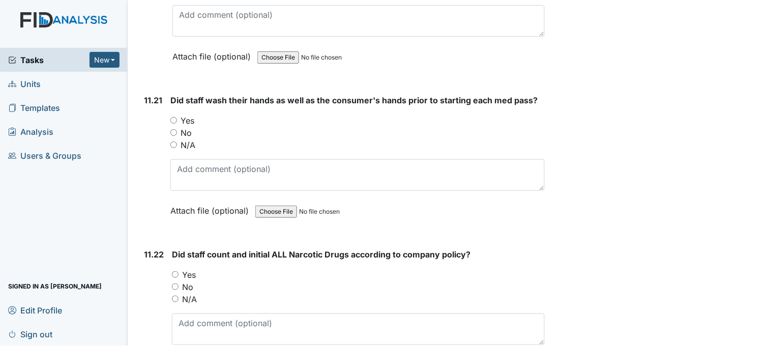
click at [171, 117] on input "Yes" at bounding box center [173, 120] width 7 height 7
radio input "true"
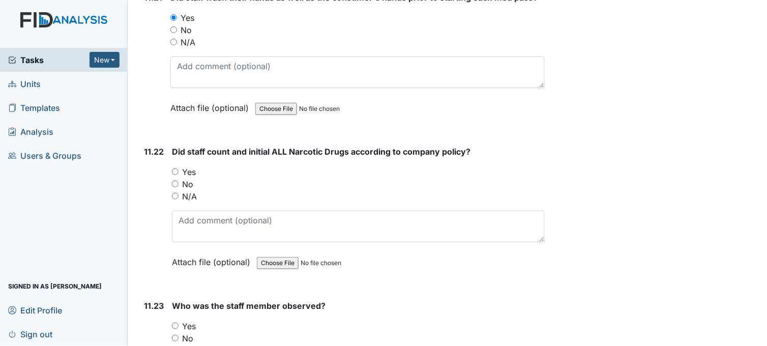
scroll to position [14765, 0]
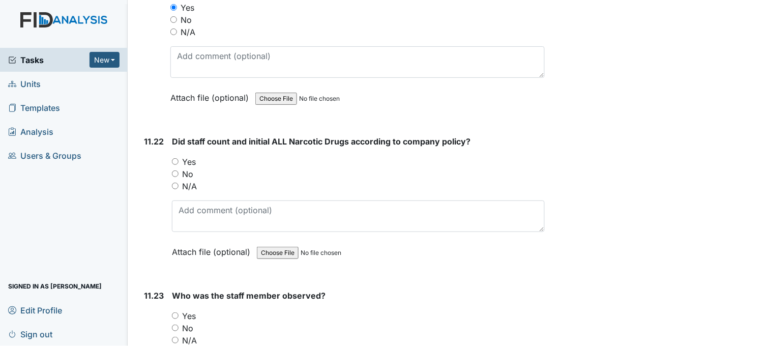
click at [178, 158] on input "Yes" at bounding box center [175, 161] width 7 height 7
radio input "true"
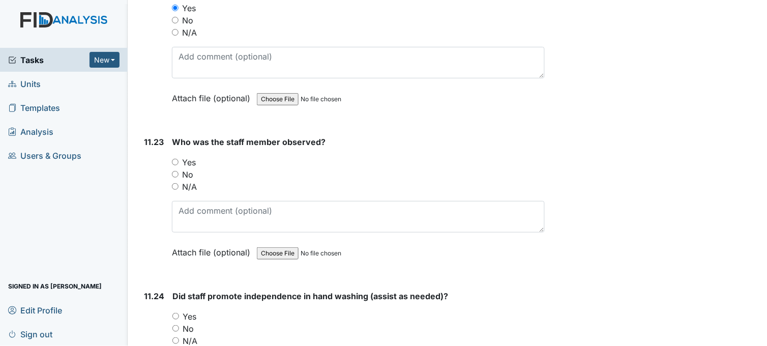
scroll to position [14935, 0]
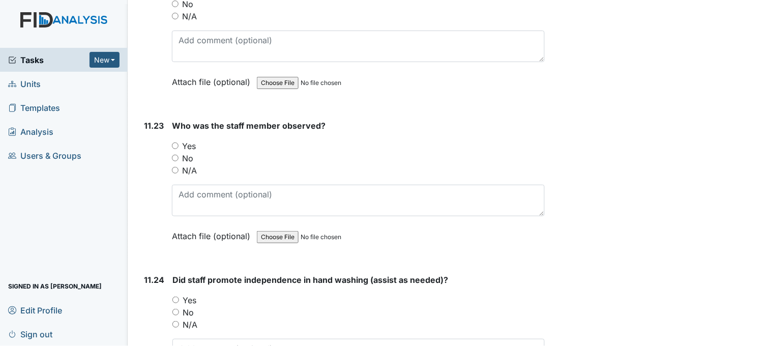
click at [177, 142] on input "Yes" at bounding box center [175, 145] width 7 height 7
radio input "true"
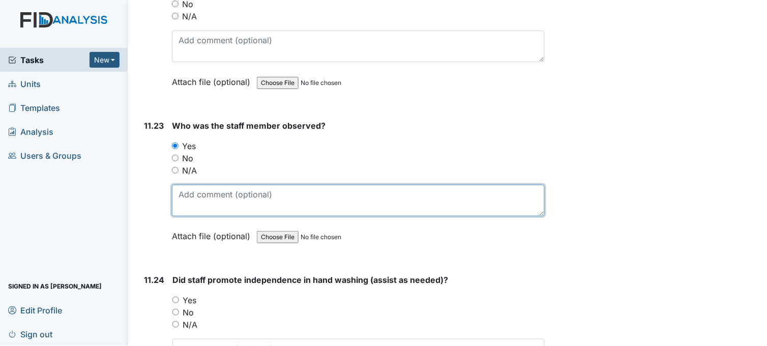
click at [276, 195] on textarea at bounding box center [358, 201] width 373 height 32
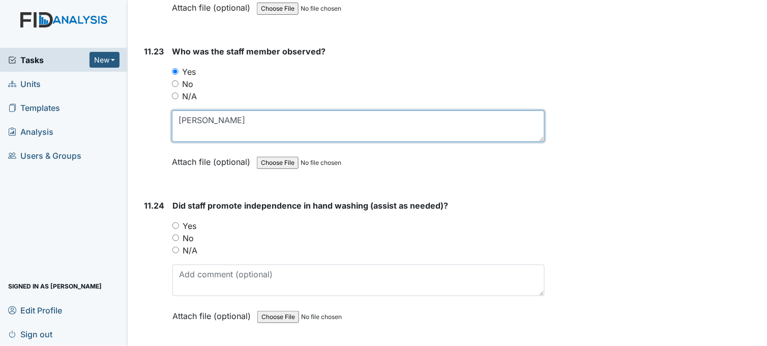
scroll to position [15104, 0]
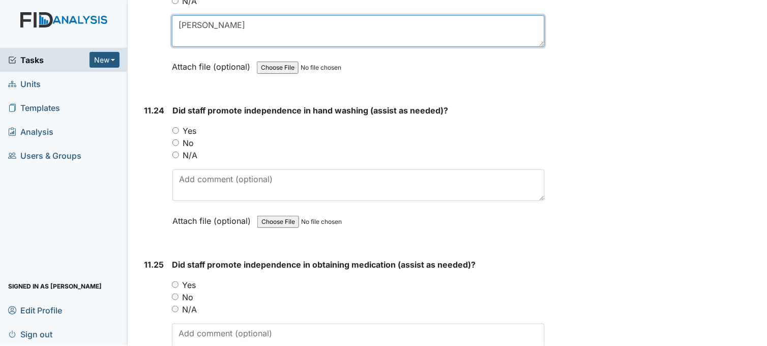
type textarea "Tawanna Thompson"
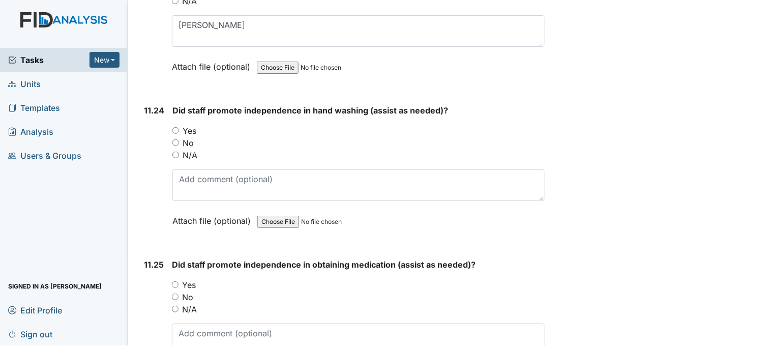
click at [176, 127] on input "Yes" at bounding box center [175, 130] width 7 height 7
radio input "true"
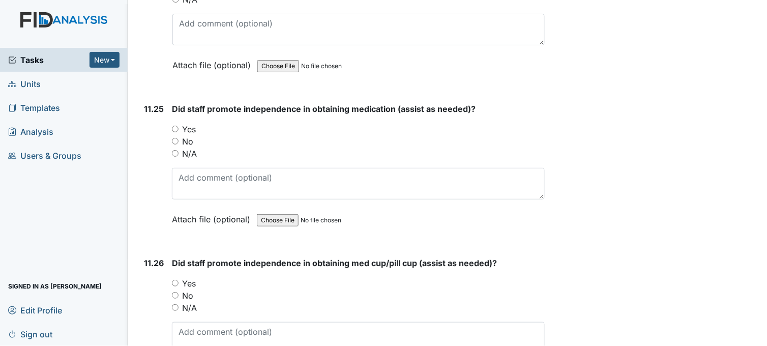
scroll to position [15274, 0]
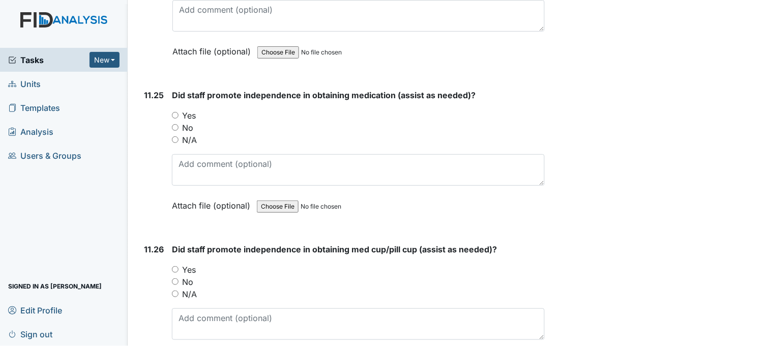
click at [174, 112] on input "Yes" at bounding box center [175, 115] width 7 height 7
radio input "true"
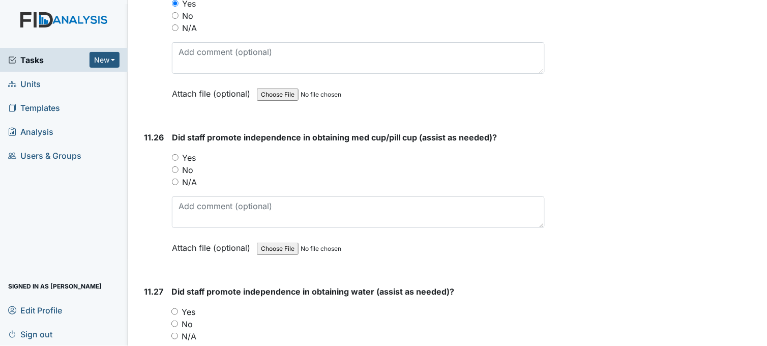
scroll to position [15444, 0]
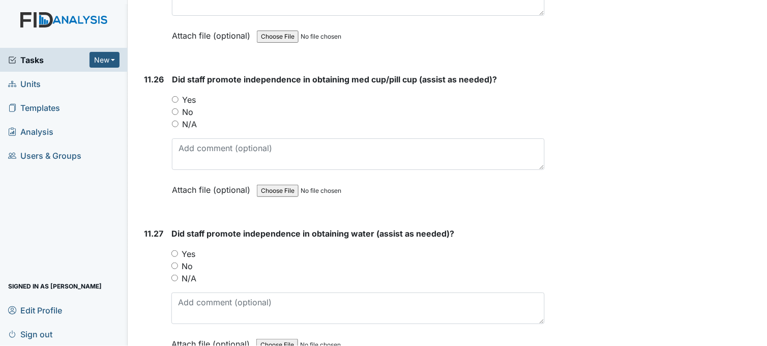
click at [176, 96] on input "Yes" at bounding box center [175, 99] width 7 height 7
radio input "true"
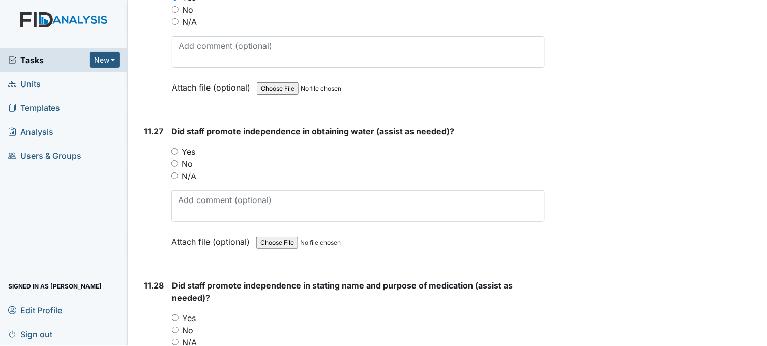
scroll to position [15613, 0]
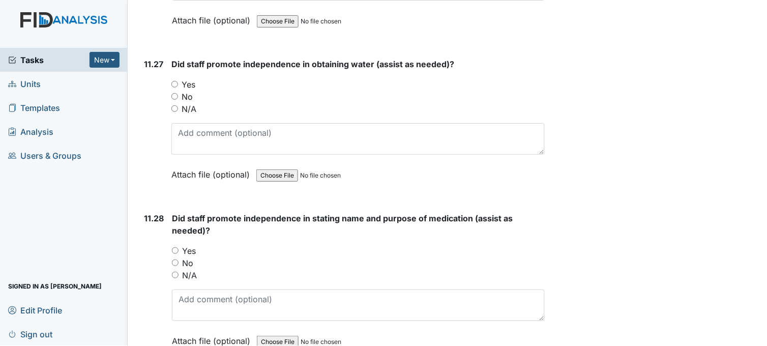
click at [175, 81] on input "Yes" at bounding box center [174, 84] width 7 height 7
radio input "true"
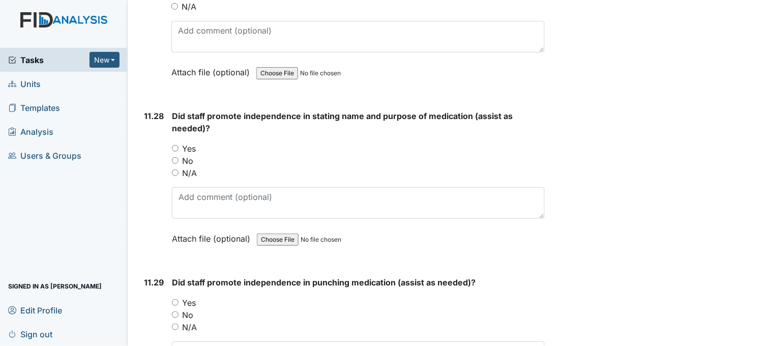
scroll to position [15726, 0]
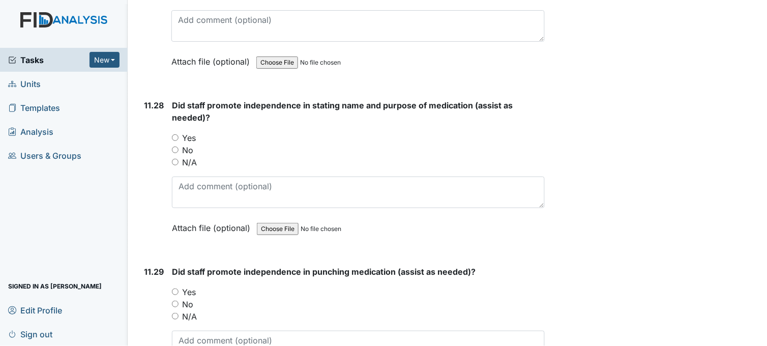
click at [177, 134] on input "Yes" at bounding box center [175, 137] width 7 height 7
radio input "true"
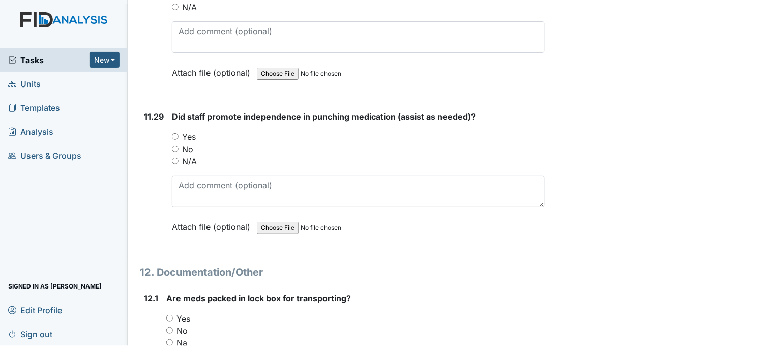
scroll to position [15896, 0]
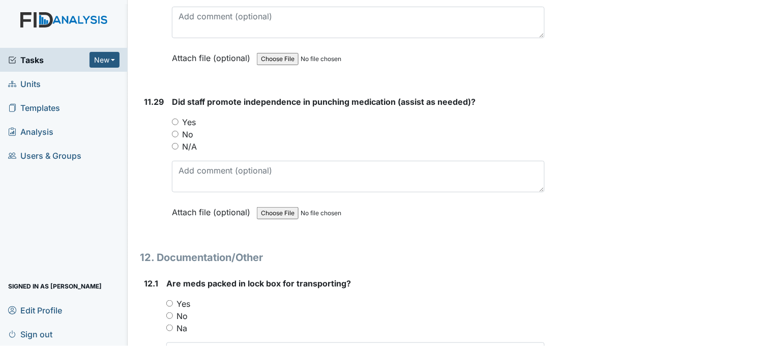
click at [171, 109] on div "11.29 Did staff promote independence in punching medication (assist as needed)?…" at bounding box center [342, 165] width 405 height 138
click at [174, 118] on input "Yes" at bounding box center [175, 121] width 7 height 7
radio input "true"
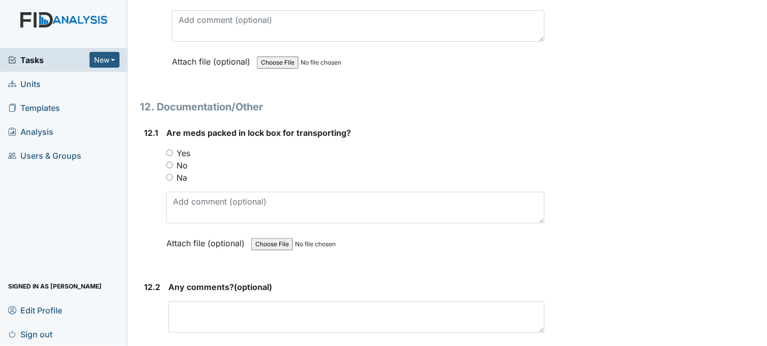
scroll to position [16065, 0]
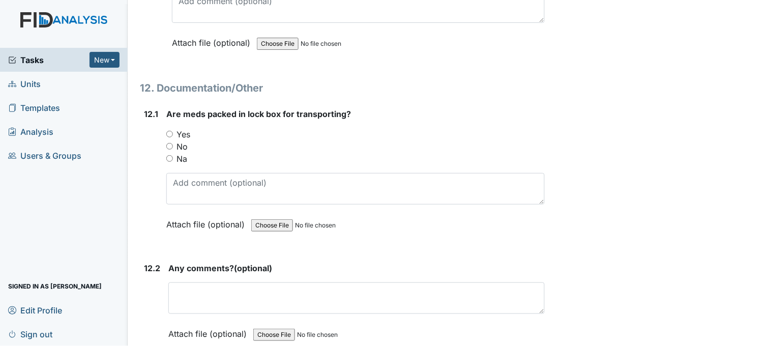
click at [168, 131] on input "Yes" at bounding box center [169, 134] width 7 height 7
radio input "true"
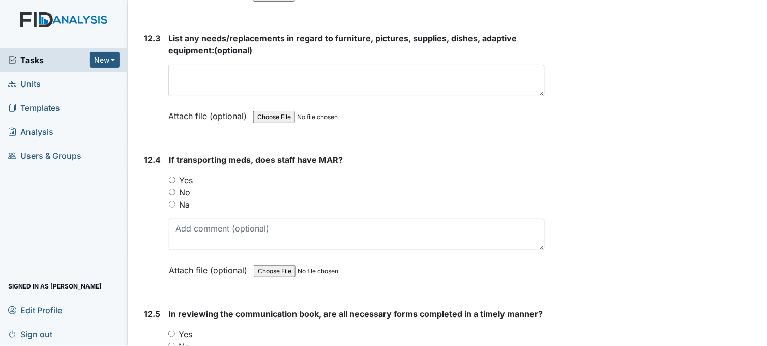
scroll to position [16461, 0]
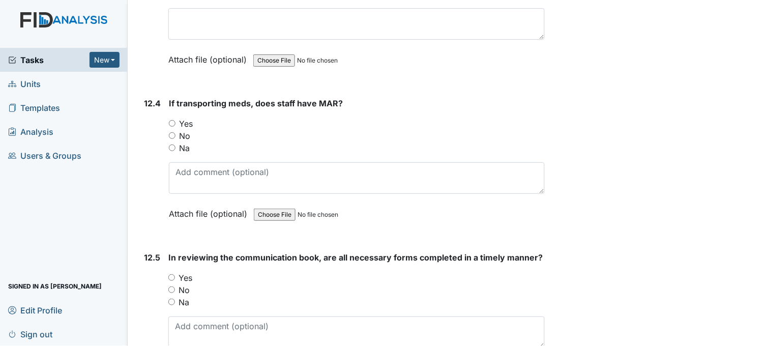
click at [173, 120] on input "Yes" at bounding box center [172, 123] width 7 height 7
radio input "true"
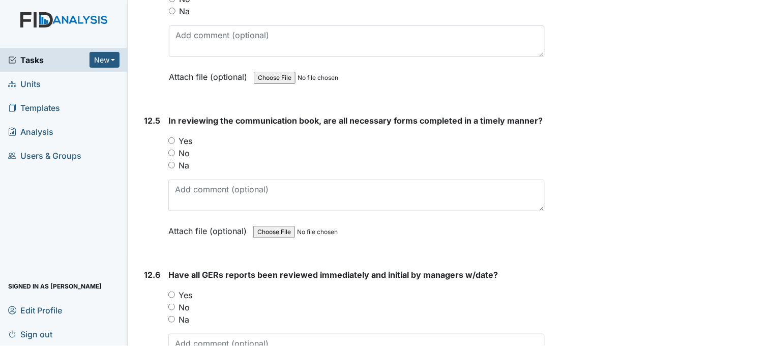
scroll to position [16630, 0]
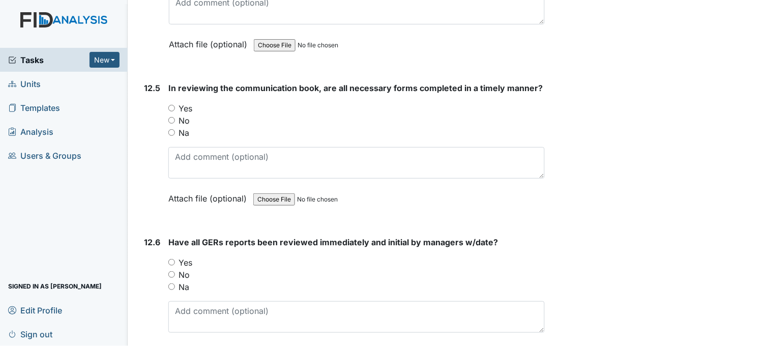
click at [171, 105] on input "Yes" at bounding box center [171, 108] width 7 height 7
radio input "true"
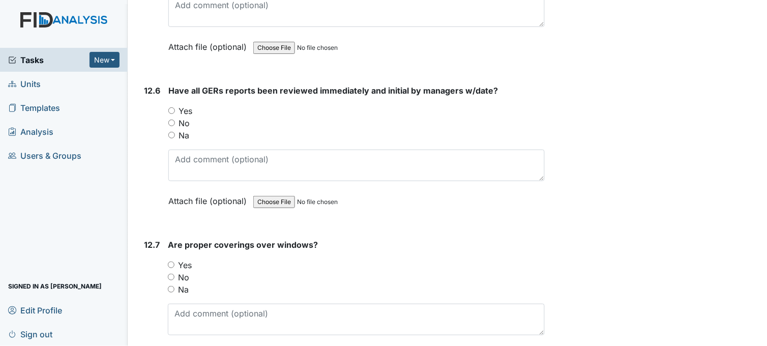
scroll to position [16799, 0]
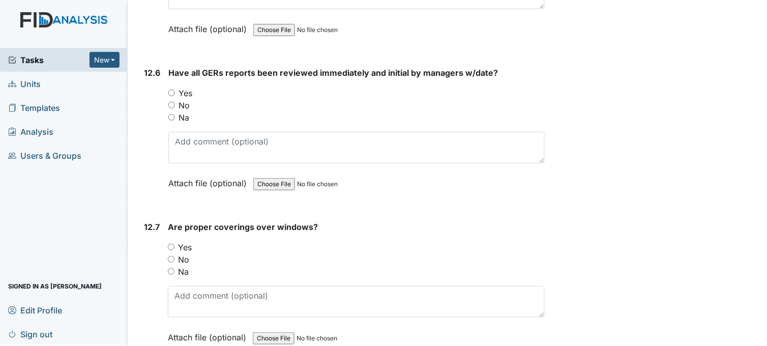
click at [171, 89] on input "Yes" at bounding box center [171, 92] width 7 height 7
radio input "true"
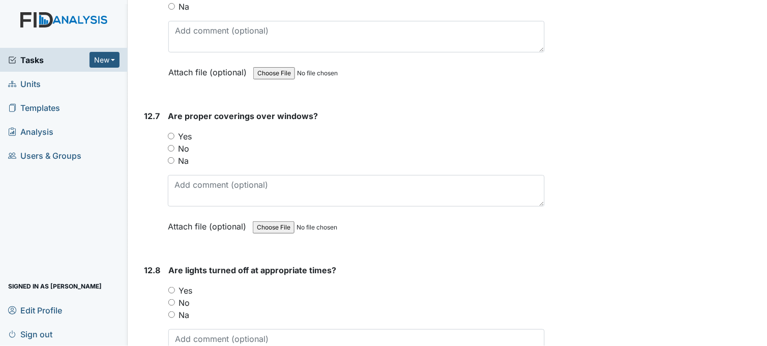
scroll to position [16913, 0]
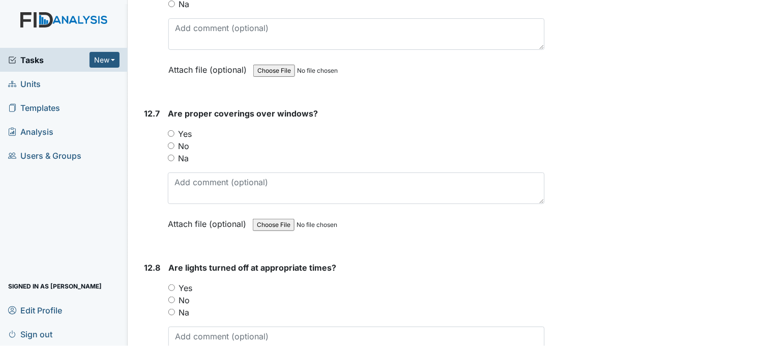
click at [172, 130] on input "Yes" at bounding box center [171, 133] width 7 height 7
radio input "true"
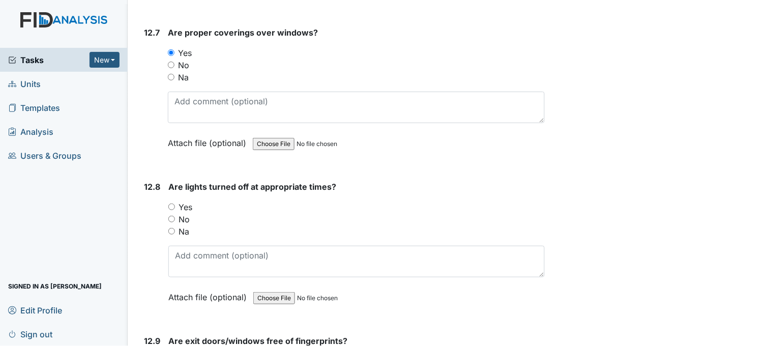
scroll to position [17025, 0]
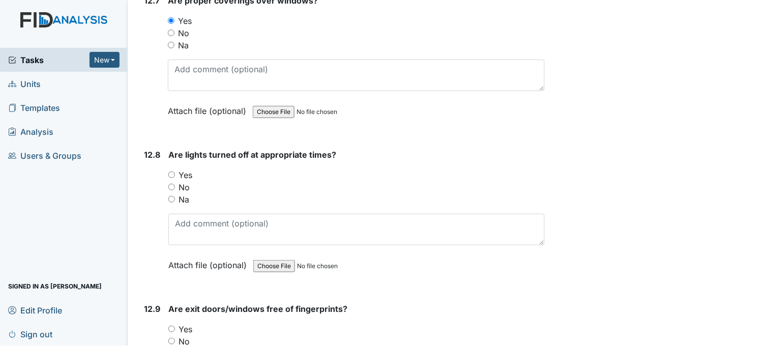
click at [171, 171] on input "Yes" at bounding box center [171, 174] width 7 height 7
radio input "true"
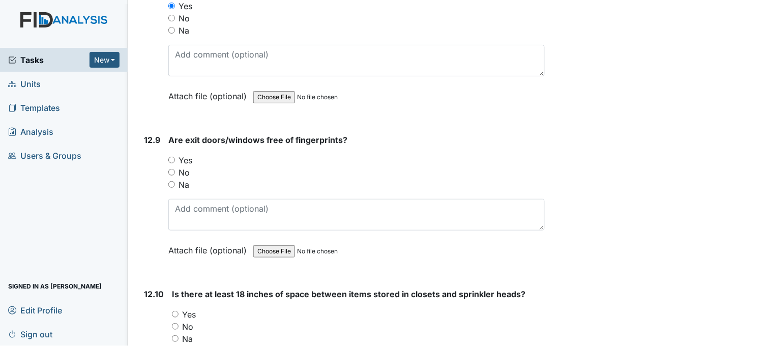
scroll to position [17195, 0]
click at [171, 156] on input "Yes" at bounding box center [171, 159] width 7 height 7
radio input "true"
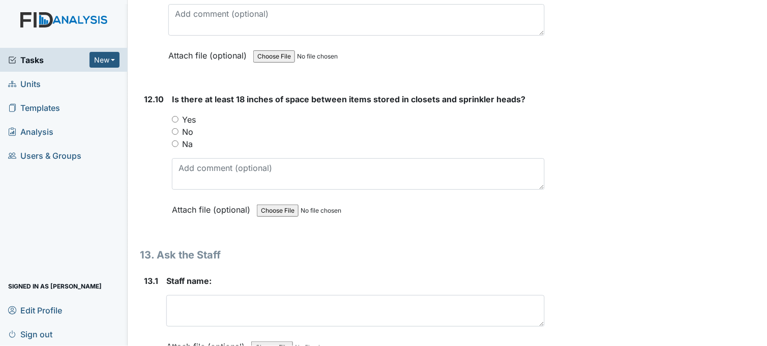
scroll to position [17421, 0]
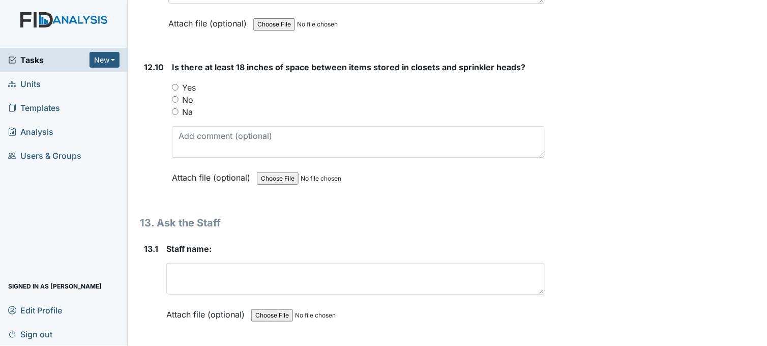
click at [175, 84] on input "Yes" at bounding box center [175, 87] width 7 height 7
radio input "true"
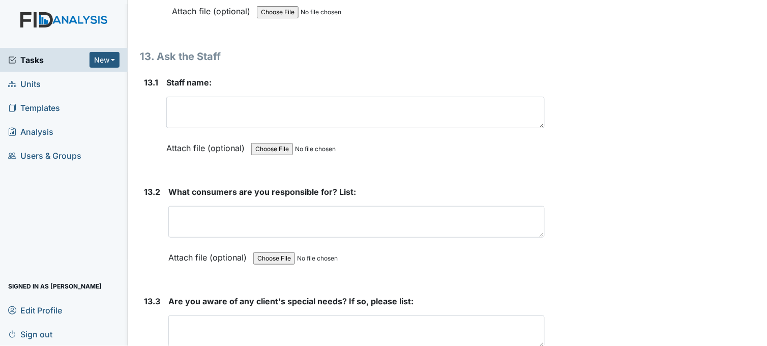
scroll to position [17590, 0]
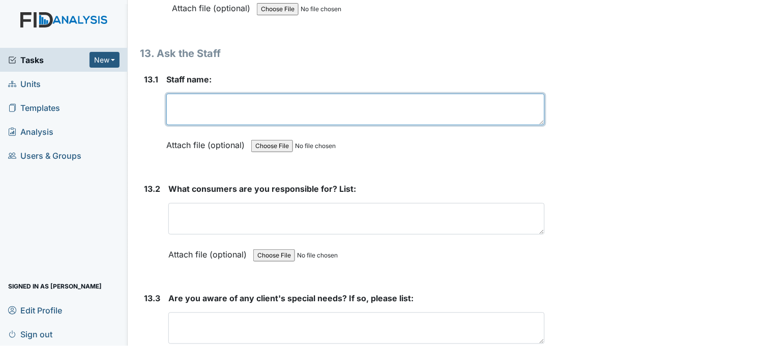
click at [233, 101] on textarea at bounding box center [355, 110] width 378 height 32
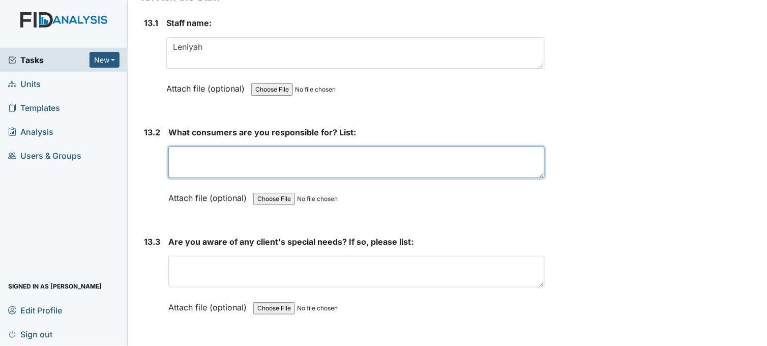
click at [272, 146] on textarea at bounding box center [356, 162] width 376 height 32
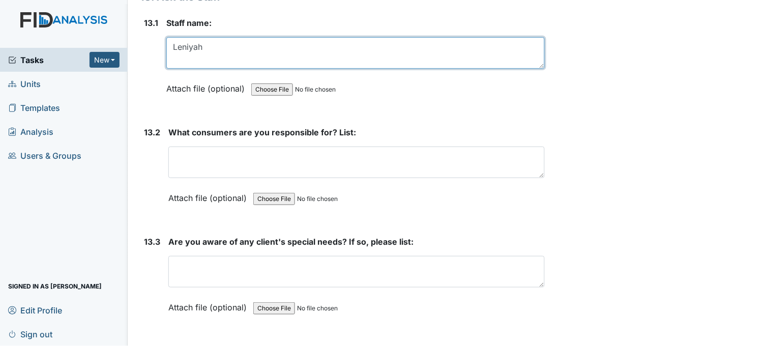
click at [234, 37] on textarea "Leniyah" at bounding box center [355, 53] width 378 height 32
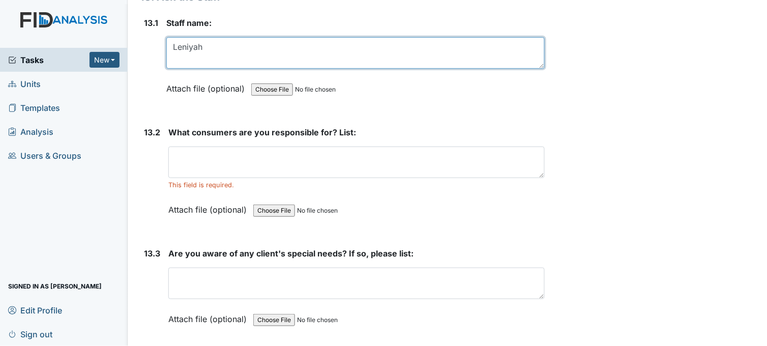
type textarea "Leniyah"
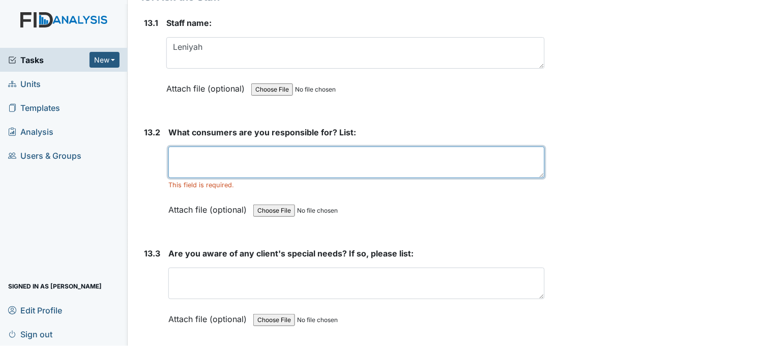
click at [246, 146] on textarea at bounding box center [356, 162] width 376 height 32
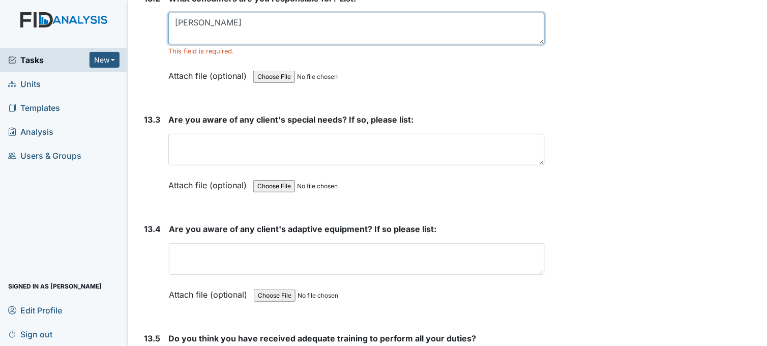
scroll to position [17816, 0]
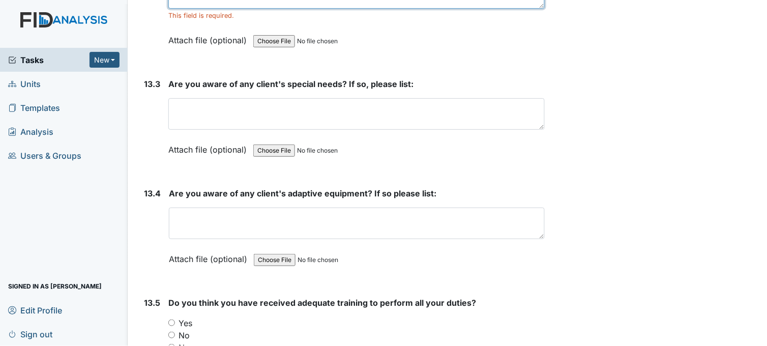
type textarea "Wesley"
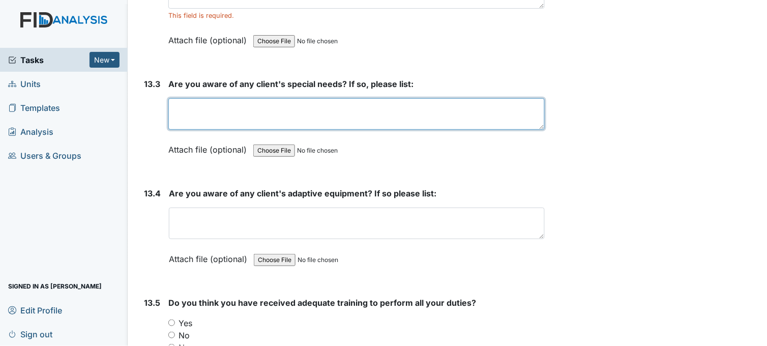
click at [239, 100] on textarea at bounding box center [356, 114] width 376 height 32
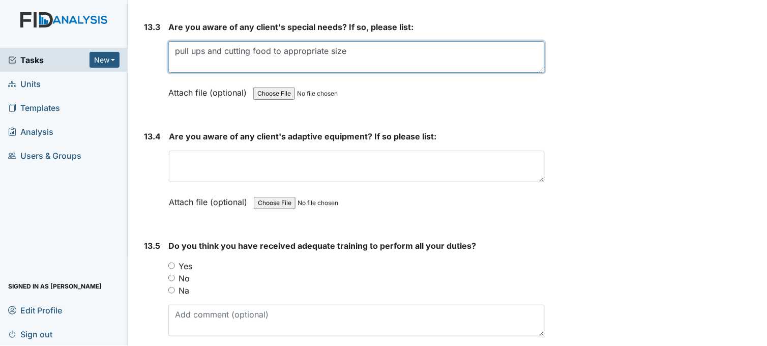
type textarea "pull ups and cutting food to appropriate size"
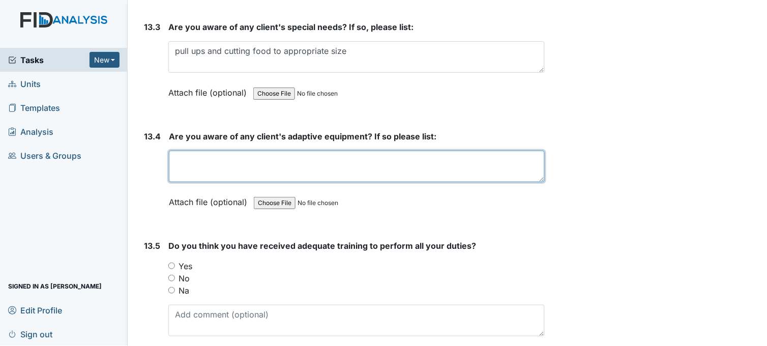
click at [219, 151] on textarea at bounding box center [357, 167] width 376 height 32
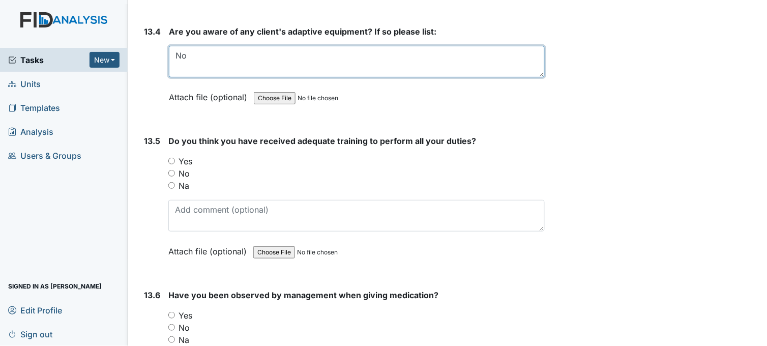
scroll to position [17986, 0]
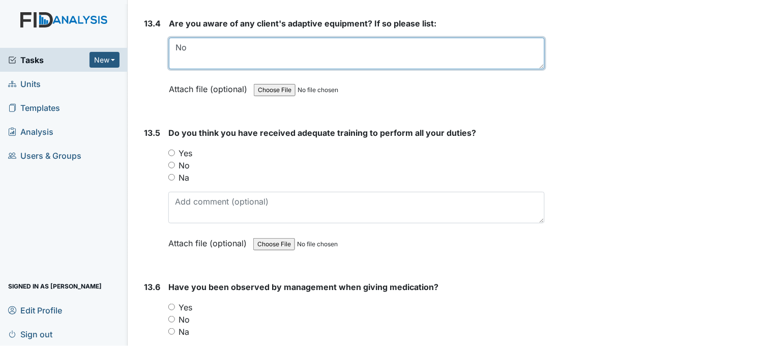
type textarea "No"
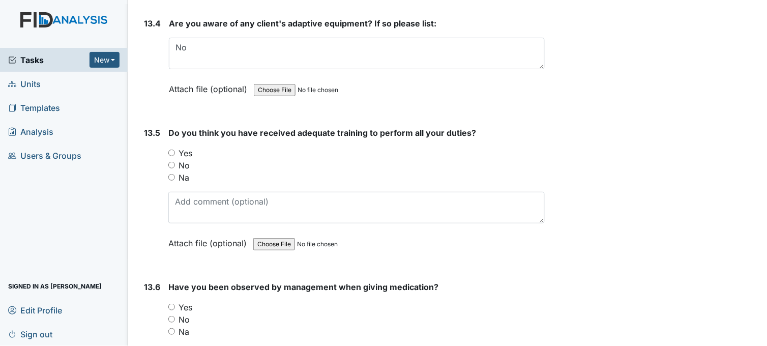
click at [174, 149] on input "Yes" at bounding box center [171, 152] width 7 height 7
radio input "true"
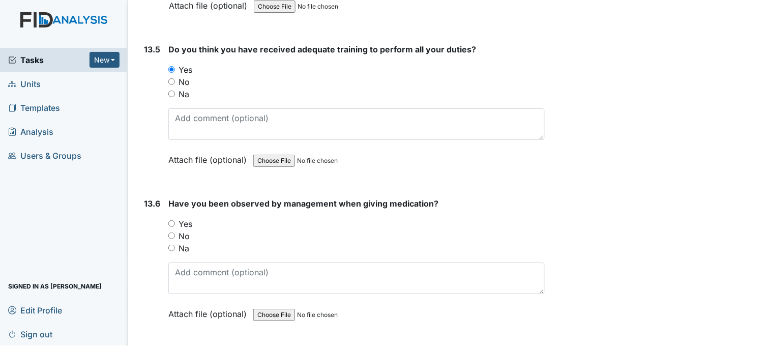
scroll to position [18099, 0]
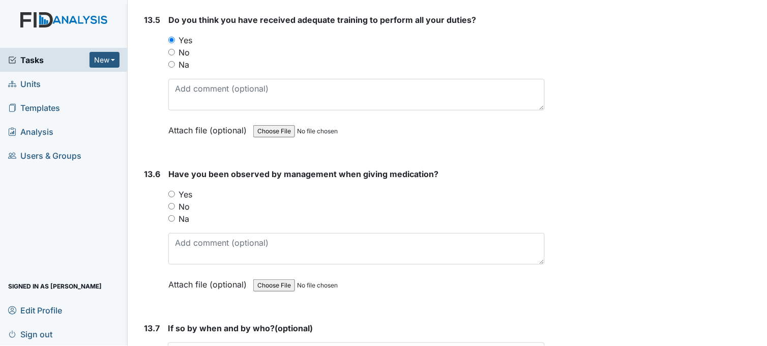
click at [170, 191] on input "Yes" at bounding box center [171, 194] width 7 height 7
radio input "true"
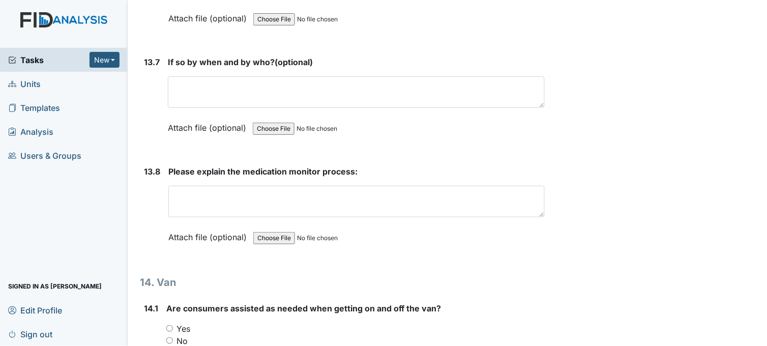
scroll to position [18438, 0]
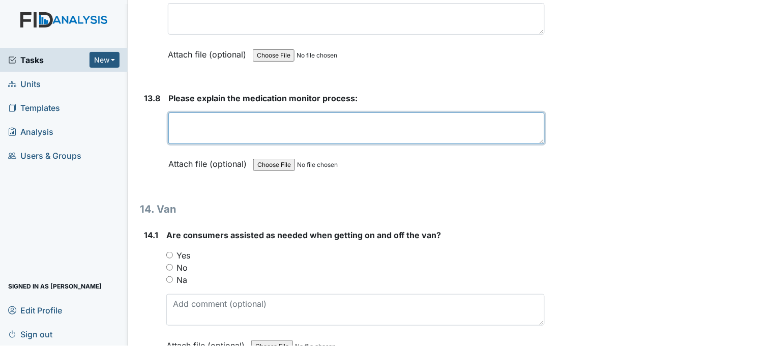
paste textarea "med monitor check MAR and blister packs before the end of the 1 hour time frame…"
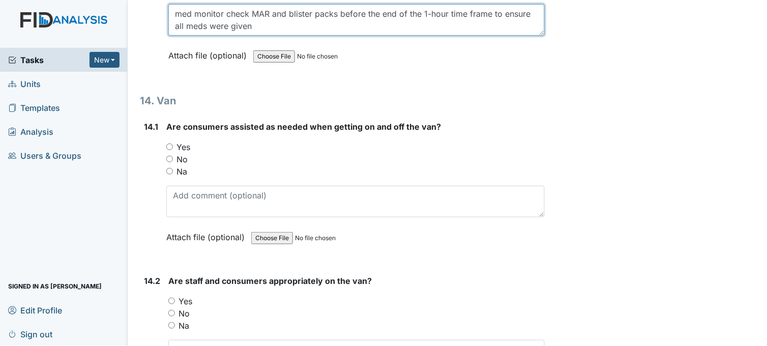
scroll to position [18551, 0]
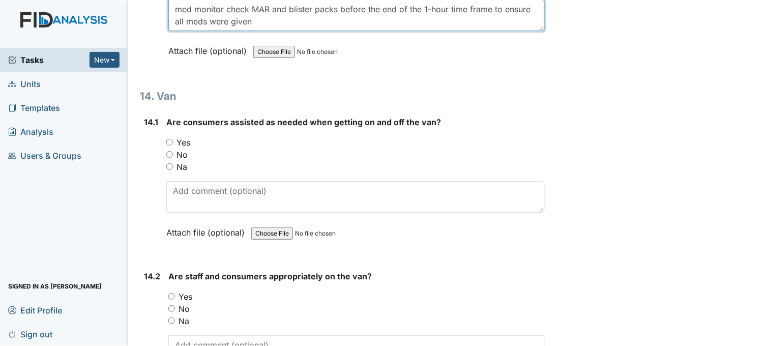
type textarea "med monitor check MAR and blister packs before the end of the 1-hour time frame…"
click at [167, 139] on input "Yes" at bounding box center [169, 142] width 7 height 7
radio input "true"
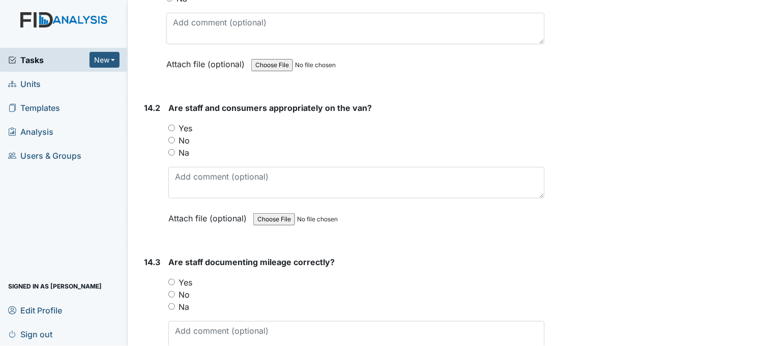
scroll to position [18720, 0]
click at [173, 124] on input "Yes" at bounding box center [171, 127] width 7 height 7
radio input "true"
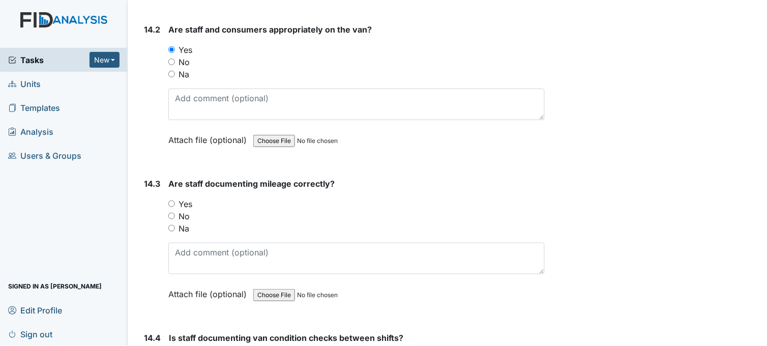
scroll to position [18833, 0]
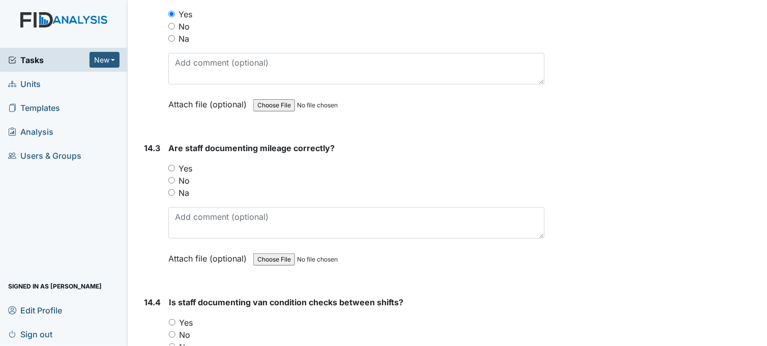
click at [170, 165] on input "Yes" at bounding box center [171, 168] width 7 height 7
radio input "true"
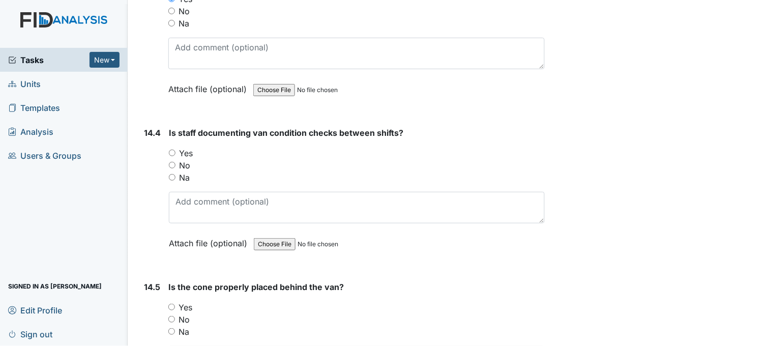
scroll to position [19003, 0]
click at [170, 149] on input "Yes" at bounding box center [172, 152] width 7 height 7
radio input "true"
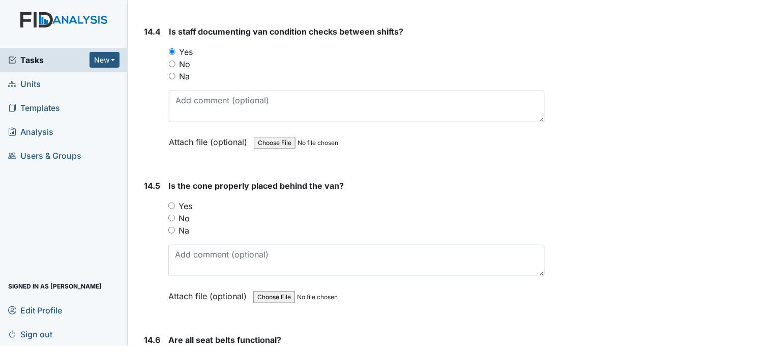
scroll to position [19172, 0]
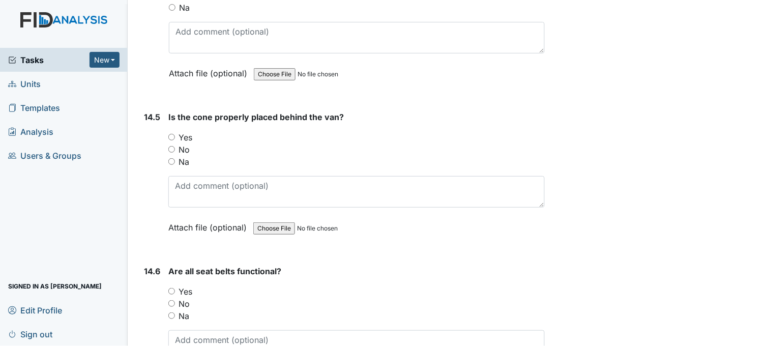
click at [172, 134] on input "Yes" at bounding box center [171, 137] width 7 height 7
radio input "true"
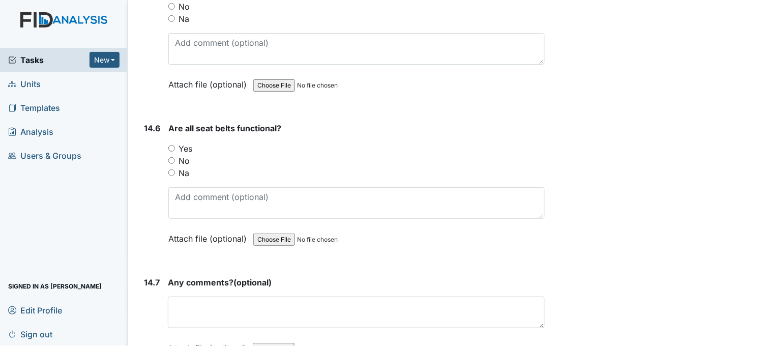
scroll to position [19342, 0]
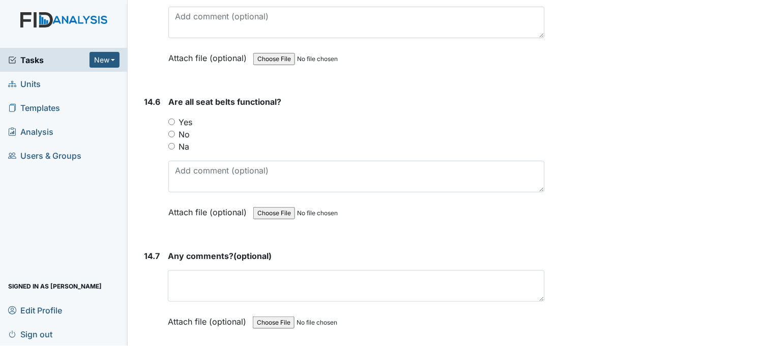
click at [171, 118] on input "Yes" at bounding box center [171, 121] width 7 height 7
radio input "true"
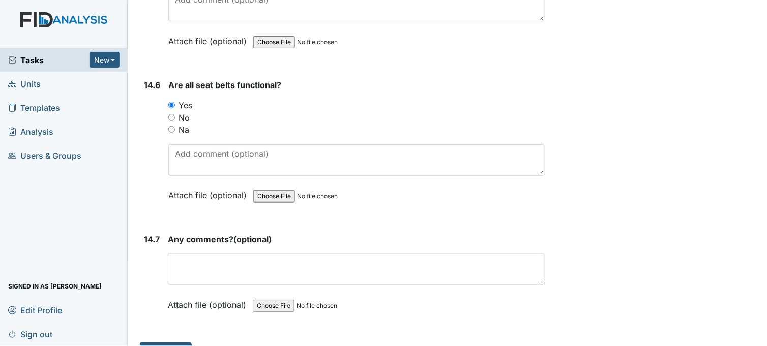
scroll to position [19367, 0]
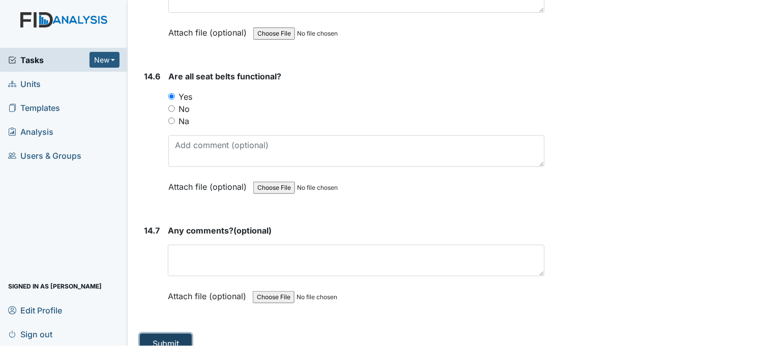
click at [174, 334] on button "Submit" at bounding box center [166, 343] width 52 height 19
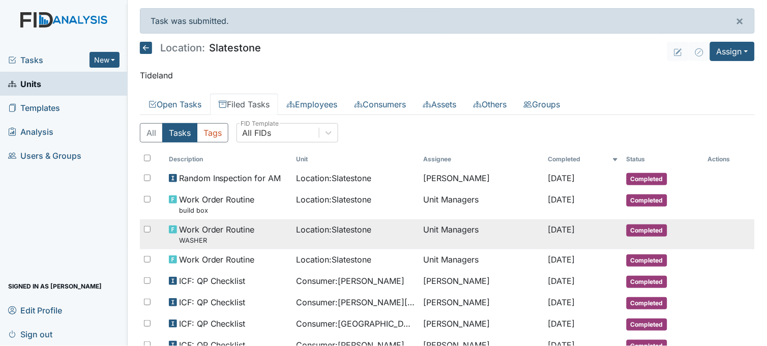
click at [342, 235] on span "Location : Slatestone" at bounding box center [333, 229] width 75 height 12
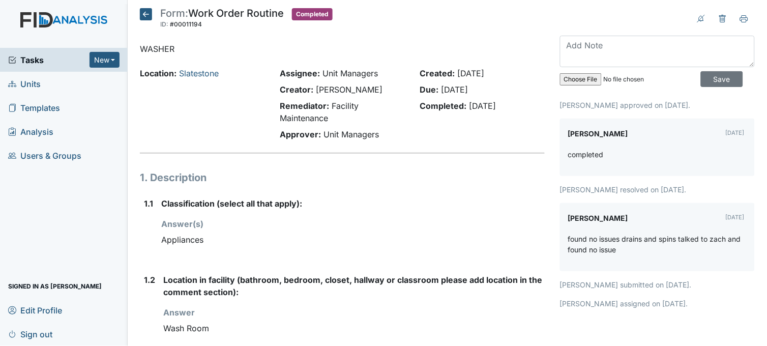
click at [143, 17] on icon at bounding box center [146, 14] width 12 height 12
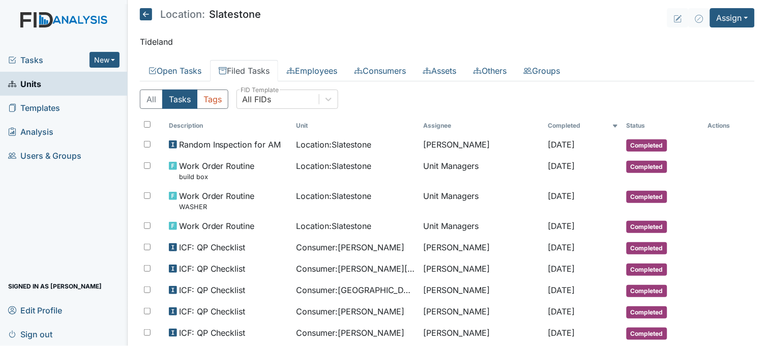
click at [31, 62] on span "Tasks" at bounding box center [48, 60] width 81 height 12
